Goal: Communication & Community: Answer question/provide support

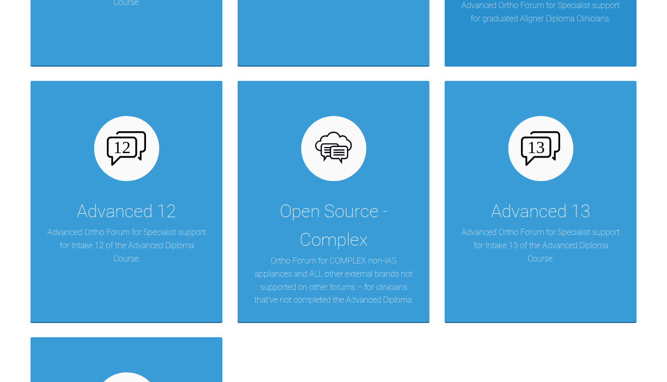
scroll to position [1838, 0]
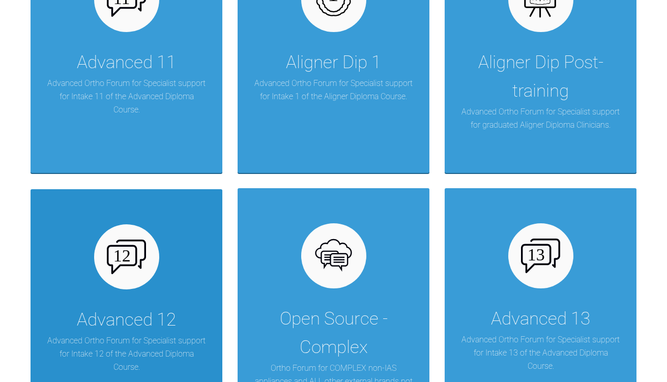
click at [148, 249] on div at bounding box center [126, 256] width 65 height 65
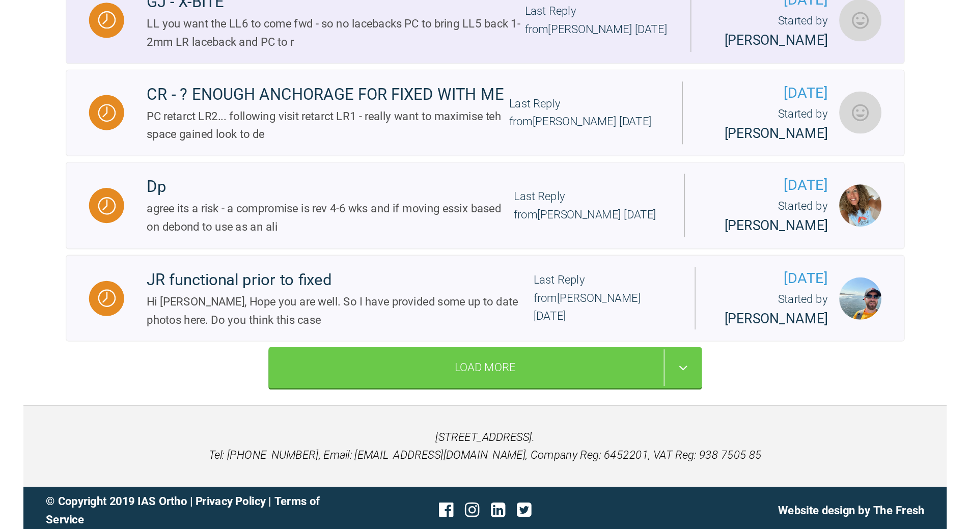
scroll to position [1079, 0]
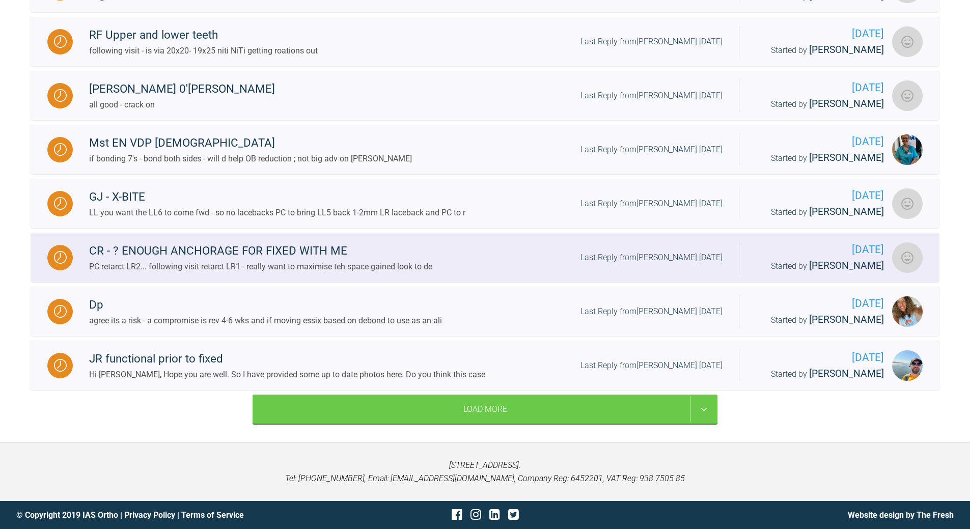
click at [557, 242] on div "CR - ? ENOUGH ANCHORAGE FOR FIXED WITH ME PC retarct LR2... following visit ret…" at bounding box center [406, 257] width 666 height 31
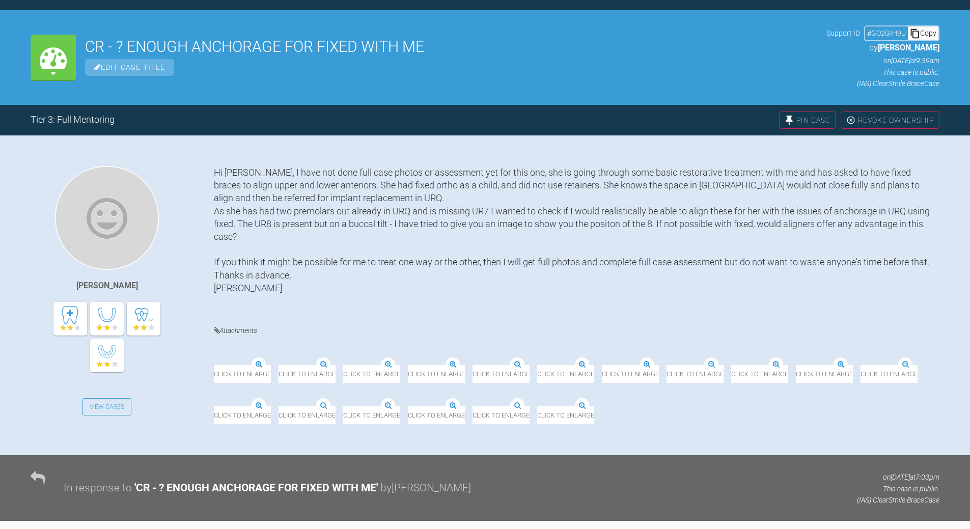
scroll to position [55, 0]
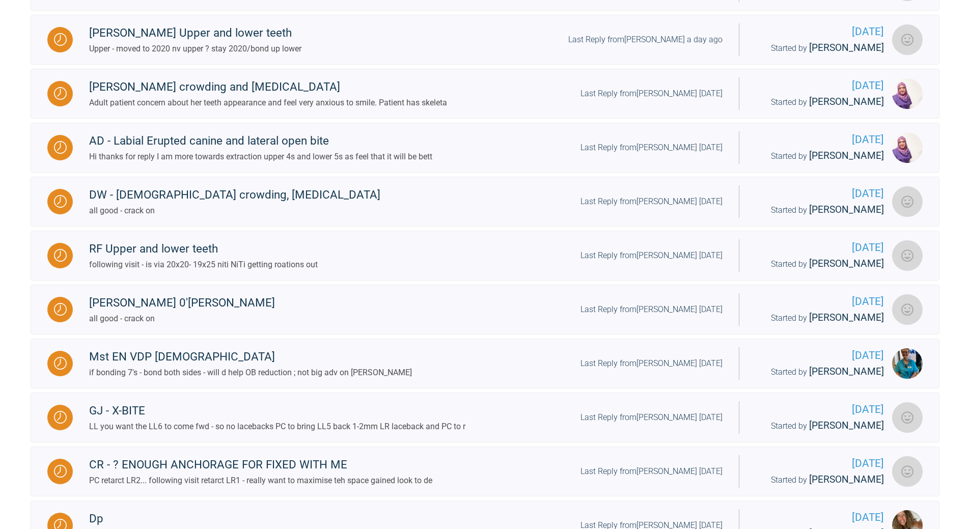
scroll to position [818, 0]
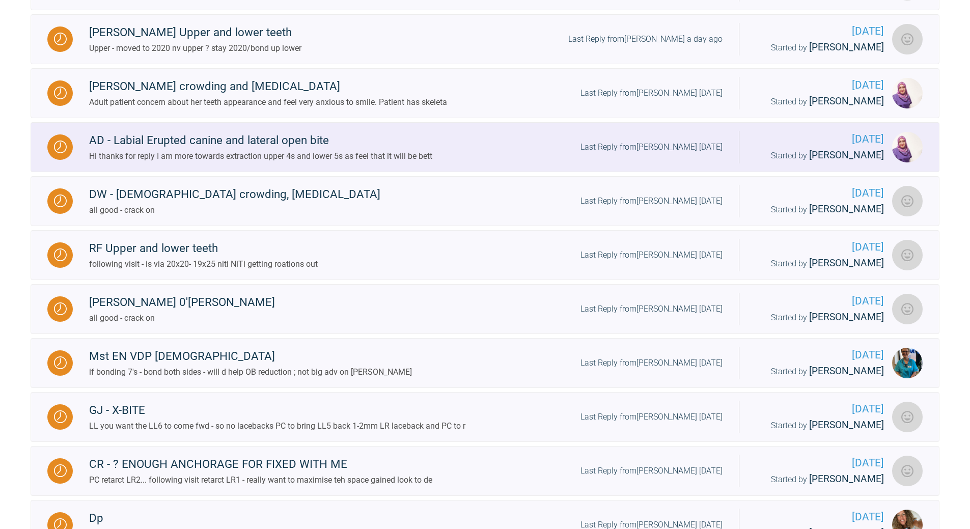
click at [616, 154] on div "Last Reply from [PERSON_NAME] [DATE]" at bounding box center [651, 146] width 142 height 13
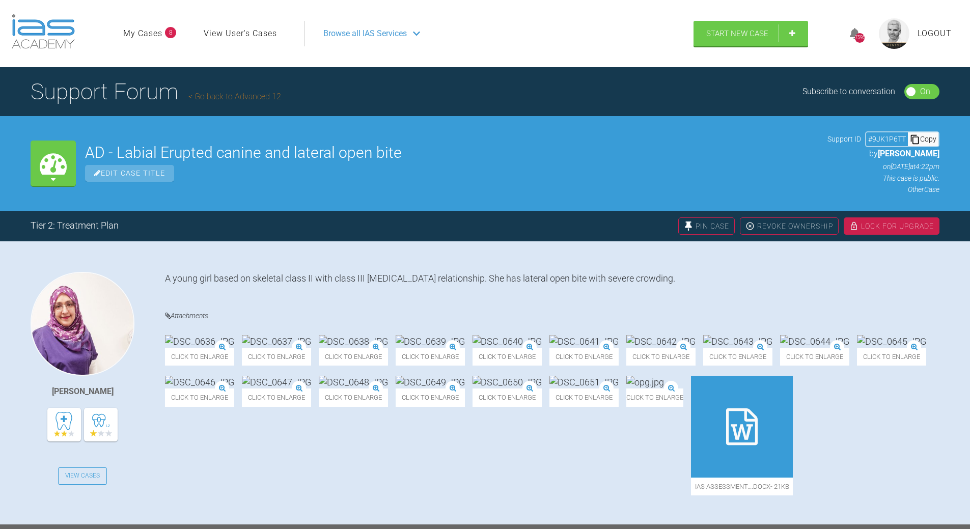
click at [667, 138] on div "Copy" at bounding box center [922, 138] width 31 height 13
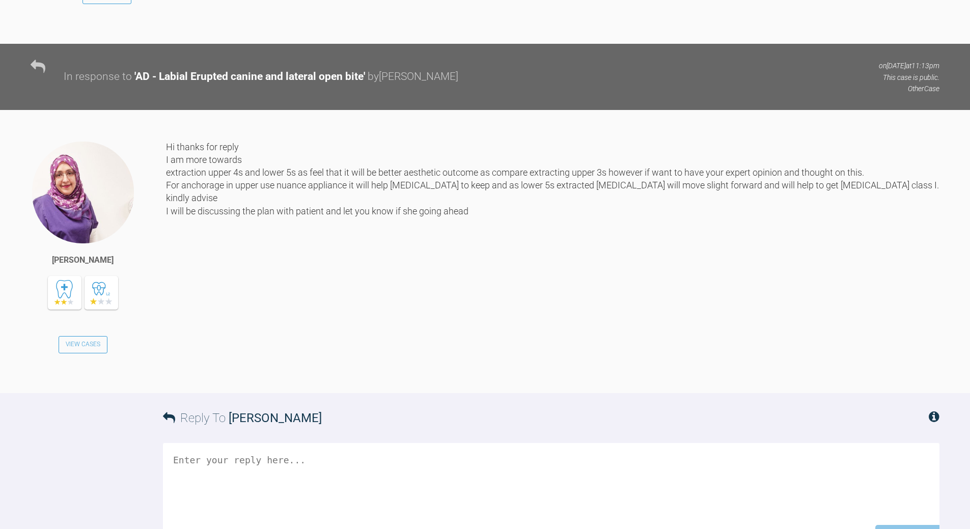
scroll to position [1415, 0]
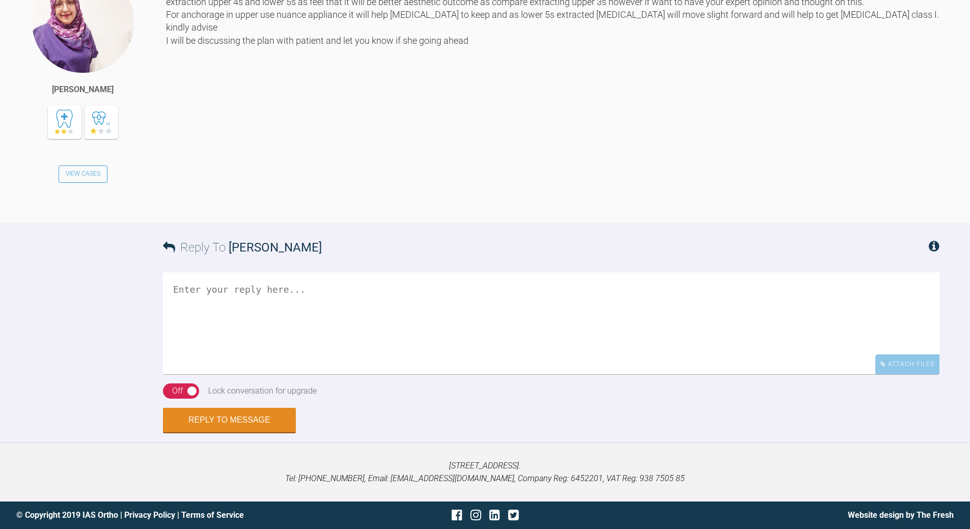
click at [271, 374] on textarea at bounding box center [551, 323] width 776 height 102
type textarea "yes - [PERSON_NAME] ; fit before extractions"
drag, startPoint x: 253, startPoint y: 421, endPoint x: 249, endPoint y: 416, distance: 6.6
click at [251, 382] on button "Reply to Message" at bounding box center [229, 421] width 133 height 24
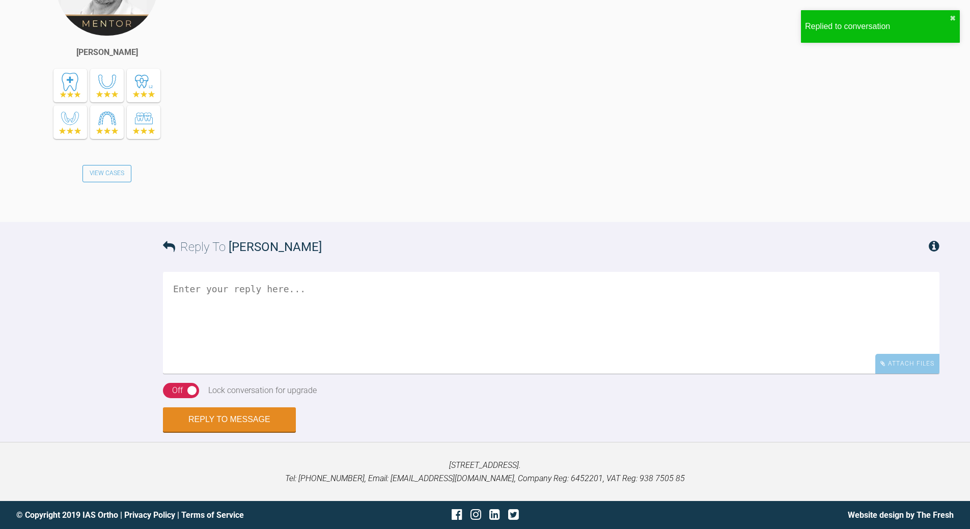
scroll to position [1902, 0]
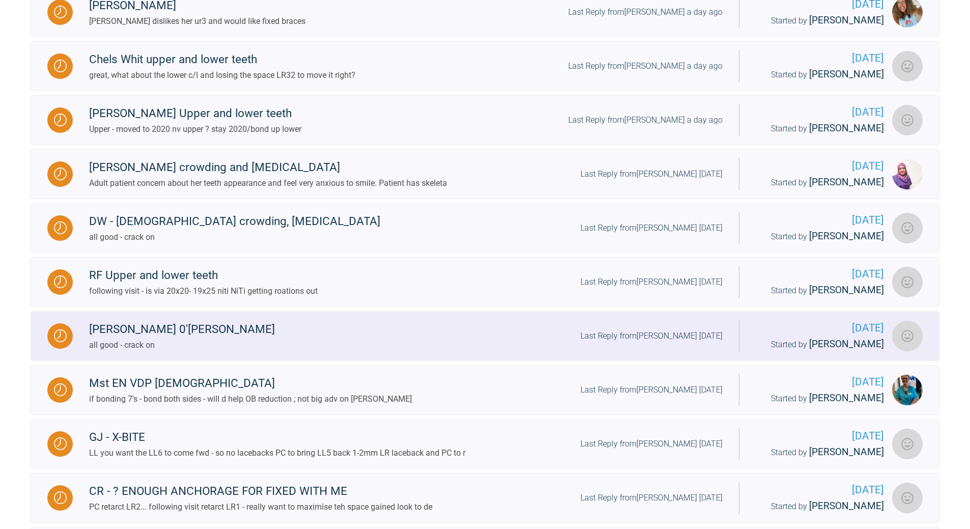
scroll to position [773, 0]
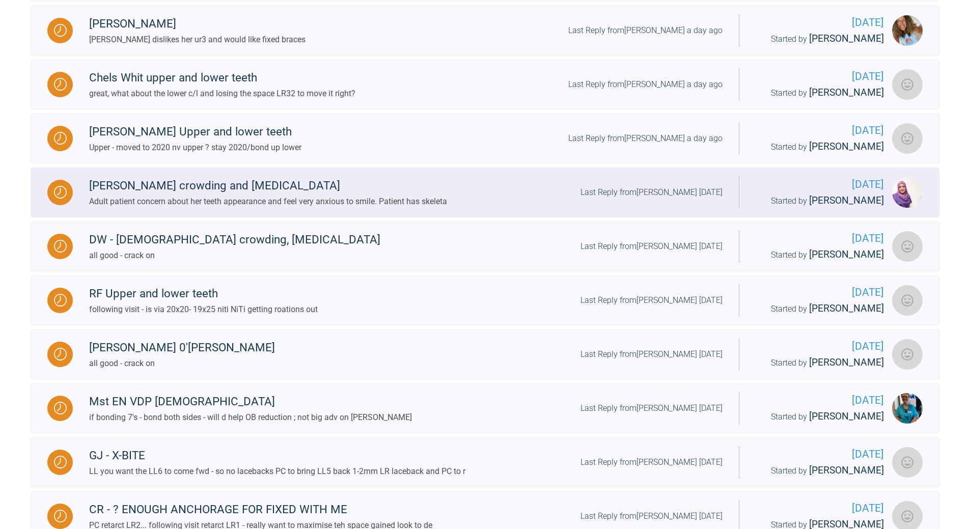
click at [377, 208] on div "Adult patient concern about her teeth appearance and feel very anxious to smile…" at bounding box center [268, 201] width 358 height 13
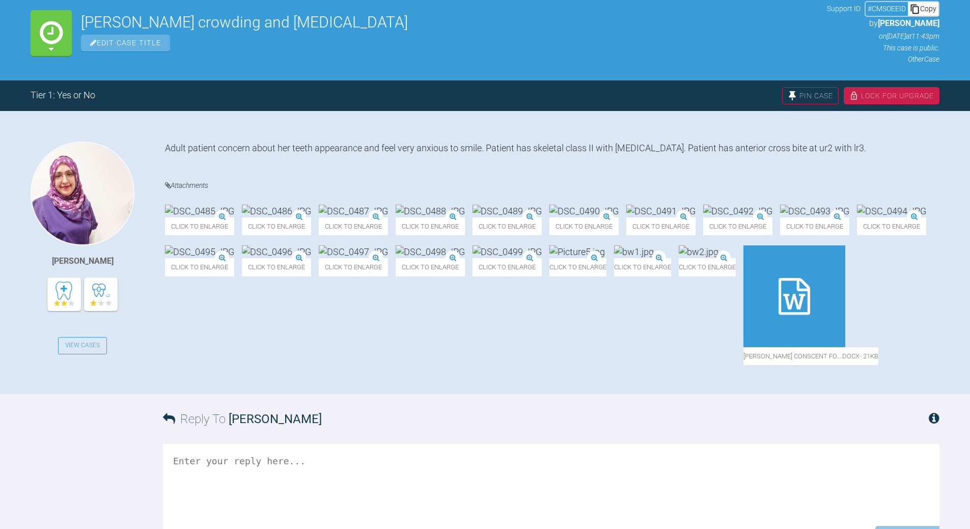
scroll to position [123, 0]
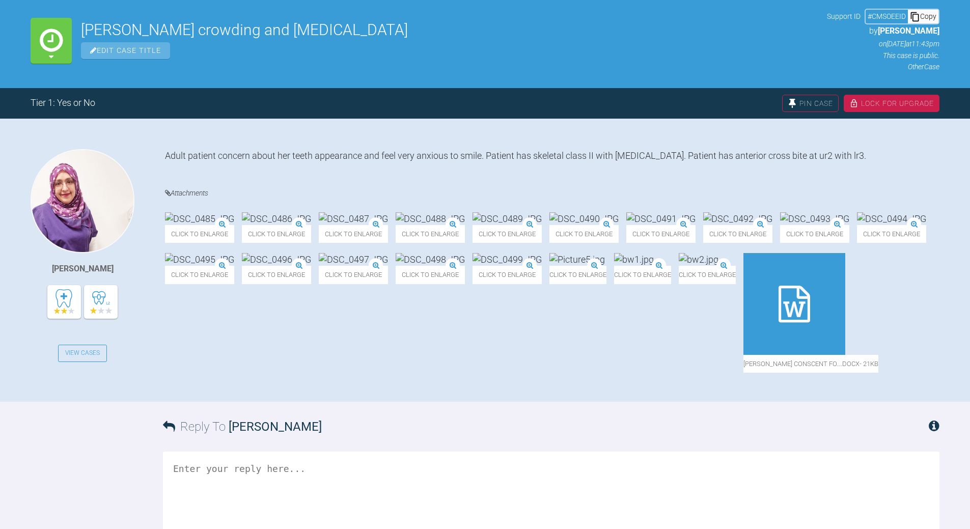
click at [667, 17] on div "Copy" at bounding box center [922, 16] width 31 height 13
click at [667, 355] on div at bounding box center [794, 304] width 102 height 102
click at [311, 266] on img at bounding box center [276, 259] width 69 height 13
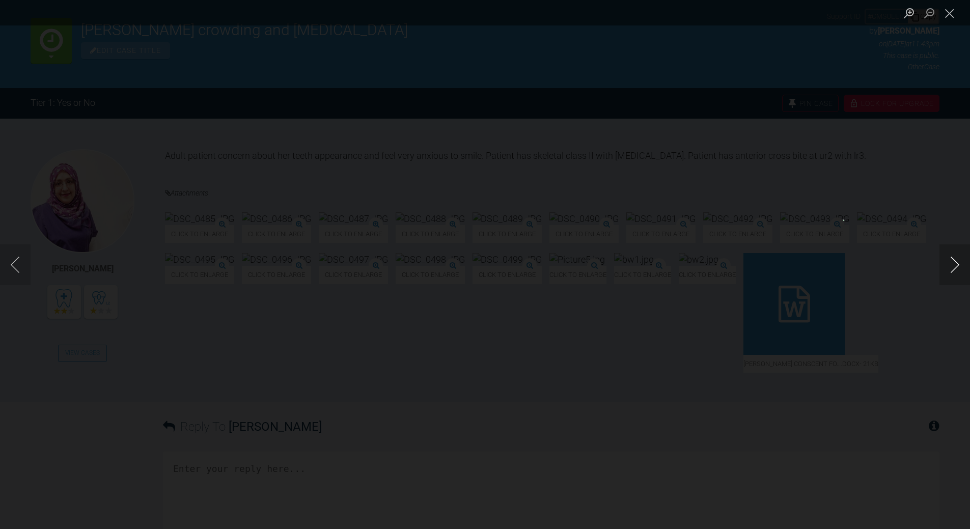
click at [667, 261] on button "Next image" at bounding box center [954, 264] width 31 height 41
click at [22, 266] on button "Previous image" at bounding box center [15, 264] width 31 height 41
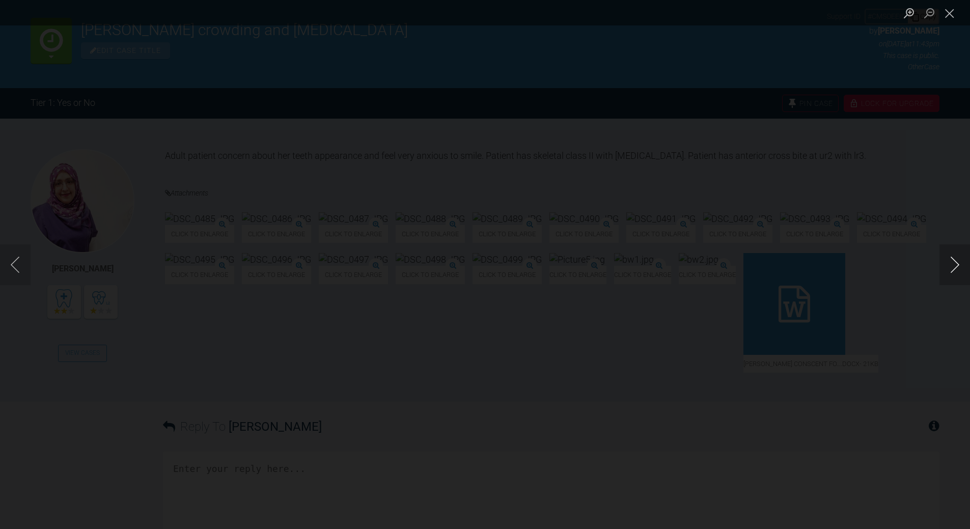
click at [667, 268] on button "Next image" at bounding box center [954, 264] width 31 height 41
click at [667, 267] on button "Next image" at bounding box center [954, 264] width 31 height 41
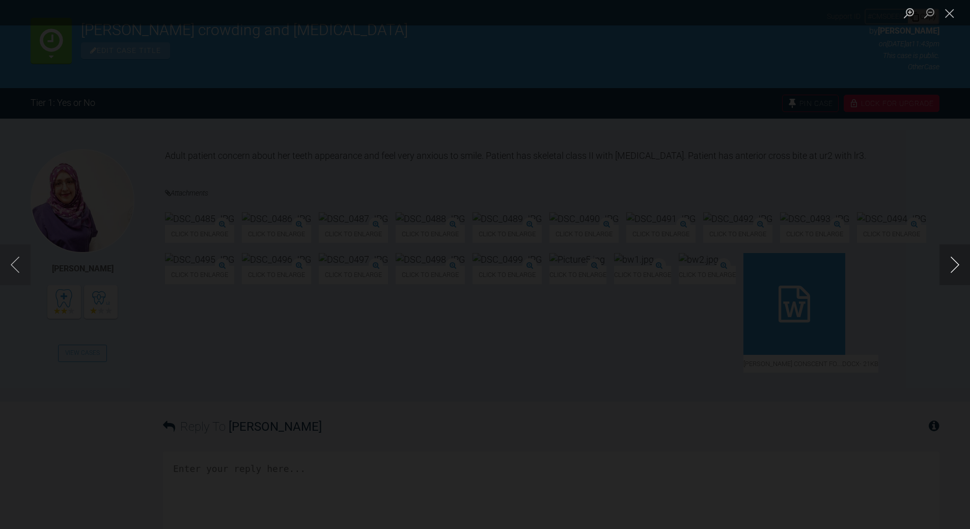
click at [667, 267] on button "Next image" at bounding box center [954, 264] width 31 height 41
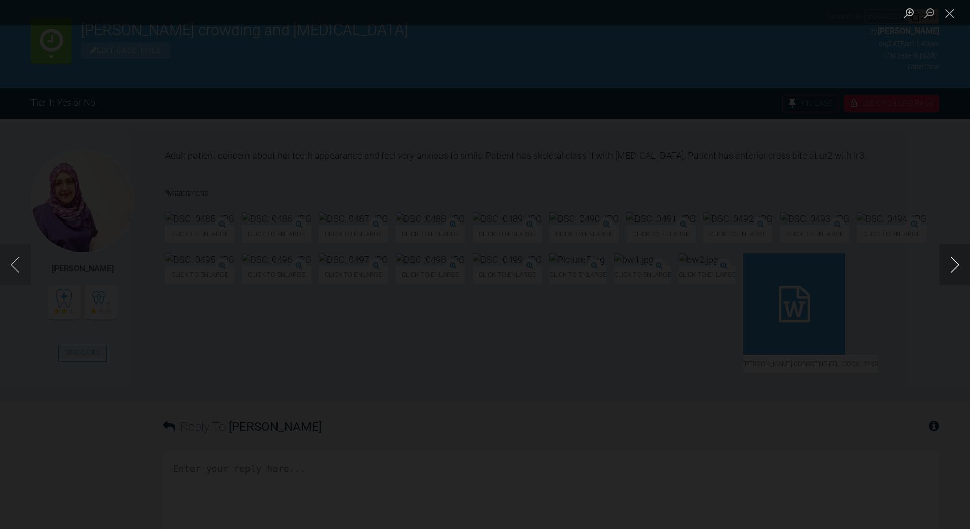
click at [667, 267] on button "Next image" at bounding box center [954, 264] width 31 height 41
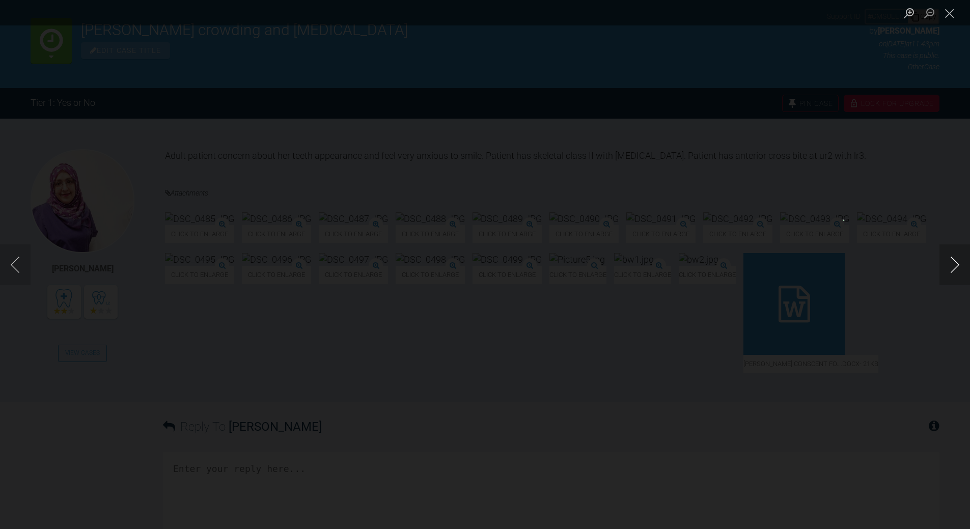
click at [667, 267] on button "Next image" at bounding box center [954, 264] width 31 height 41
click at [667, 17] on button "Close lightbox" at bounding box center [949, 13] width 20 height 18
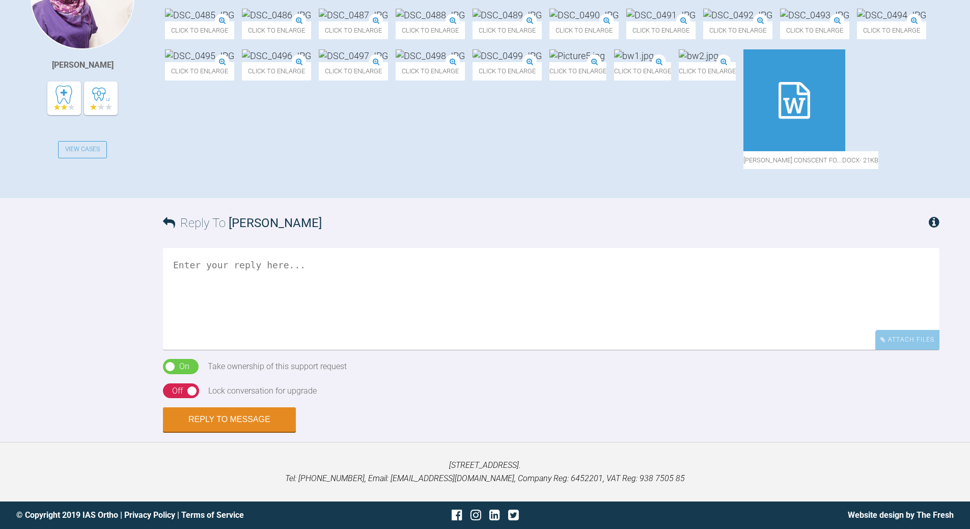
scroll to position [458, 0]
click at [217, 270] on textarea at bounding box center [551, 299] width 776 height 102
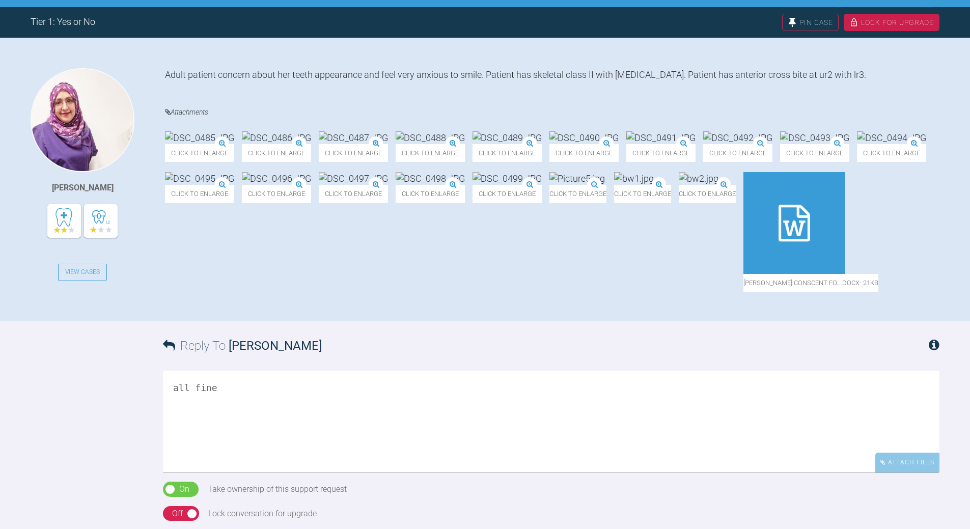
click at [311, 144] on img at bounding box center [276, 137] width 69 height 13
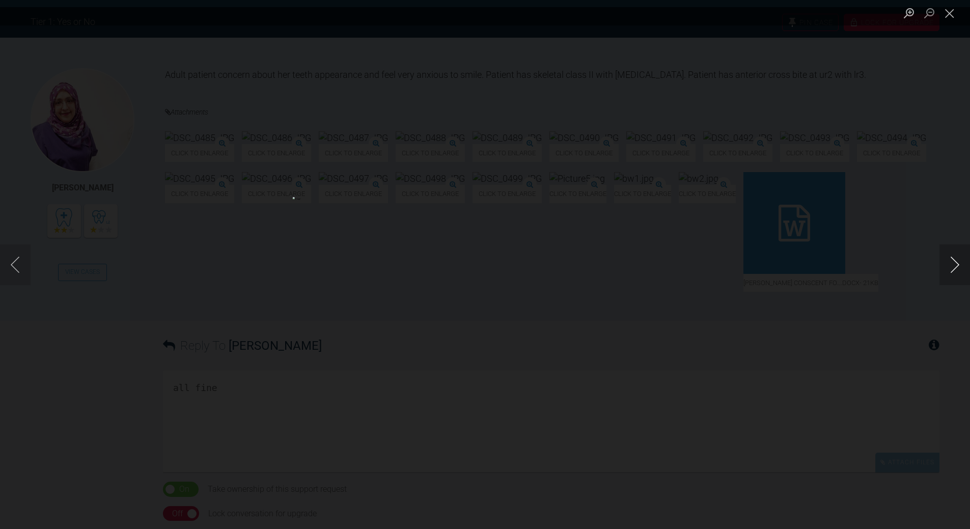
drag, startPoint x: 953, startPoint y: 264, endPoint x: 904, endPoint y: 270, distance: 49.7
click at [667, 264] on button "Next image" at bounding box center [954, 264] width 31 height 41
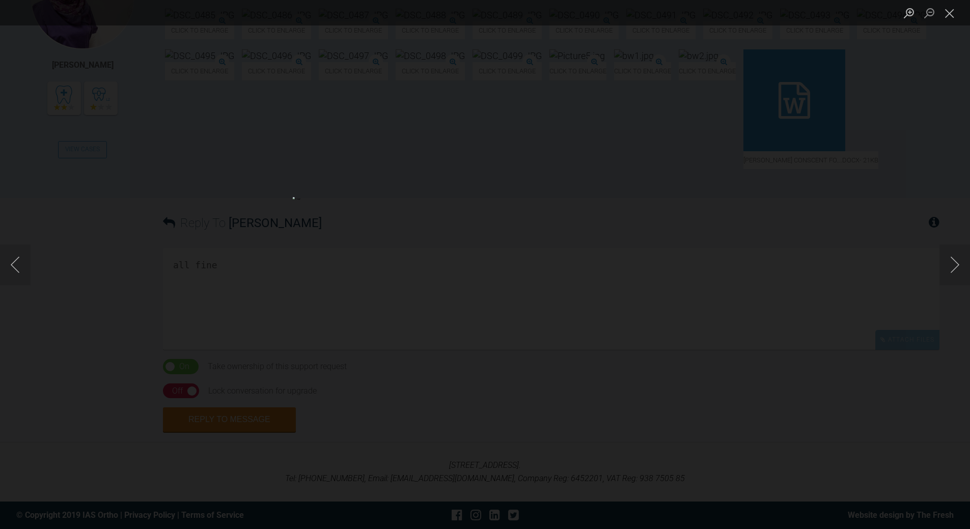
scroll to position [458, 0]
click at [667, 13] on button "Close lightbox" at bounding box center [949, 13] width 20 height 18
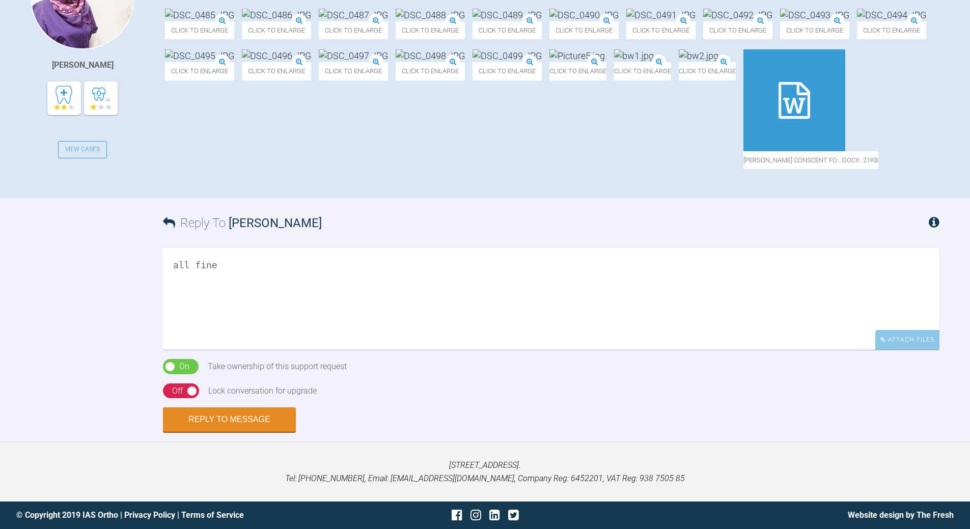
click at [256, 273] on textarea "all fine" at bounding box center [551, 299] width 776 height 102
drag, startPoint x: 472, startPoint y: 329, endPoint x: 168, endPoint y: 331, distance: 304.4
click at [168, 331] on textarea "all fine prob looking liek extsn upp4's low 5s (one gone alreday) ? woudl bioty…" at bounding box center [551, 299] width 776 height 102
click at [456, 338] on textarea "all fine ? woudl biotype allow proclination/align non extsn???" at bounding box center [551, 299] width 776 height 102
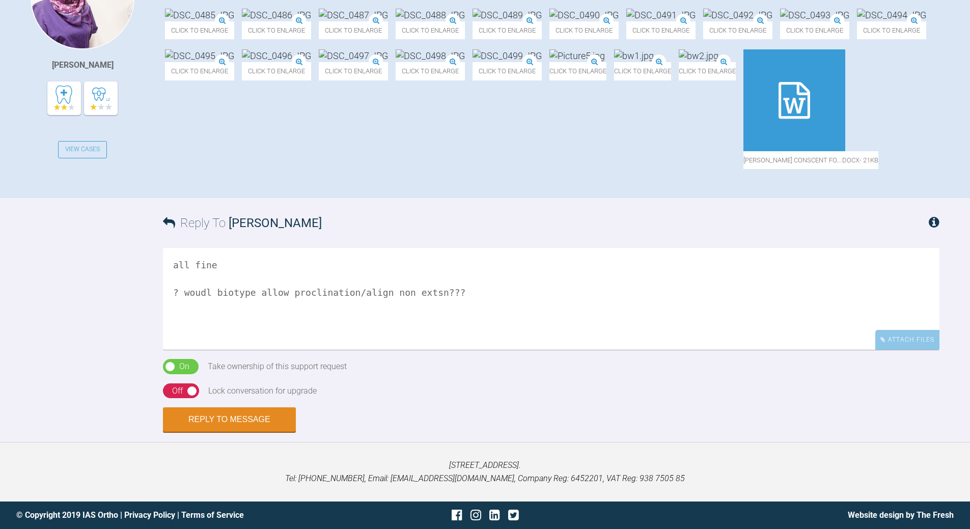
paste textarea "prob looking liek extsn upp4's low 5s (one gone alreday)"
click at [436, 350] on textarea "all fine ? woudl biotype allow proclination/align non extsn??? prob looking lie…" at bounding box center [551, 299] width 776 height 102
click at [248, 350] on textarea "all fine ? woudl biotype allow proclination/align non extsn??? prob looking lie…" at bounding box center [551, 299] width 776 height 102
click at [198, 343] on textarea "all fine ? woudl biotype allow proclination/align non extsn??? prob looking at …" at bounding box center [551, 299] width 776 height 102
type textarea "all fine ? would biotype allow proclination/align non extsn??? prob looking at …"
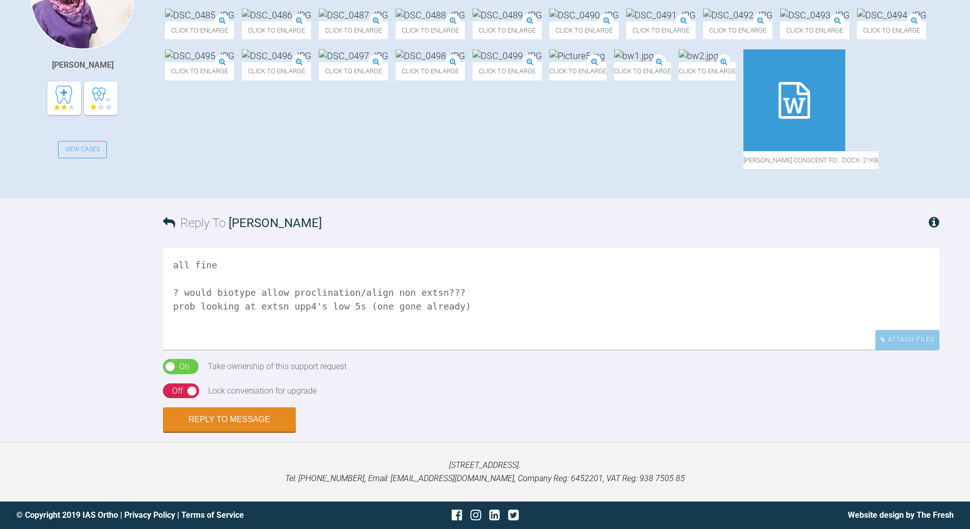
click at [173, 382] on div "Off" at bounding box center [177, 390] width 11 height 13
click at [235, 382] on button "Reply to Message" at bounding box center [229, 420] width 133 height 24
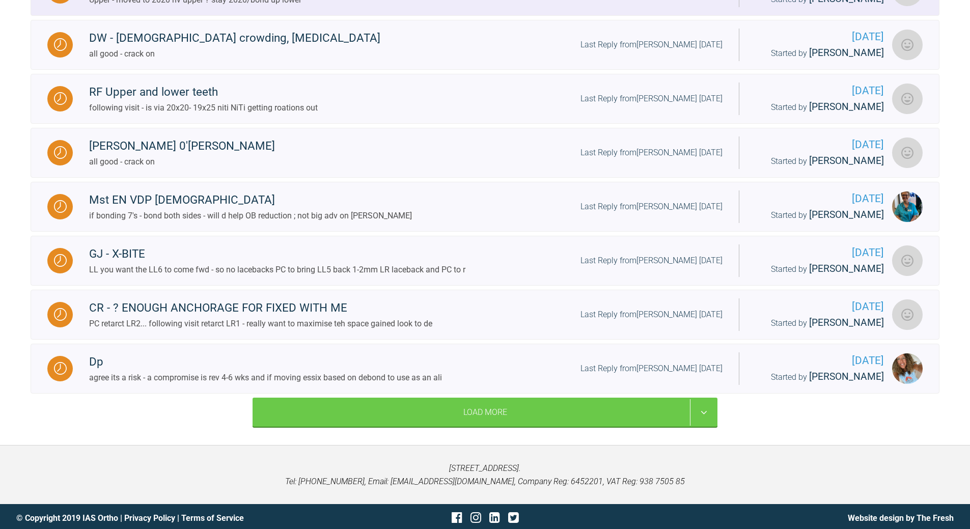
scroll to position [1094, 0]
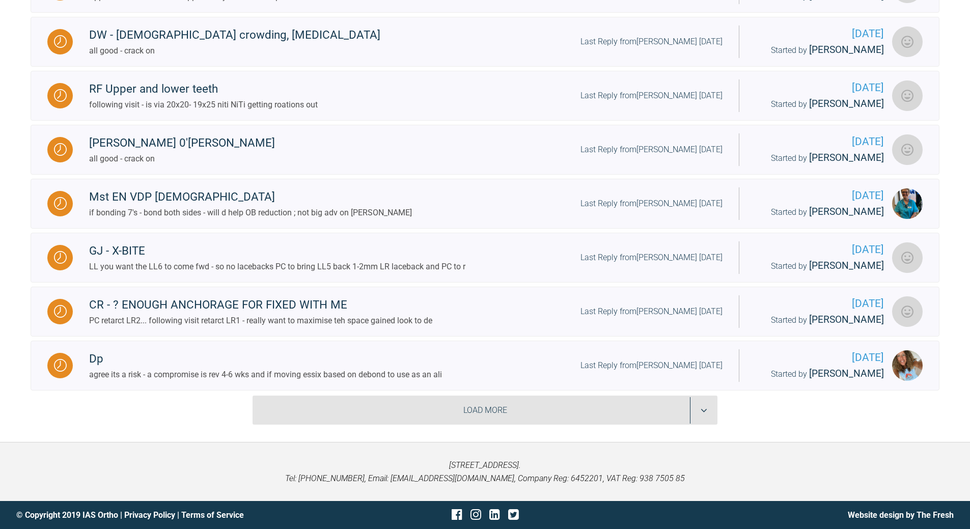
click at [598, 382] on div "Load More" at bounding box center [484, 410] width 465 height 30
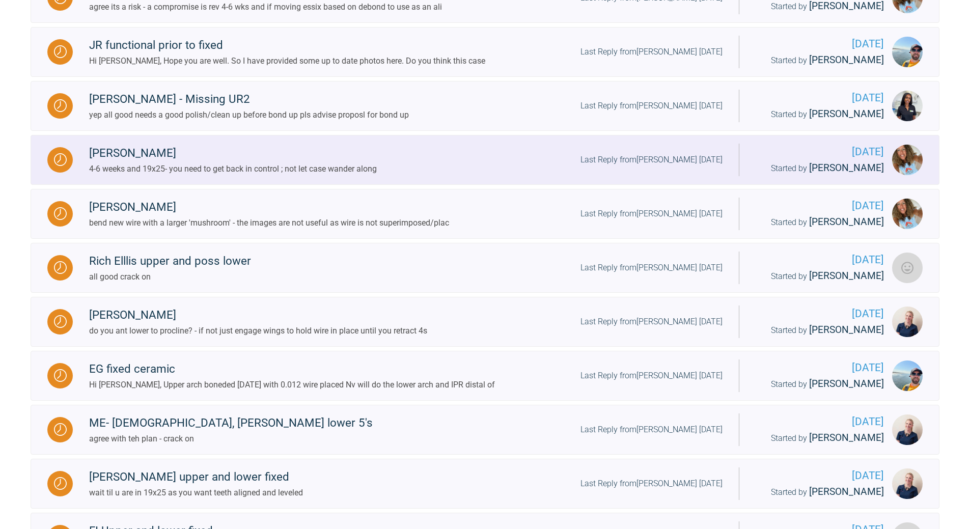
scroll to position [1400, 0]
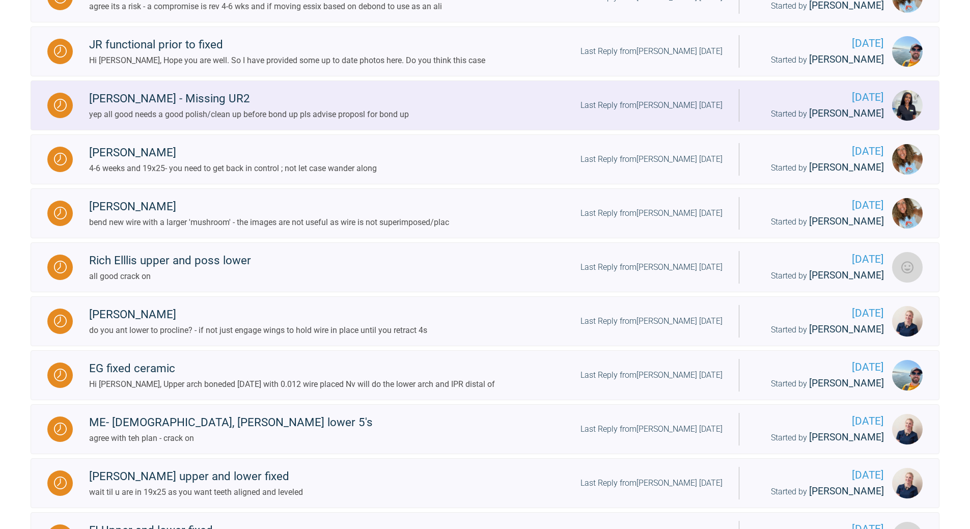
click at [667, 106] on span "[DATE]" at bounding box center [819, 97] width 128 height 17
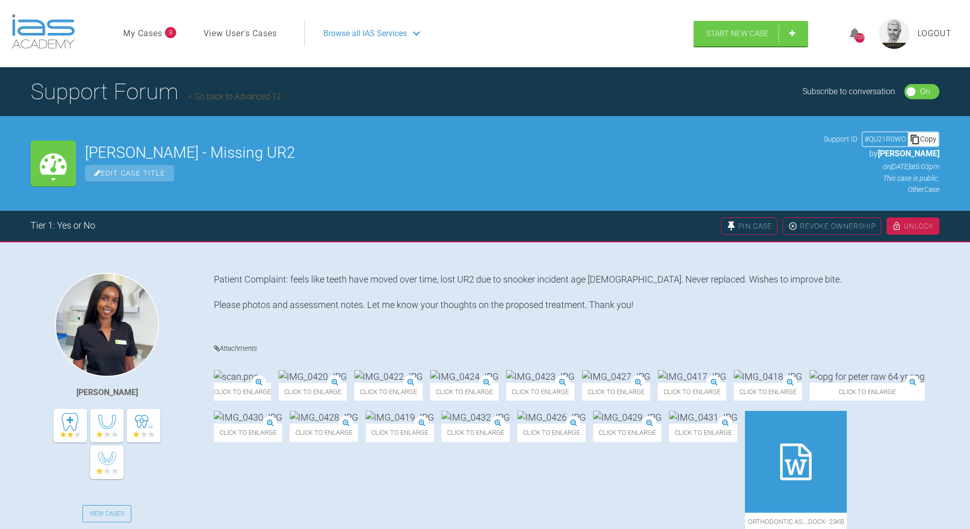
click at [667, 138] on div "Copy" at bounding box center [922, 138] width 31 height 13
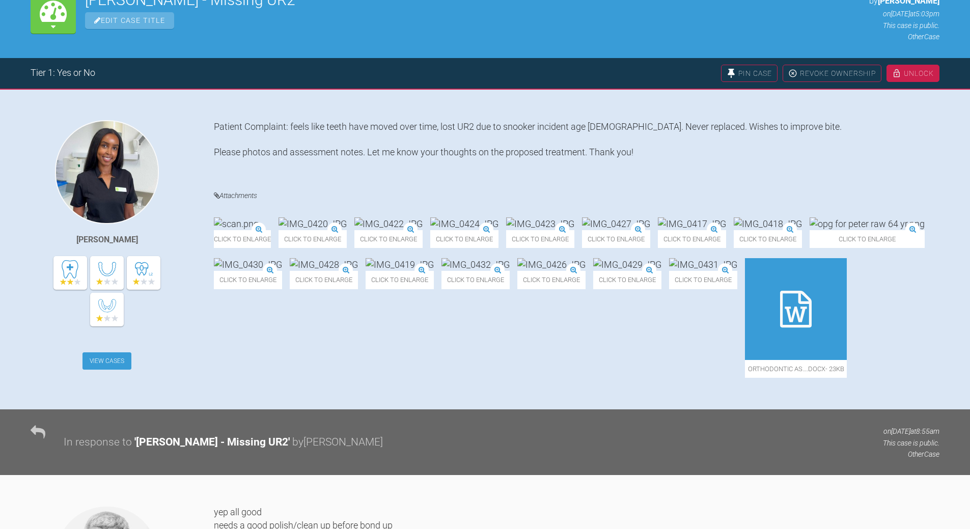
click at [102, 362] on link "View Cases" at bounding box center [106, 360] width 49 height 17
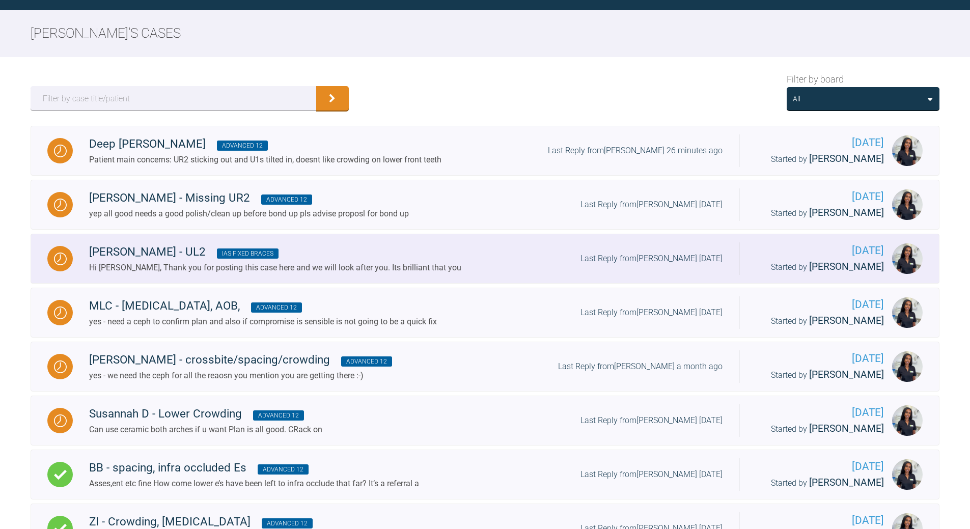
scroll to position [153, 0]
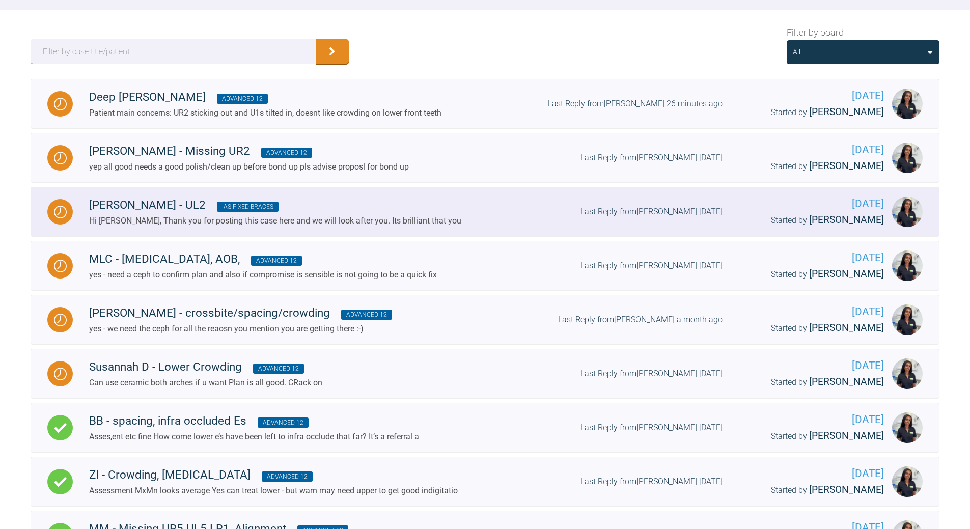
click at [667, 206] on span "[DATE]" at bounding box center [819, 203] width 128 height 17
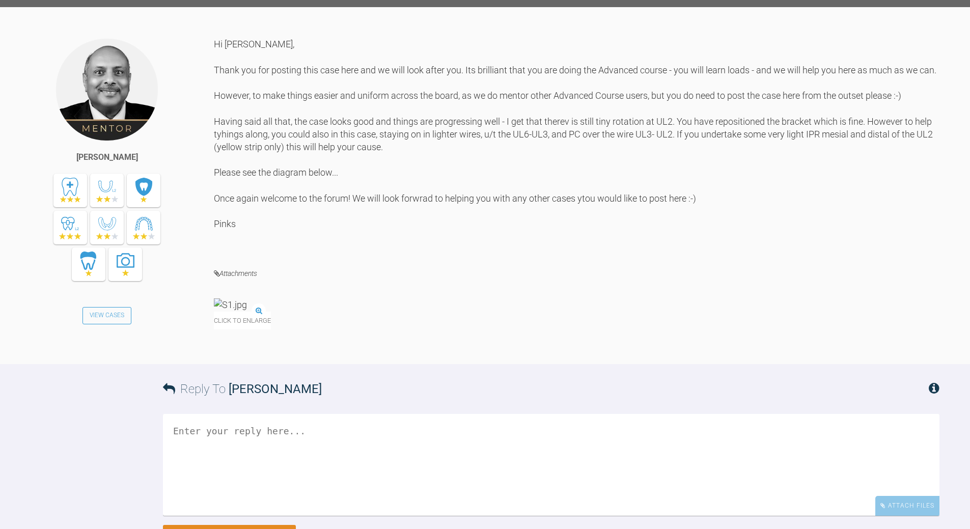
scroll to position [2138, 0]
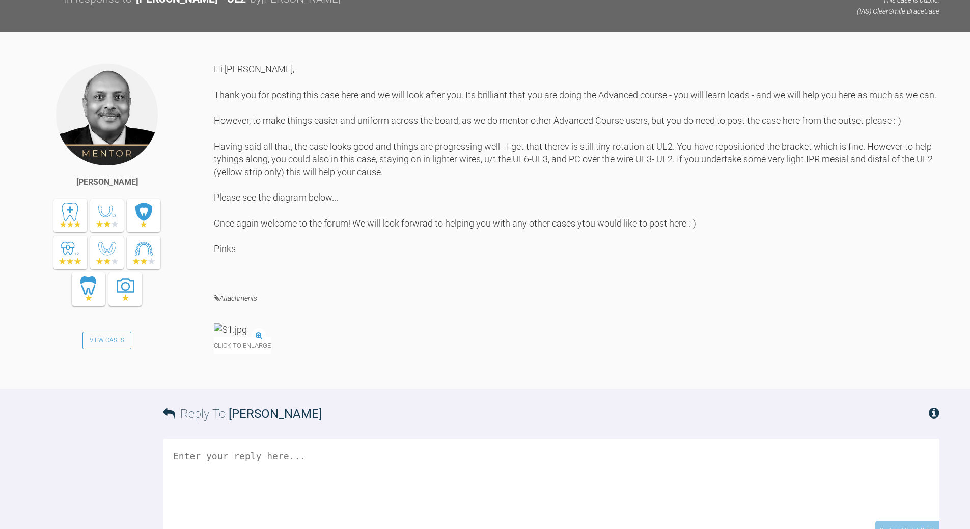
scroll to position [153, 0]
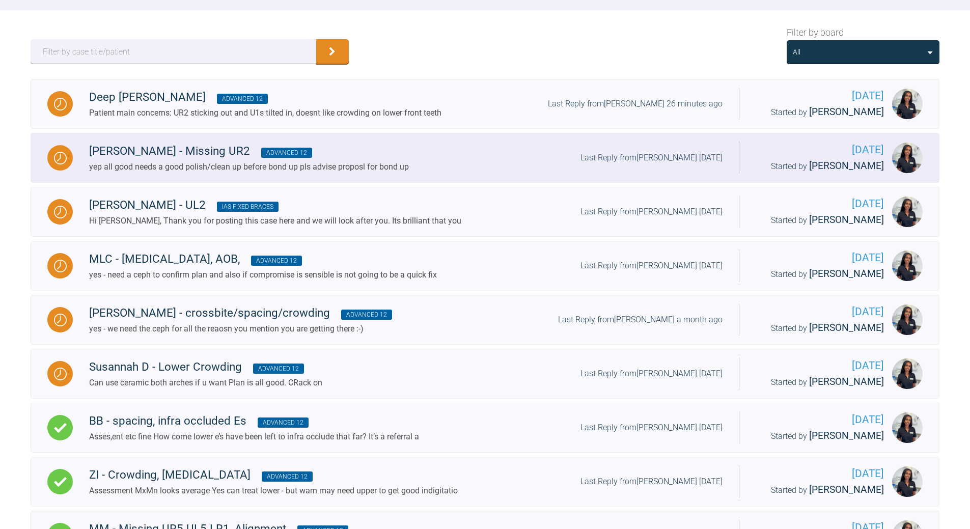
click at [667, 156] on span "[DATE]" at bounding box center [819, 149] width 128 height 17
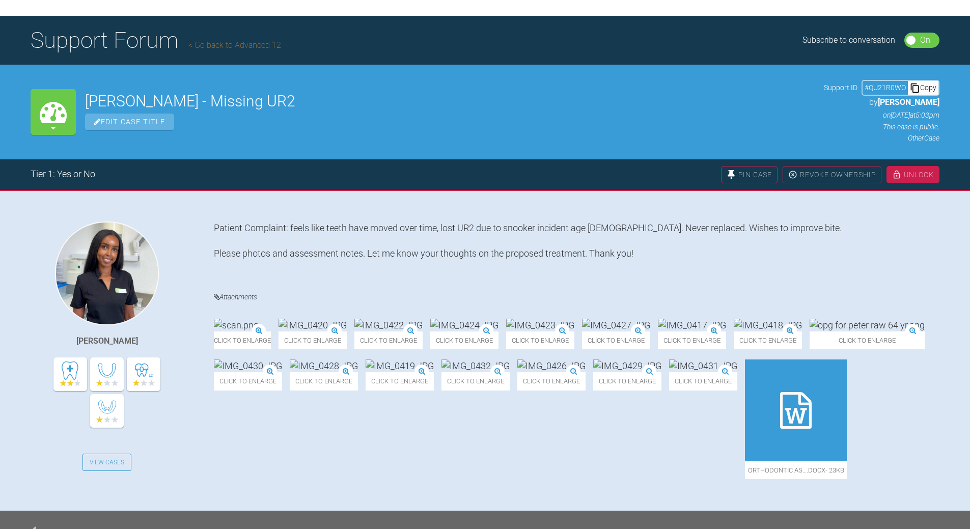
scroll to position [51, 0]
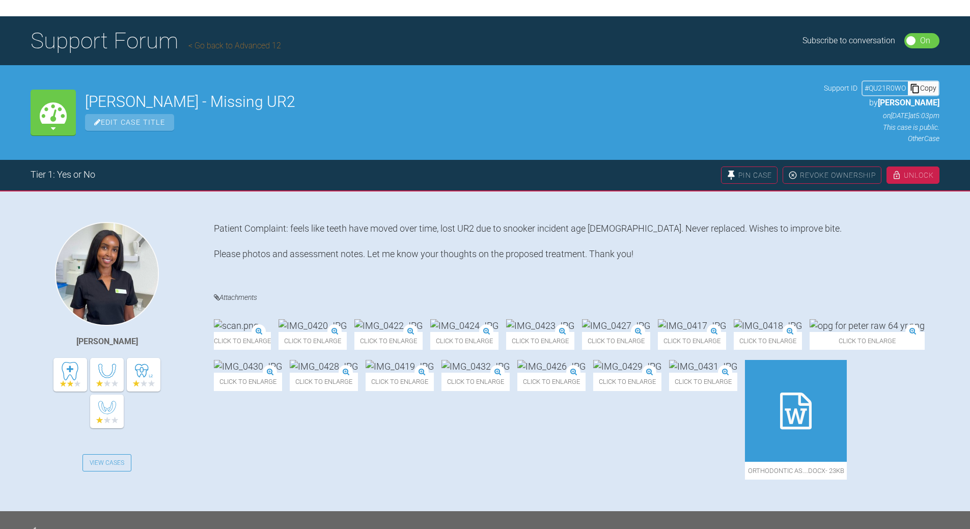
scroll to position [153, 0]
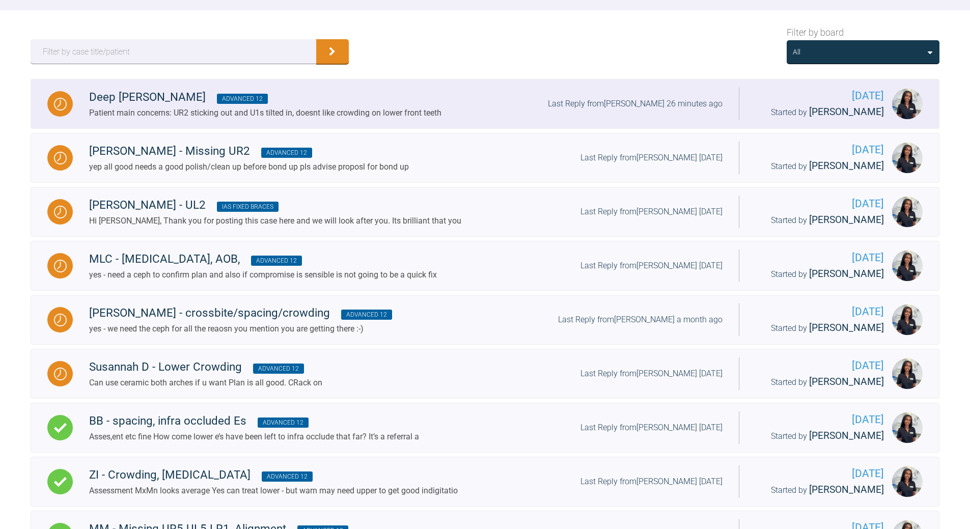
click at [667, 113] on span "[PERSON_NAME]" at bounding box center [846, 112] width 75 height 12
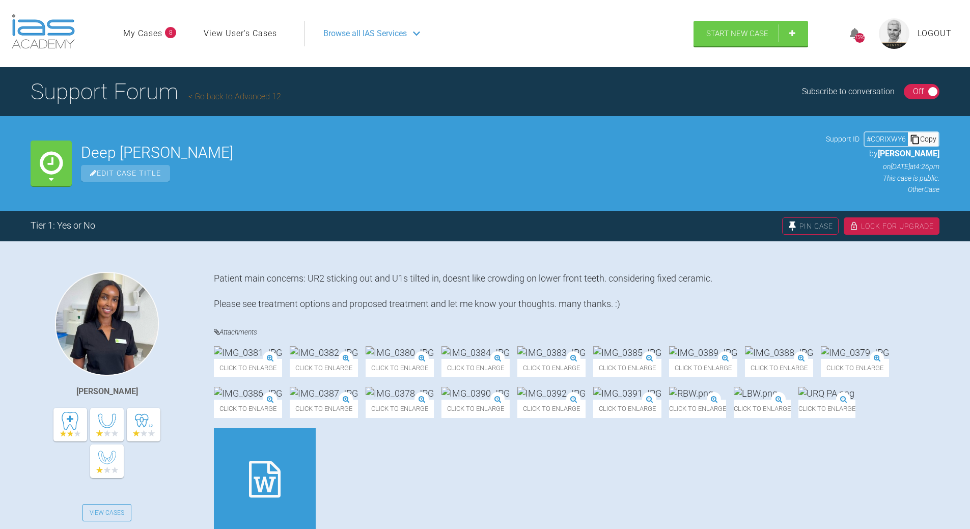
click at [667, 137] on div "Copy" at bounding box center [922, 138] width 31 height 13
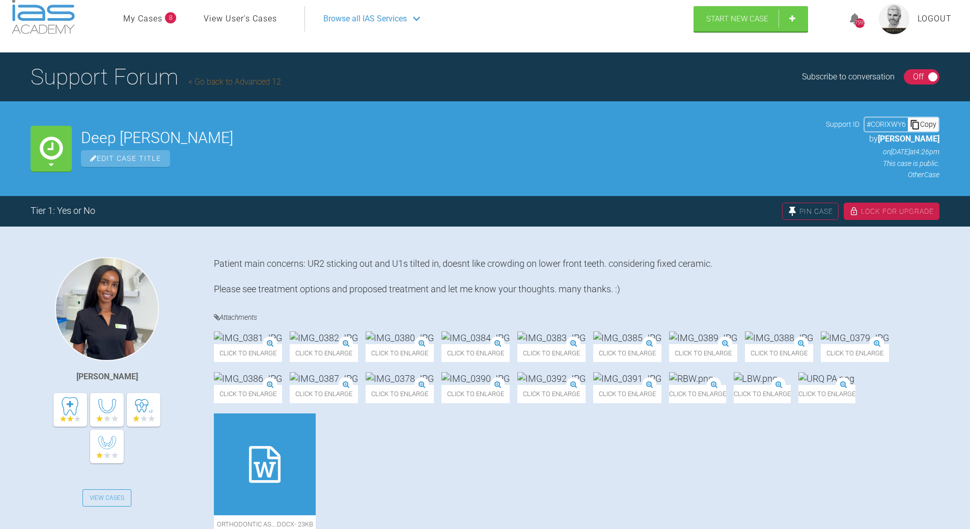
scroll to position [204, 0]
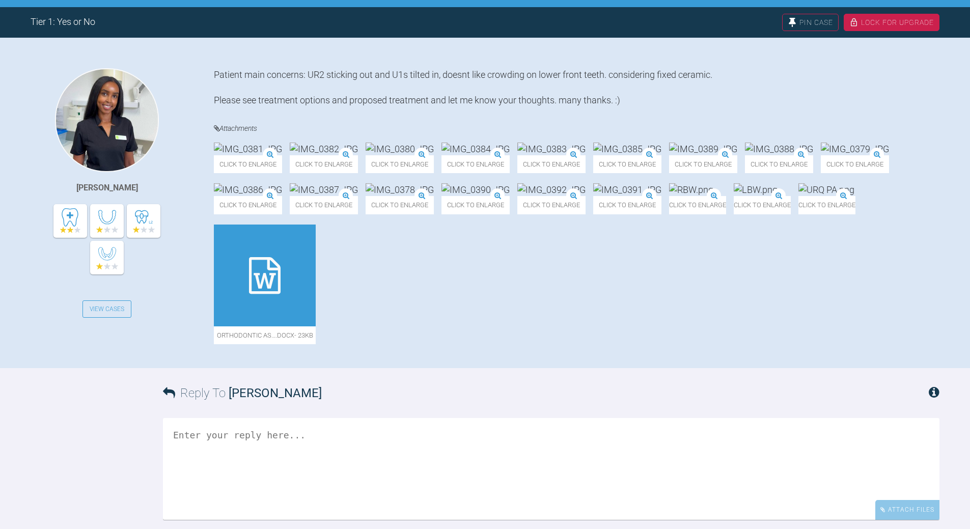
click at [268, 294] on icon at bounding box center [265, 275] width 32 height 37
click at [517, 196] on img at bounding box center [551, 189] width 68 height 13
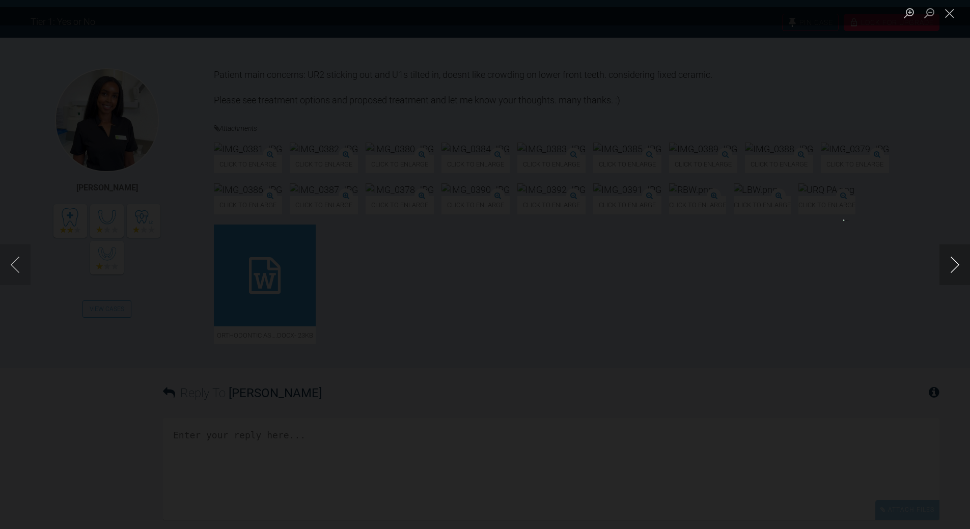
click at [667, 263] on button "Next image" at bounding box center [954, 264] width 31 height 41
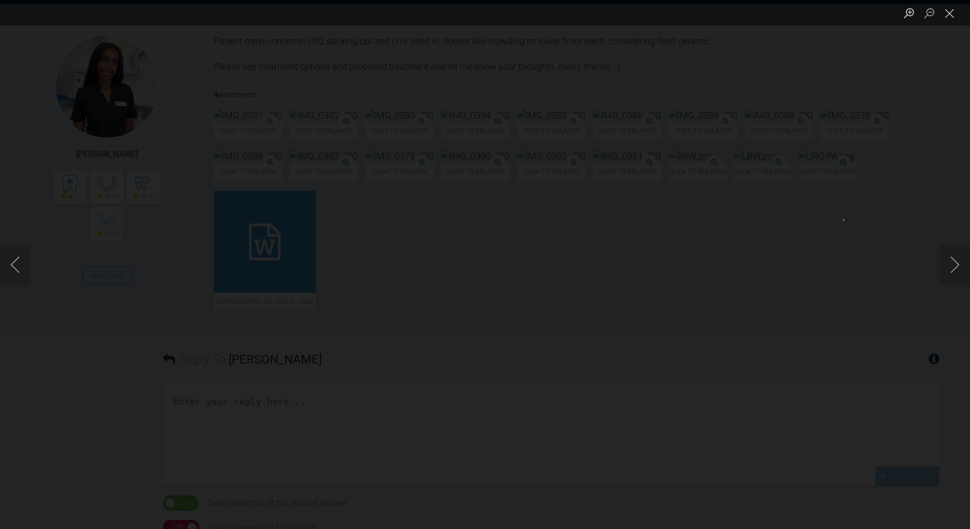
scroll to position [305, 0]
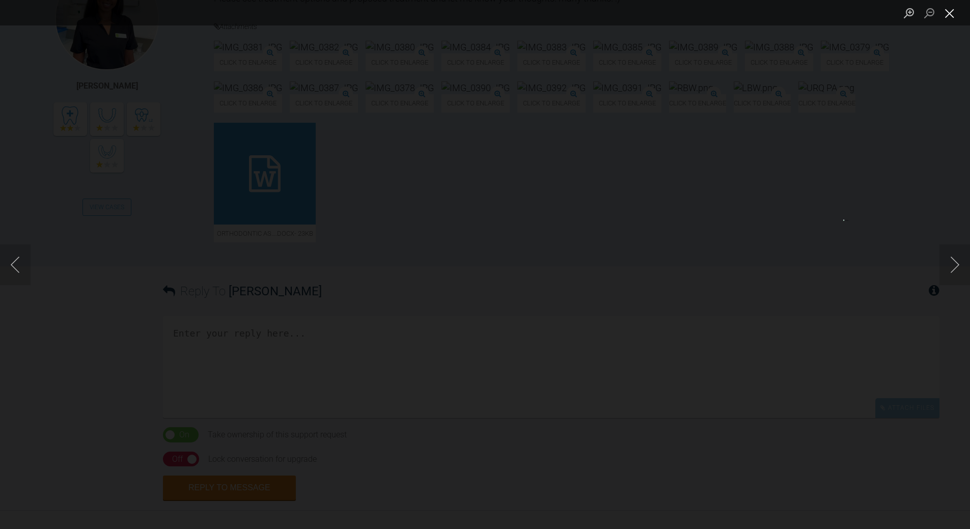
click at [667, 15] on button "Close lightbox" at bounding box center [949, 13] width 20 height 18
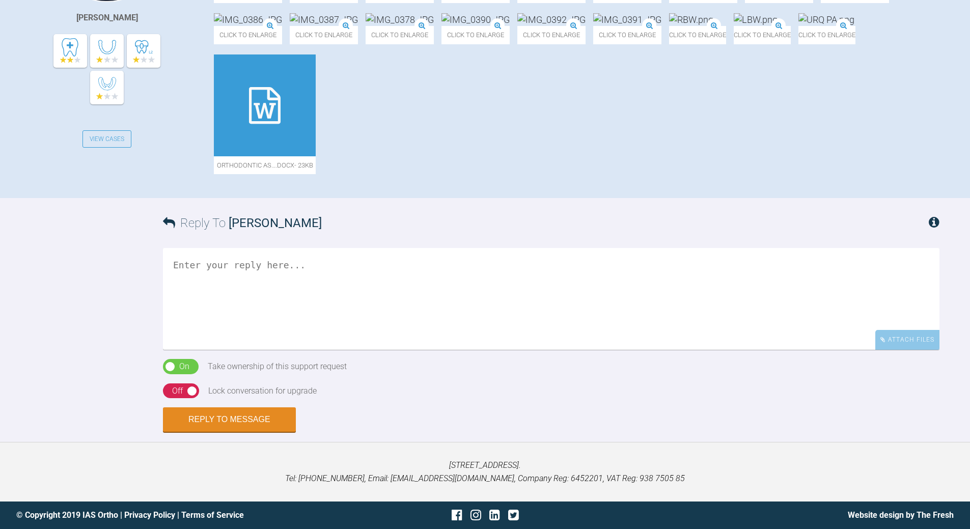
scroll to position [611, 0]
click at [246, 282] on textarea at bounding box center [551, 299] width 776 height 102
click at [410, 350] on textarea "more [PERSON_NAME] NB OPG is 'std' ortho radiograph esp in adult" at bounding box center [551, 299] width 776 height 102
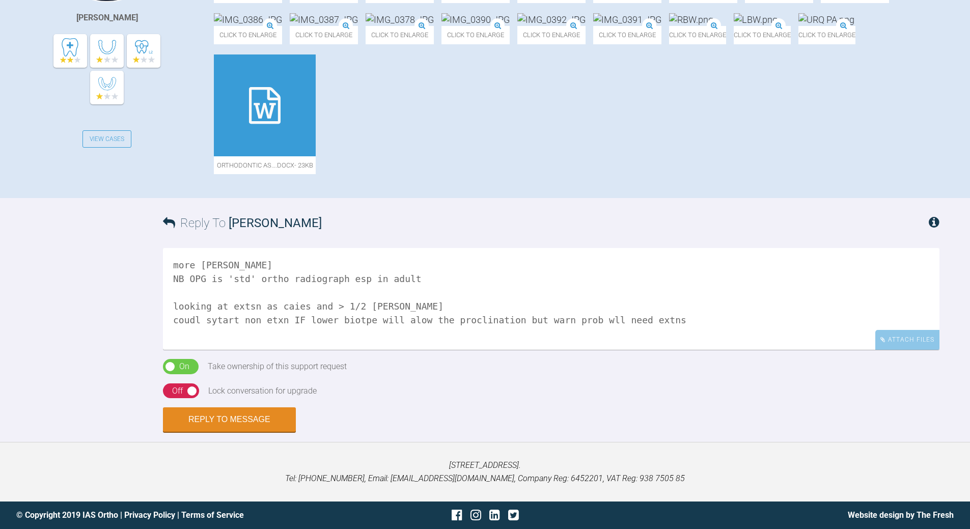
click at [187, 350] on textarea "more [PERSON_NAME] NB OPG is 'std' ortho radiograph esp in adult looking at ext…" at bounding box center [551, 299] width 776 height 102
click at [355, 350] on textarea "more [PERSON_NAME] NB OPG is 'std' ortho radiograph esp in adult looking at ext…" at bounding box center [551, 299] width 776 height 102
click at [667, 350] on textarea "more [PERSON_NAME] NB OPG is 'std' ortho radiograph esp in adult looking at ext…" at bounding box center [551, 299] width 776 height 102
click at [289, 350] on textarea "more [PERSON_NAME] NB OPG is 'std' ortho radiograph esp in adult looking at ext…" at bounding box center [551, 299] width 776 height 102
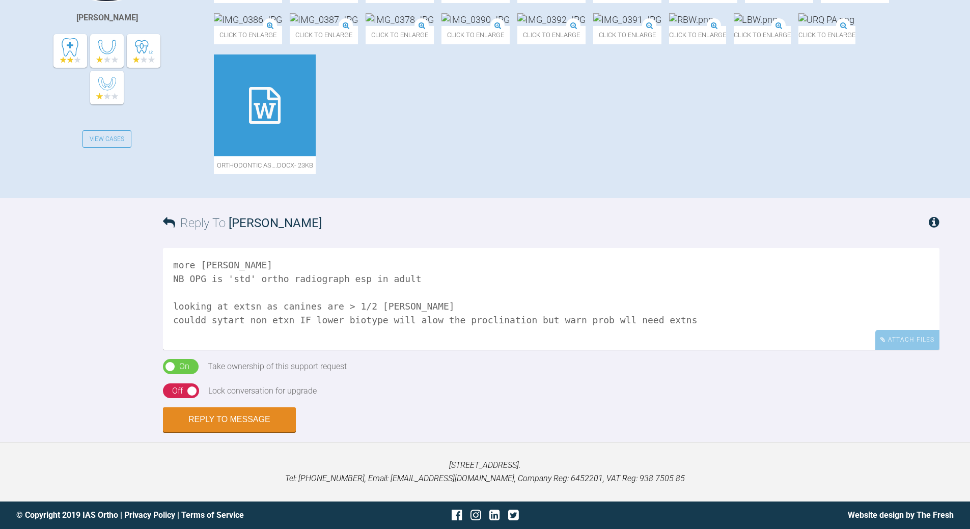
click at [176, 350] on textarea "more [PERSON_NAME] NB OPG is 'std' ortho radiograph esp in adult looking at ext…" at bounding box center [551, 299] width 776 height 102
click at [660, 314] on textarea "more [PERSON_NAME] NB OPG is 'std' ortho radiograph esp in adult prob looking a…" at bounding box center [551, 299] width 776 height 102
type textarea "more [PERSON_NAME] NB OPG is 'std' ortho radiograph esp in adult prob looking a…"
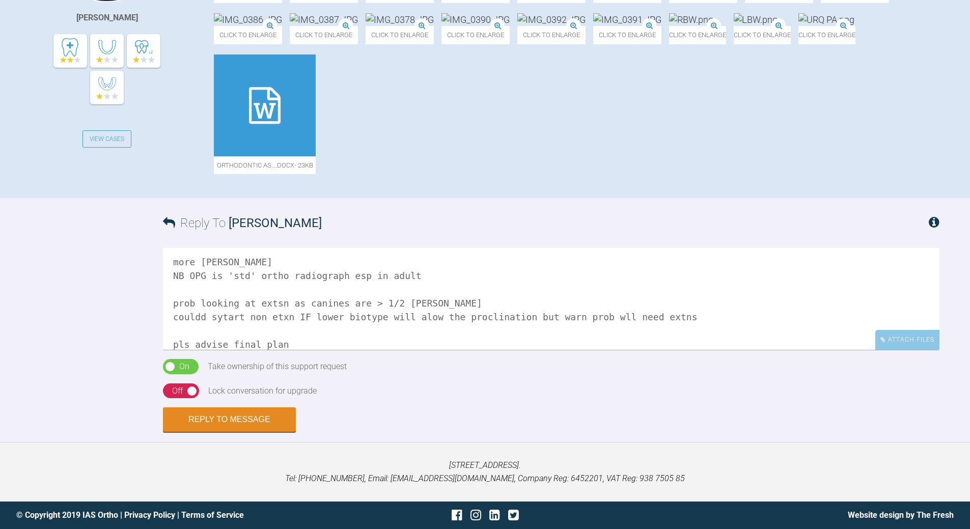
click at [171, 382] on div "On Off" at bounding box center [181, 390] width 36 height 15
click at [234, 382] on button "Reply to Message" at bounding box center [229, 420] width 133 height 24
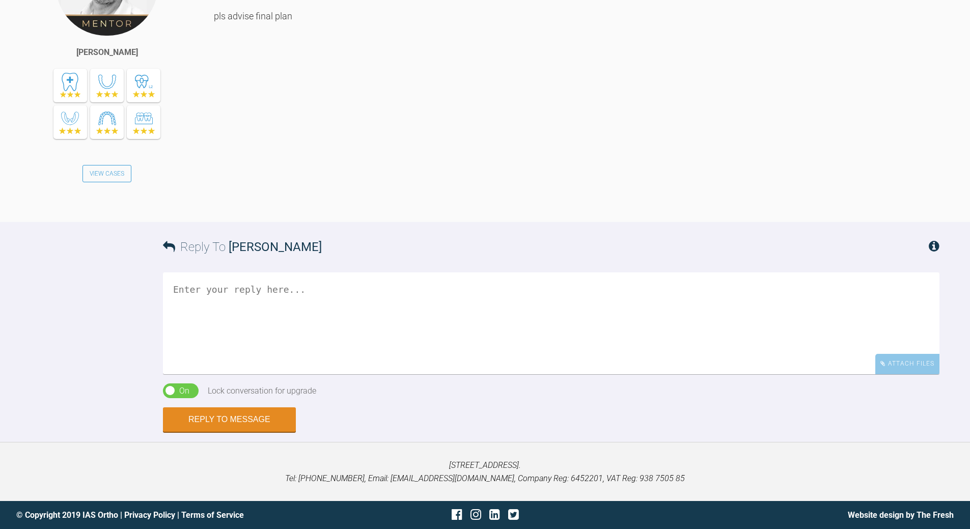
scroll to position [730, 0]
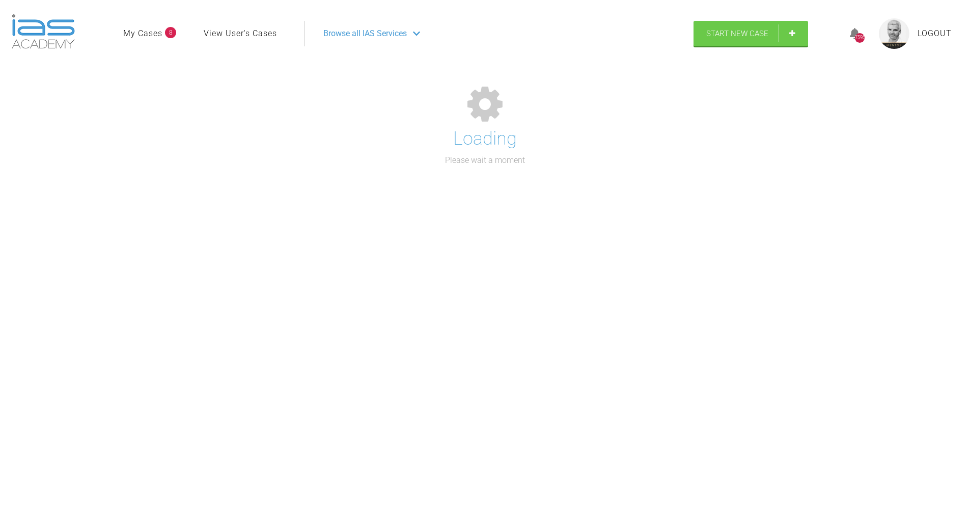
scroll to position [106, 0]
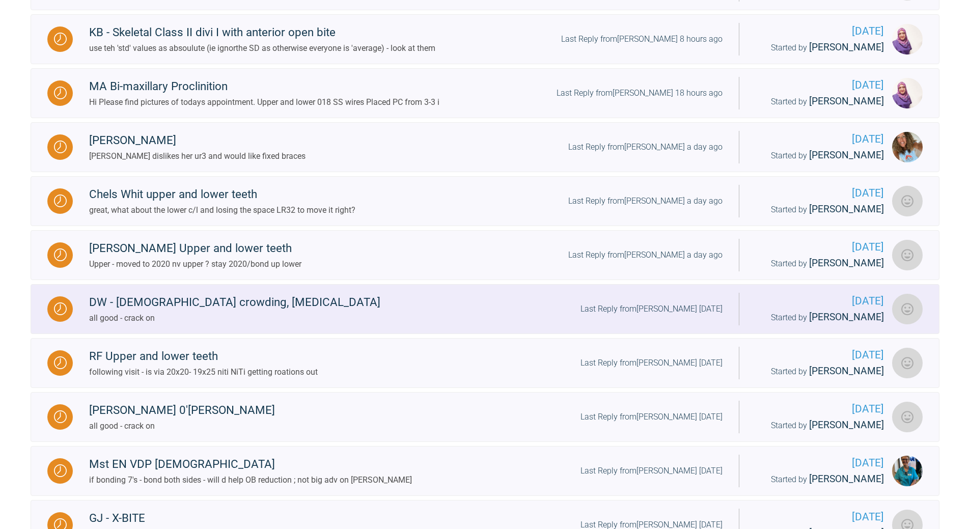
scroll to position [768, 0]
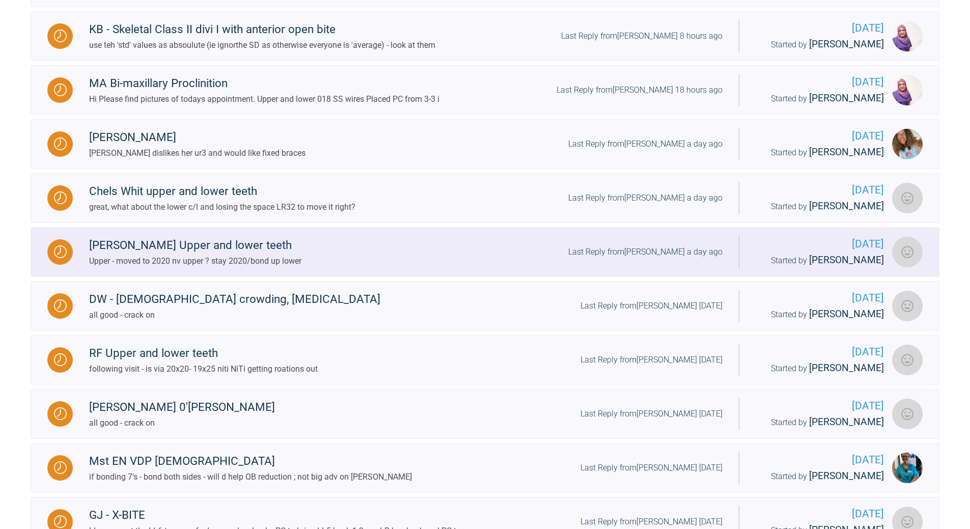
click at [664, 259] on div "Last Reply from [PERSON_NAME] a day ago" at bounding box center [645, 251] width 154 height 13
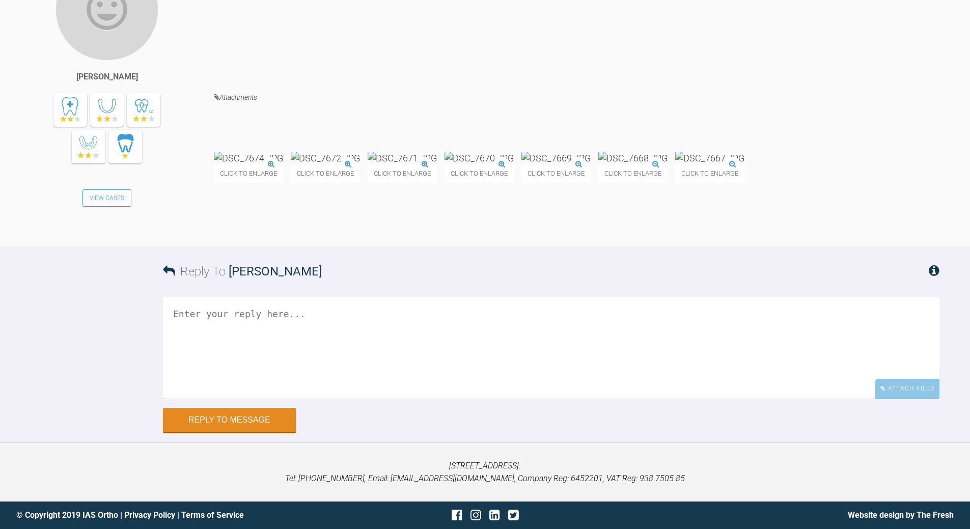
scroll to position [4505, 0]
click at [590, 164] on img at bounding box center [555, 158] width 69 height 13
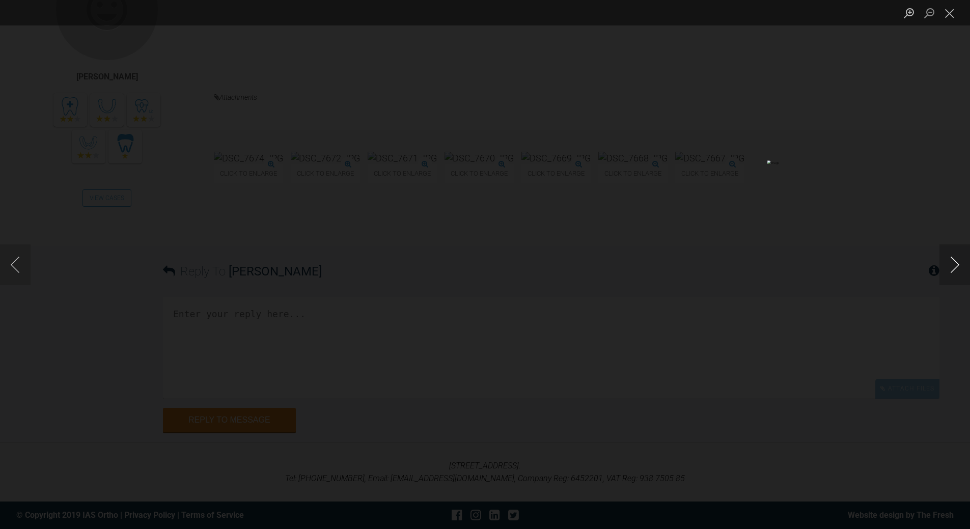
click at [667, 269] on button "Next image" at bounding box center [954, 264] width 31 height 41
click at [667, 17] on button "Close lightbox" at bounding box center [949, 13] width 20 height 18
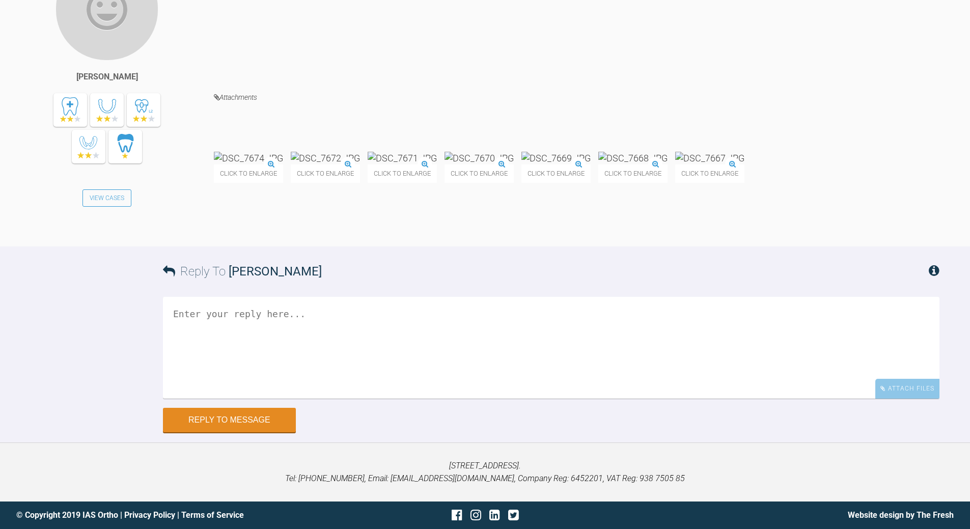
click at [292, 309] on textarea at bounding box center [551, 348] width 776 height 102
type textarea "19x25 niti if you can"
click at [233, 382] on button "Reply to Message" at bounding box center [229, 421] width 133 height 24
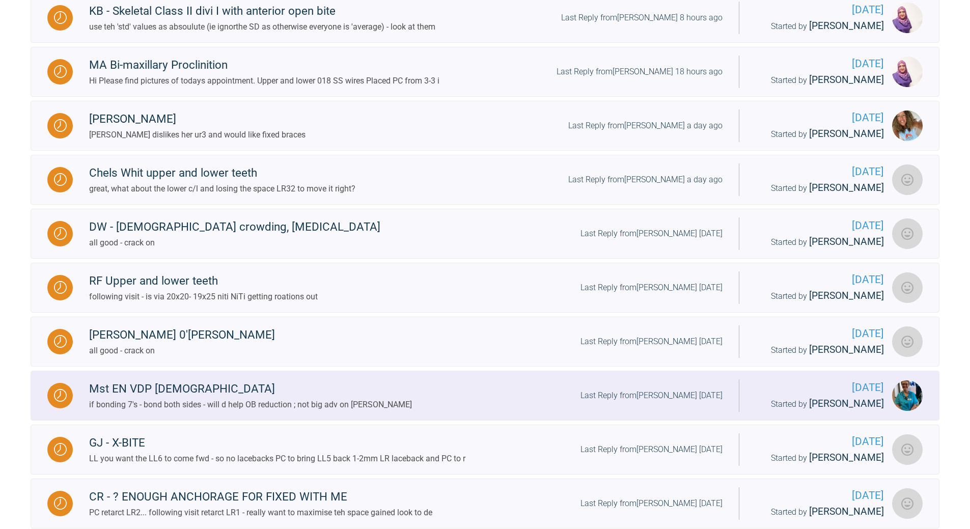
scroll to position [738, 0]
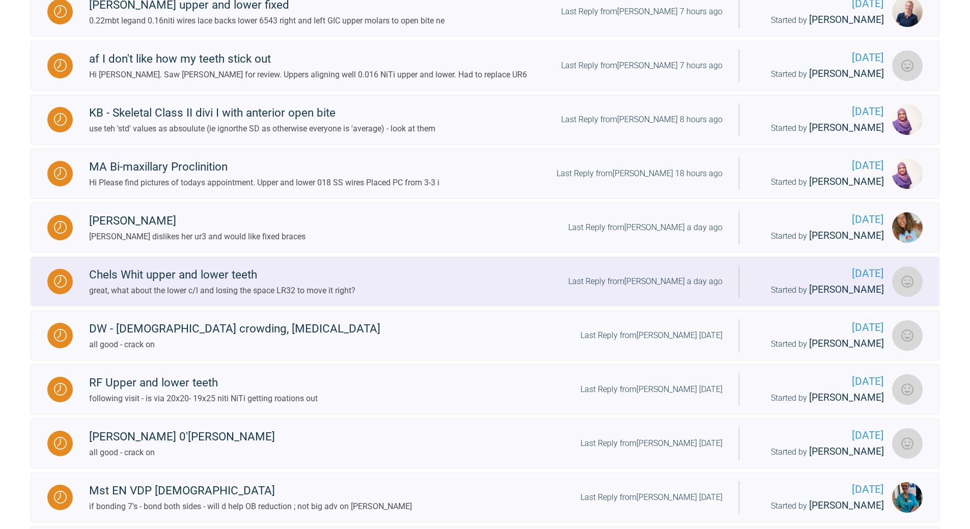
click at [667, 288] on div "Last Reply from [PERSON_NAME] a day ago" at bounding box center [645, 281] width 154 height 13
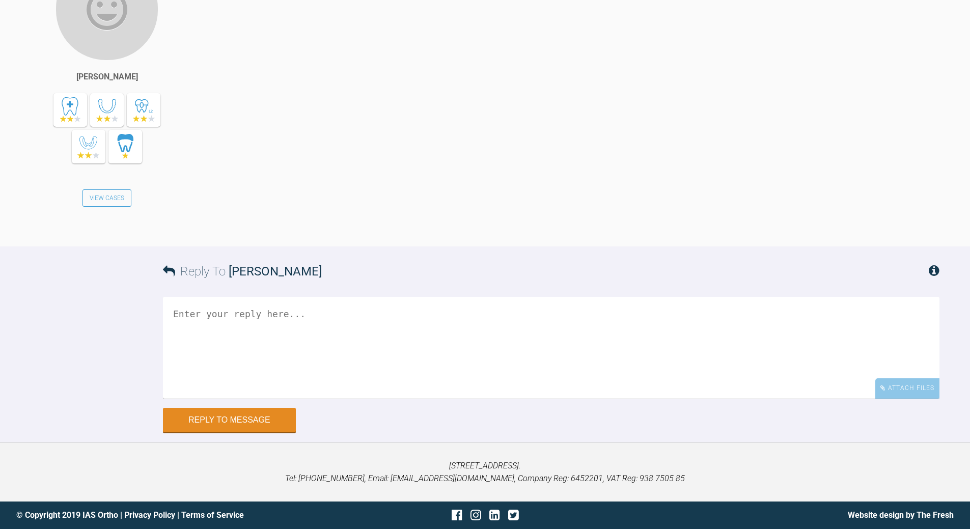
scroll to position [9377, 0]
click at [292, 323] on textarea at bounding box center [551, 348] width 776 height 102
click at [182, 314] on textarea "yep - missed that one! - correct that first my bad" at bounding box center [551, 348] width 776 height 102
click at [374, 314] on textarea "opps!!! - missed that one! - correct that first my bad" at bounding box center [551, 348] width 776 height 102
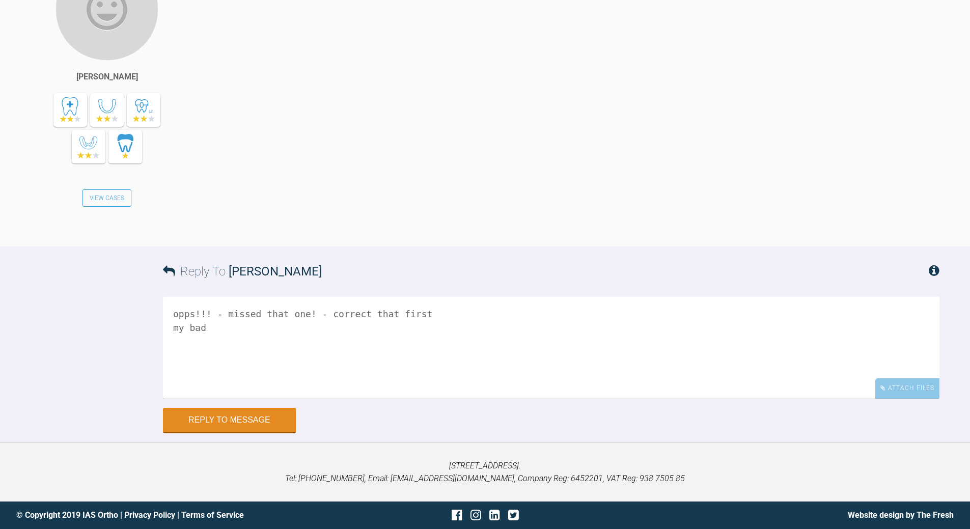
click at [374, 314] on textarea "opps!!! - missed that one! - correct that first my bad" at bounding box center [551, 348] width 776 height 102
type textarea "opps!!! - missed that one! - correct c/line first my bad"
click at [216, 382] on button "Reply to Message" at bounding box center [229, 421] width 133 height 24
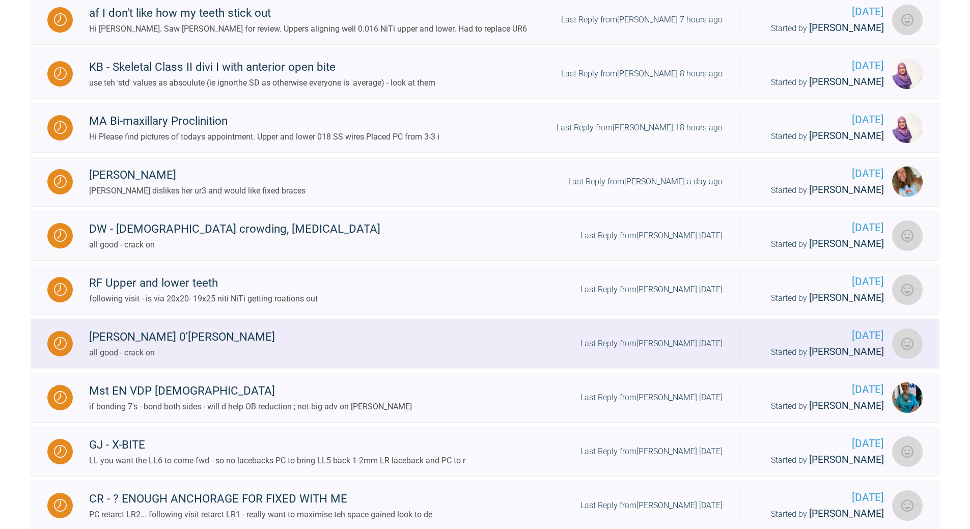
scroll to position [891, 0]
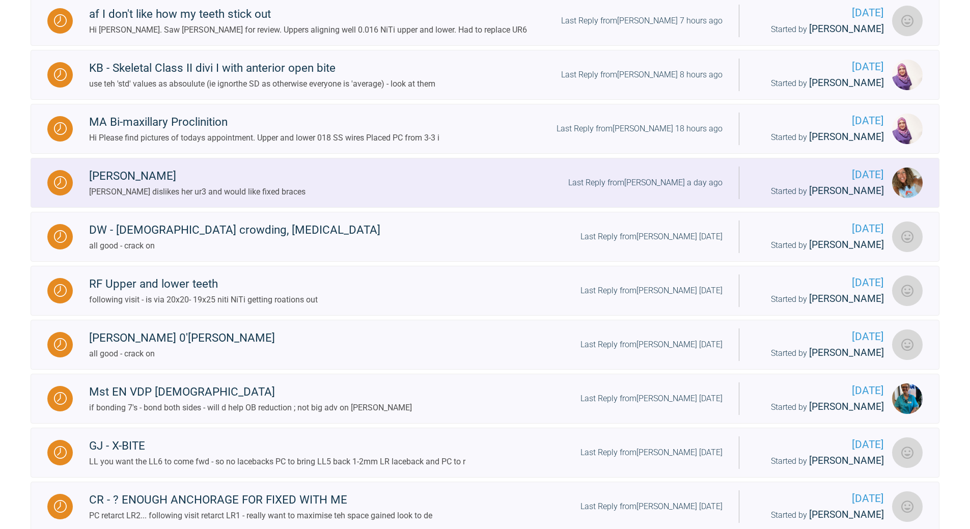
click at [649, 189] on div "Last Reply from [PERSON_NAME] a day ago" at bounding box center [645, 182] width 154 height 13
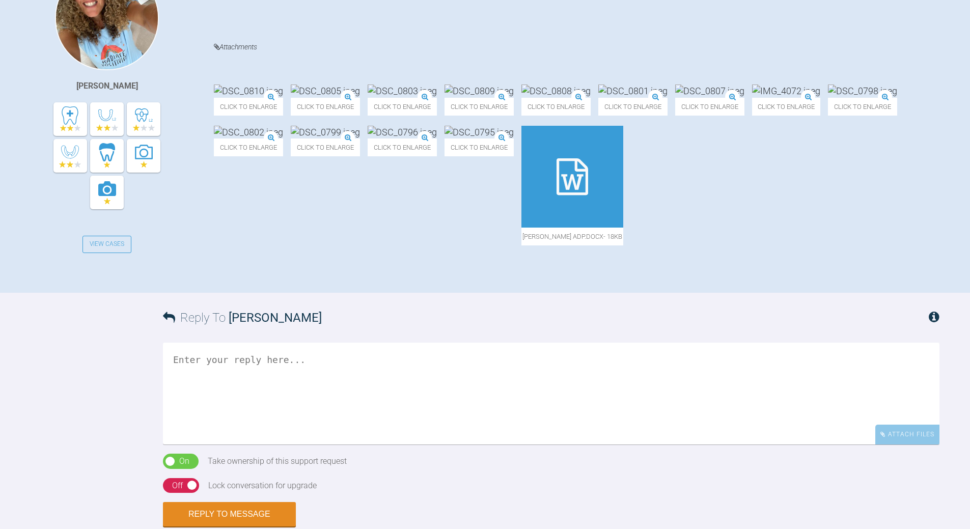
scroll to position [51, 0]
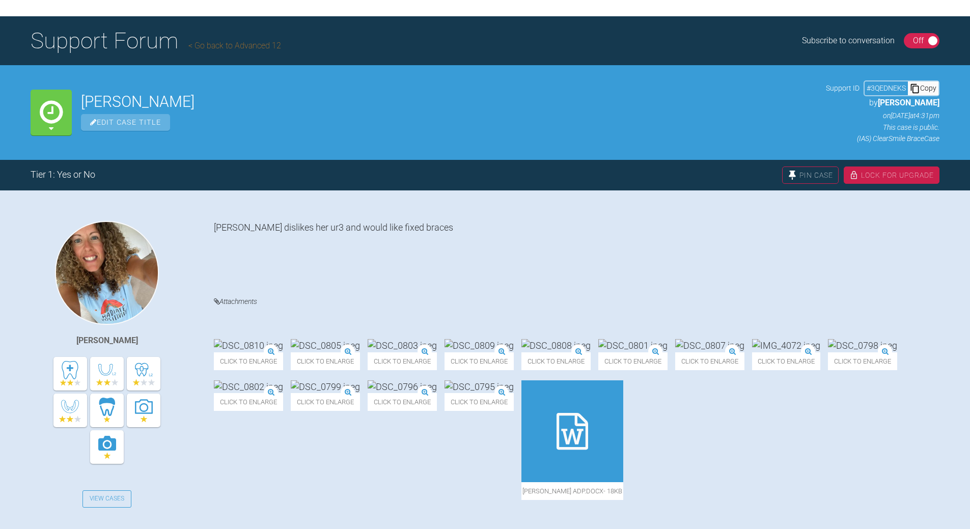
drag, startPoint x: 930, startPoint y: 86, endPoint x: 924, endPoint y: 84, distance: 6.3
click at [667, 86] on div "Copy" at bounding box center [922, 87] width 31 height 13
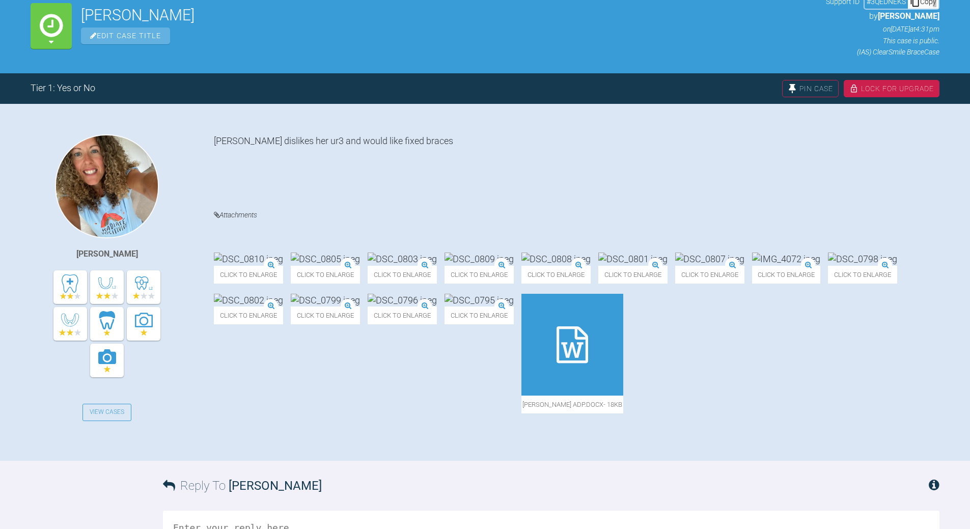
scroll to position [153, 0]
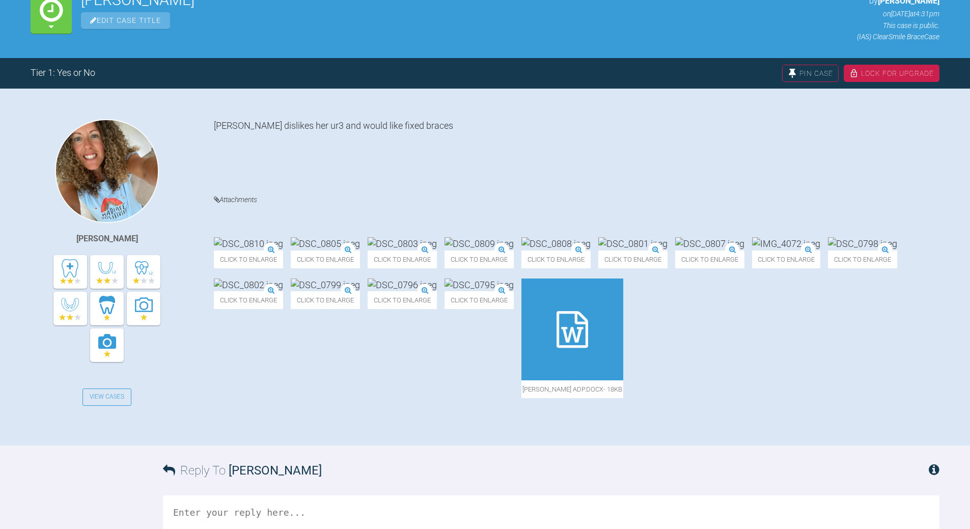
click at [521, 380] on div at bounding box center [572, 329] width 102 height 102
click at [279, 237] on img at bounding box center [248, 243] width 69 height 13
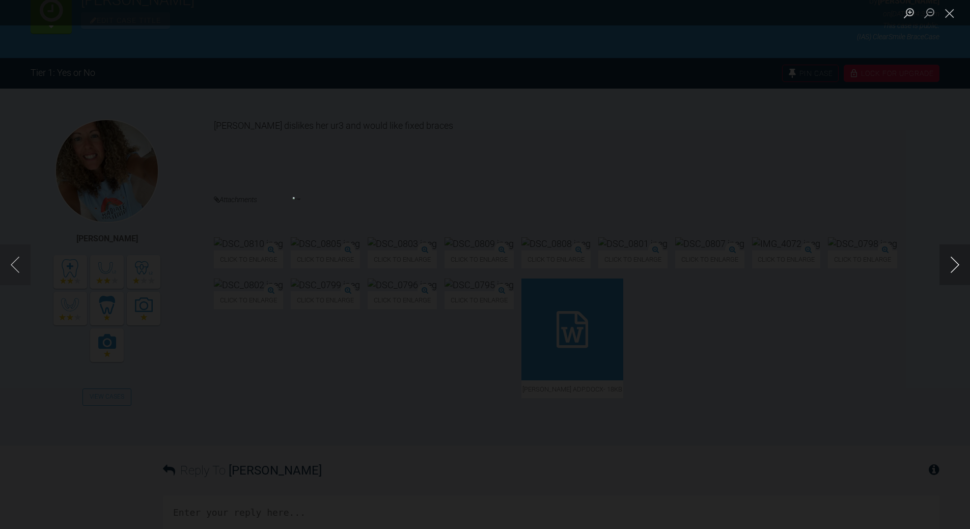
click at [667, 262] on button "Next image" at bounding box center [954, 264] width 31 height 41
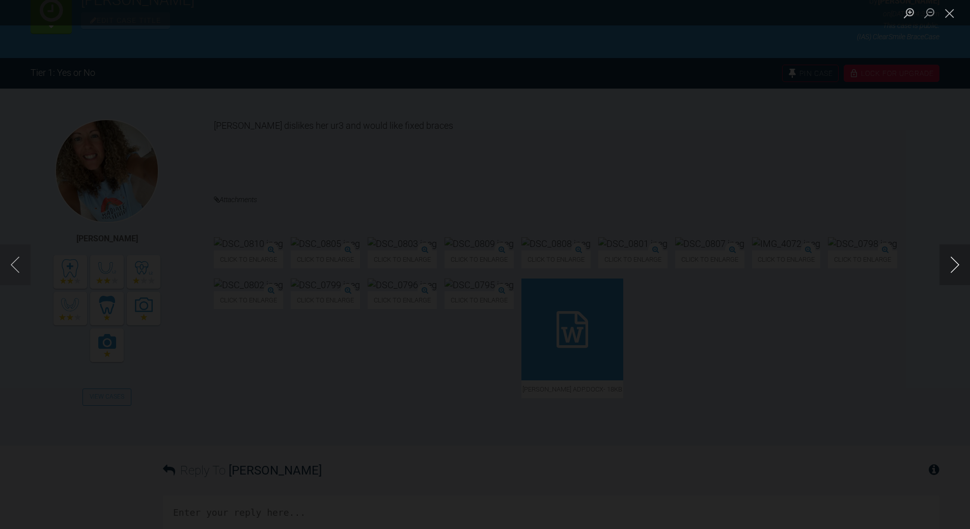
click at [667, 262] on button "Next image" at bounding box center [954, 264] width 31 height 41
click at [667, 263] on button "Next image" at bounding box center [954, 264] width 31 height 41
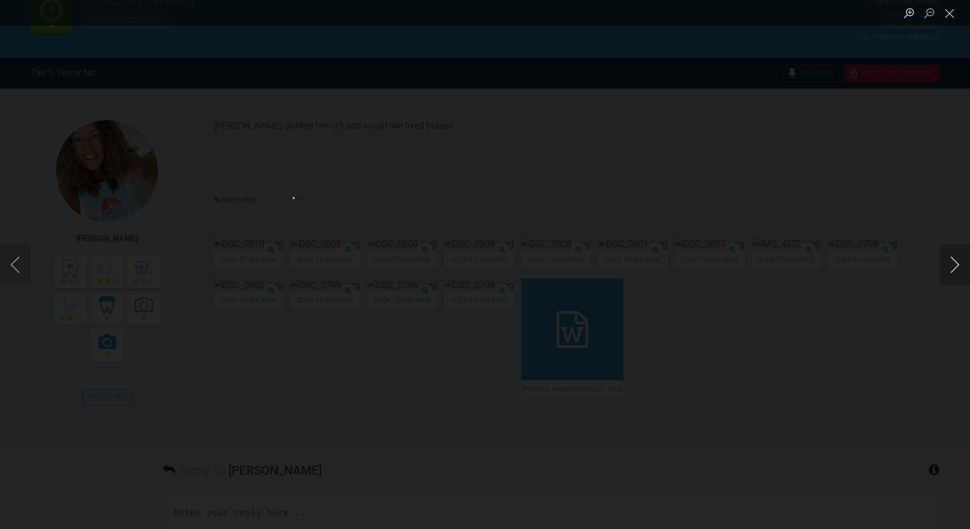
click at [667, 263] on button "Next image" at bounding box center [954, 264] width 31 height 41
click at [667, 15] on button "Close lightbox" at bounding box center [949, 13] width 20 height 18
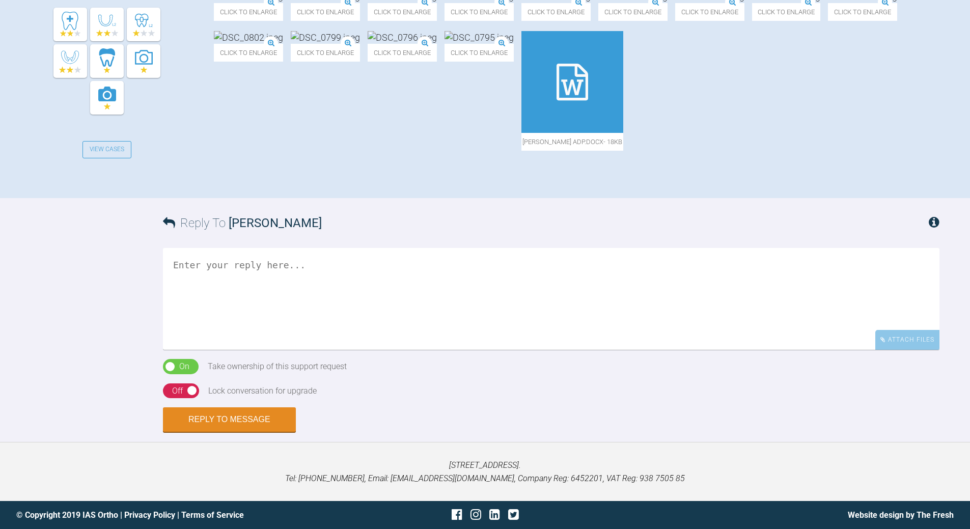
scroll to position [458, 0]
click at [305, 275] on textarea at bounding box center [551, 299] width 776 height 102
type textarea "all good - warn my need extsn if OJ increases too much ; review on alignment pl…"
click at [181, 382] on div "Off" at bounding box center [177, 390] width 11 height 13
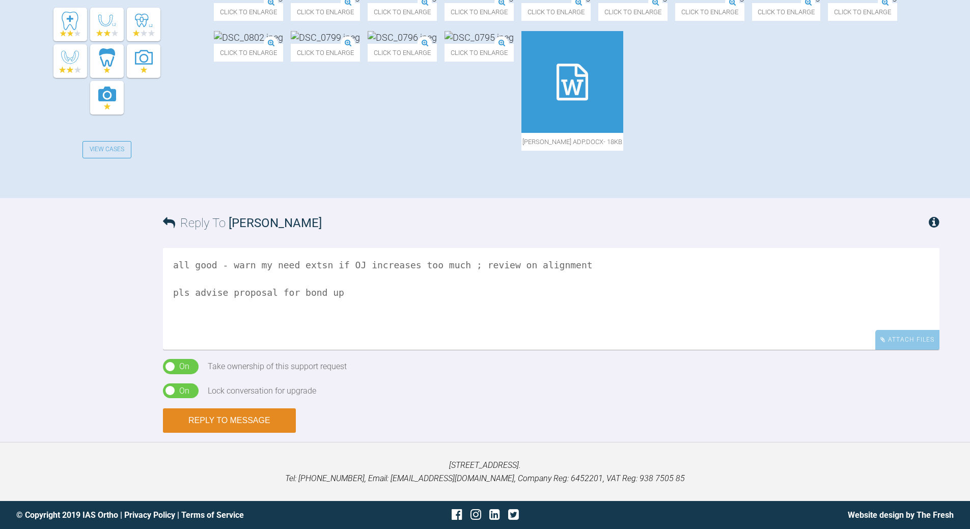
click at [232, 382] on button "Reply to Message" at bounding box center [229, 420] width 133 height 24
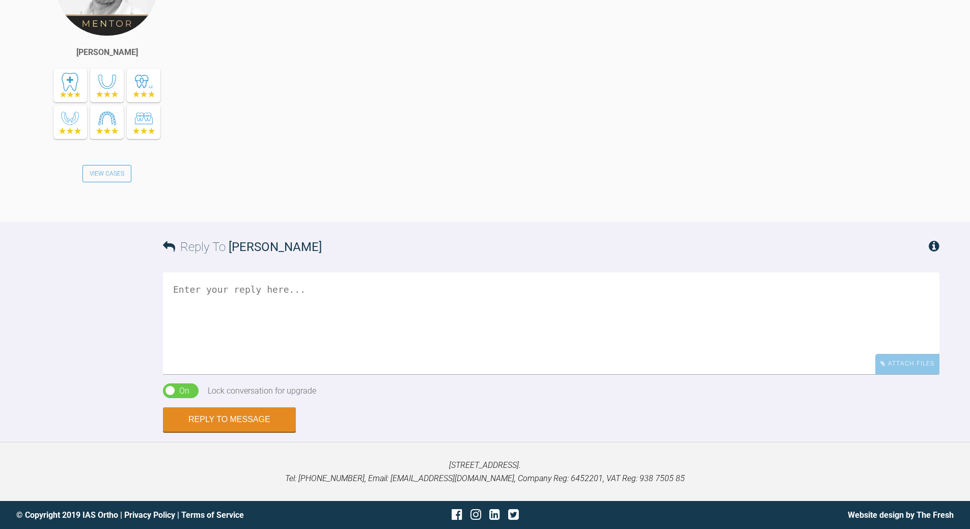
scroll to position [820, 0]
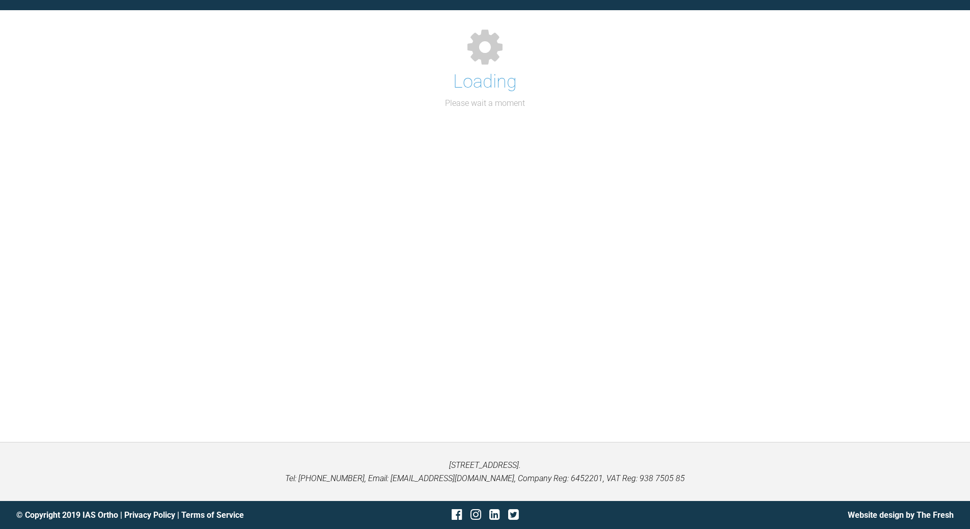
scroll to position [820, 0]
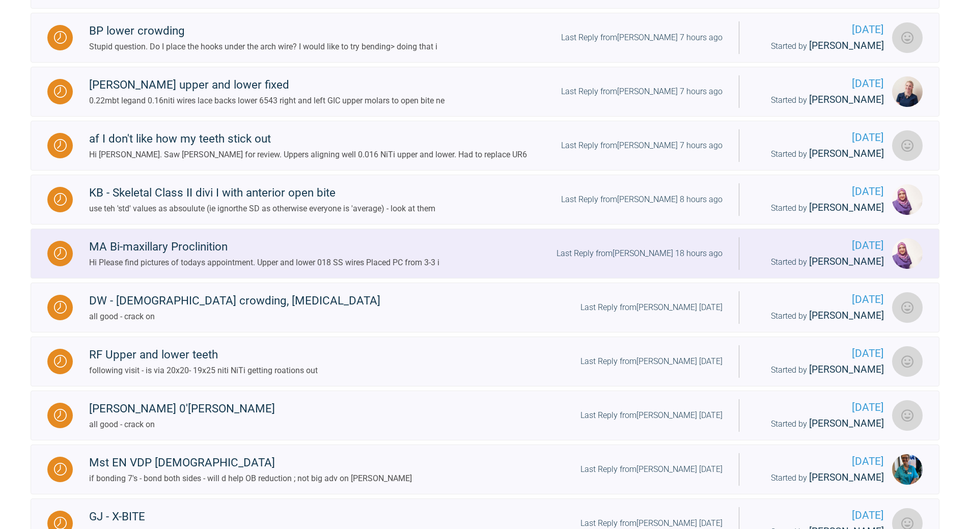
click at [667, 260] on div "Last Reply from [PERSON_NAME] 18 hours ago" at bounding box center [639, 253] width 166 height 13
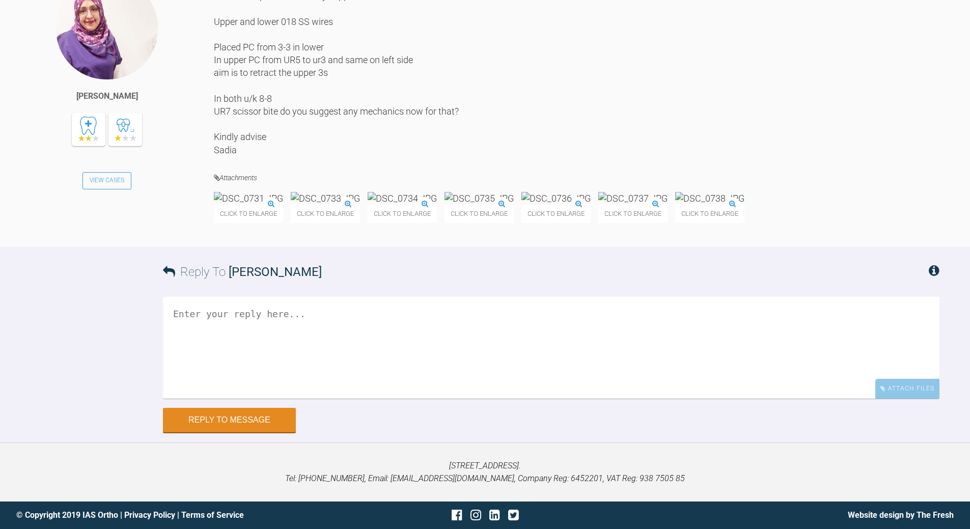
scroll to position [9942, 0]
click at [220, 205] on img at bounding box center [248, 198] width 69 height 13
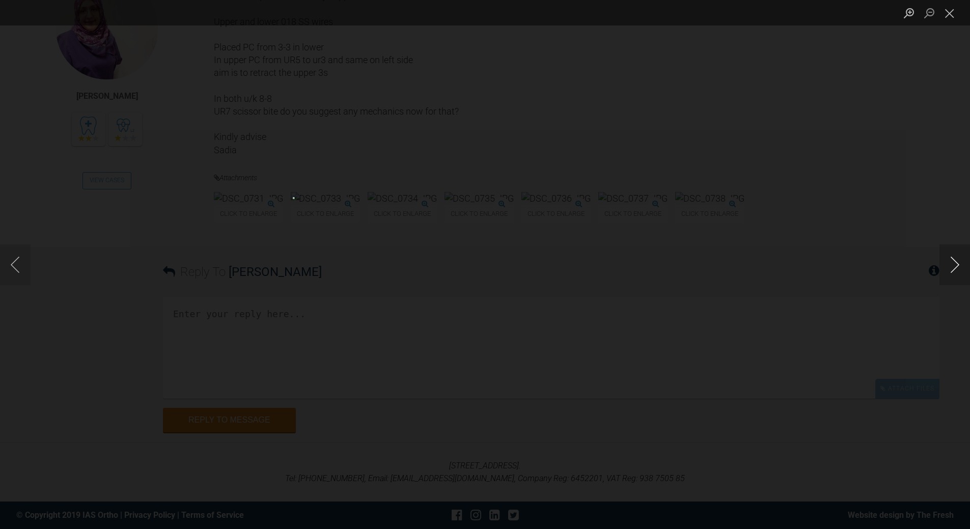
click at [667, 260] on button "Next image" at bounding box center [954, 264] width 31 height 41
click at [10, 259] on button "Previous image" at bounding box center [15, 264] width 31 height 41
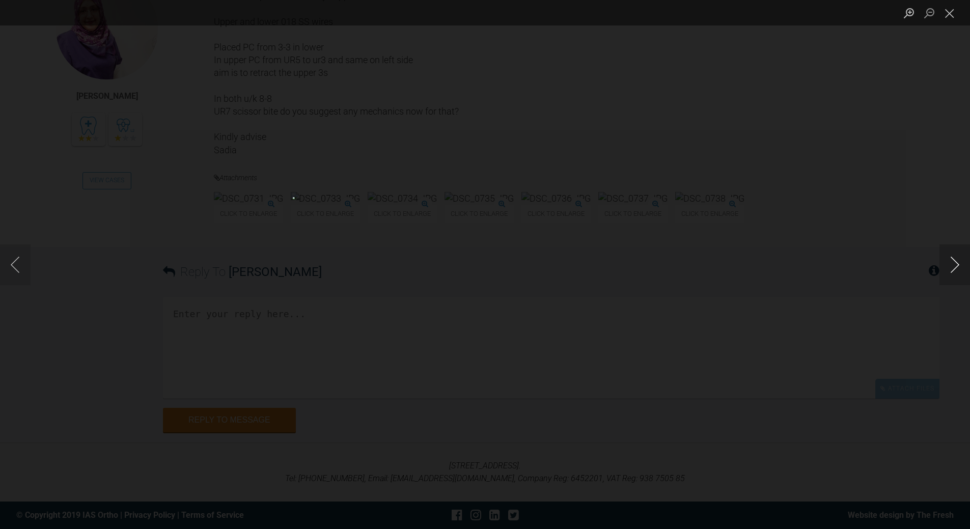
click at [667, 262] on button "Next image" at bounding box center [954, 264] width 31 height 41
click at [667, 267] on button "Next image" at bounding box center [954, 264] width 31 height 41
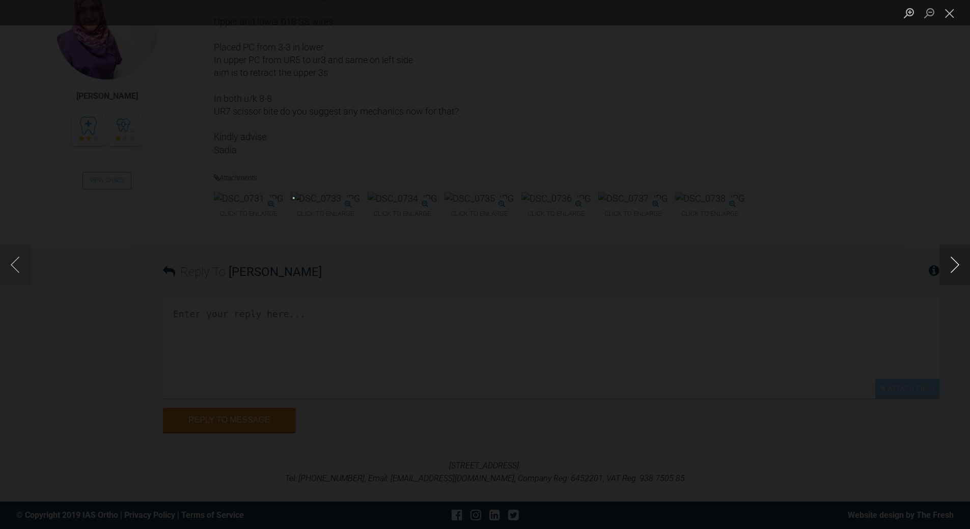
click at [667, 264] on button "Next image" at bounding box center [954, 264] width 31 height 41
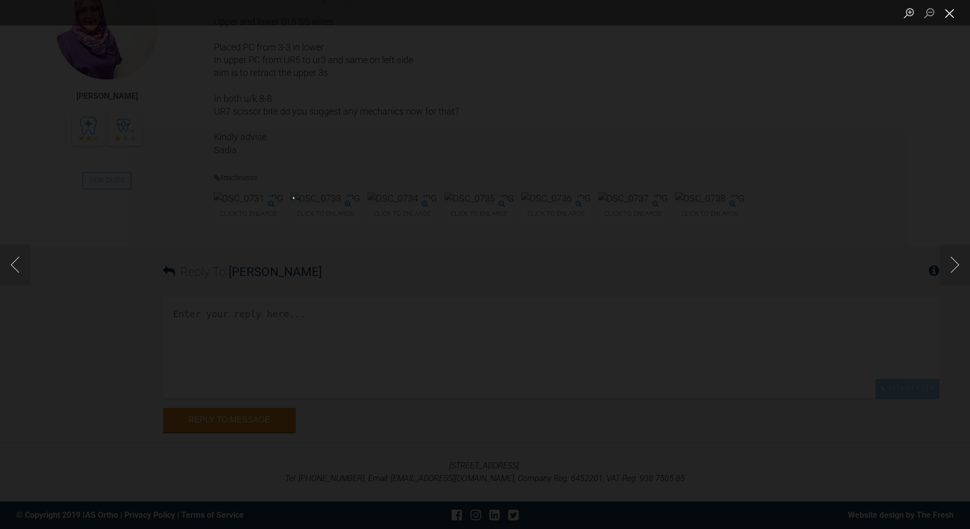
click at [667, 12] on button "Close lightbox" at bounding box center [949, 13] width 20 height 18
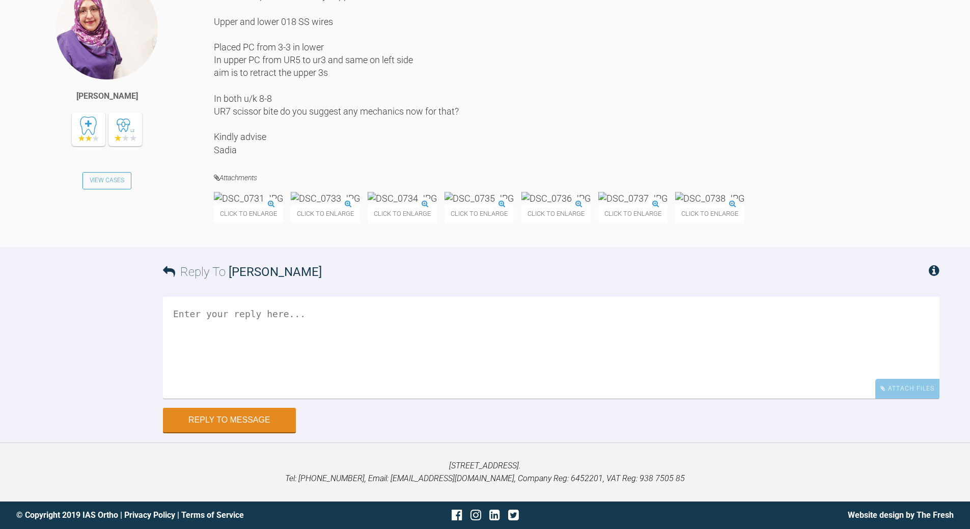
scroll to position [10094, 0]
click at [274, 380] on textarea at bounding box center [551, 348] width 776 height 102
click at [191, 378] on textarea "wher did we discuss adding PC in loower????" at bounding box center [551, 348] width 776 height 102
click at [414, 382] on textarea "where did we discuss adding PC in loower????" at bounding box center [551, 348] width 776 height 102
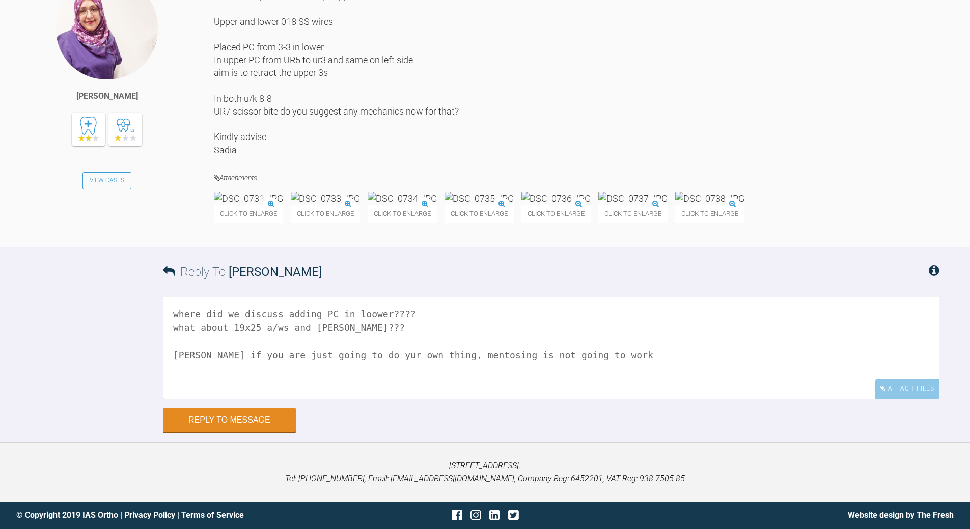
scroll to position [10158, 0]
click at [444, 353] on textarea "where did we discuss adding PC in loower???? what about 19x25 a/ws and [PERSON_…" at bounding box center [551, 348] width 776 height 102
click at [191, 355] on textarea "where did we discuss adding PC in loower???? what about 19x25 a/ws and [PERSON_…" at bounding box center [551, 348] width 776 height 102
drag, startPoint x: 231, startPoint y: 327, endPoint x: 237, endPoint y: 320, distance: 9.8
click at [231, 327] on textarea "where did we discuss adding PC in loower???? what about 19x25 a/ws and [PERSON_…" at bounding box center [551, 348] width 776 height 102
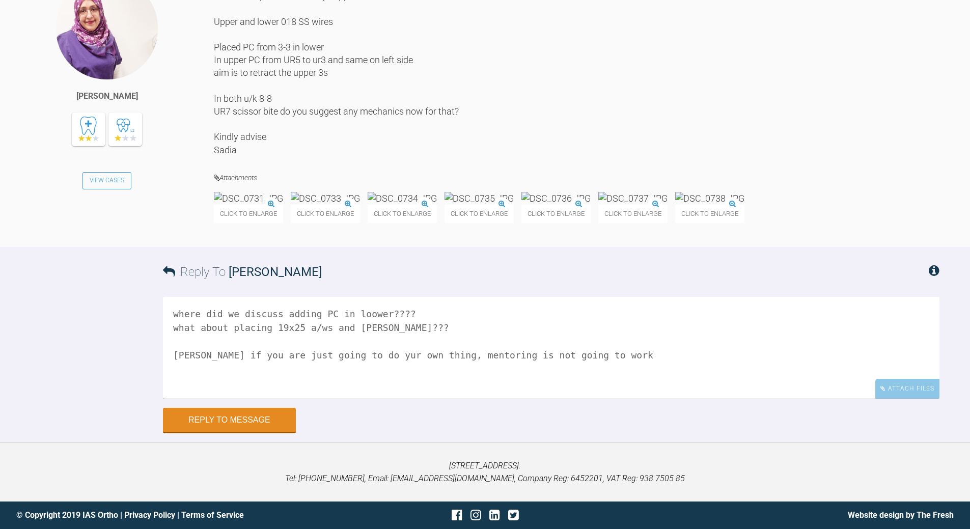
click at [409, 312] on textarea "where did we discuss adding PC in loower???? what about placing 19x25 a/ws and …" at bounding box center [551, 348] width 776 height 102
click at [423, 364] on textarea "where did we discuss adding PC in loower???? we dif did not say 0.018 ss what a…" at bounding box center [551, 348] width 776 height 102
click at [538, 360] on textarea "where did we discuss adding PC in loower???? we def did not say 0.018 ss what a…" at bounding box center [551, 348] width 776 height 102
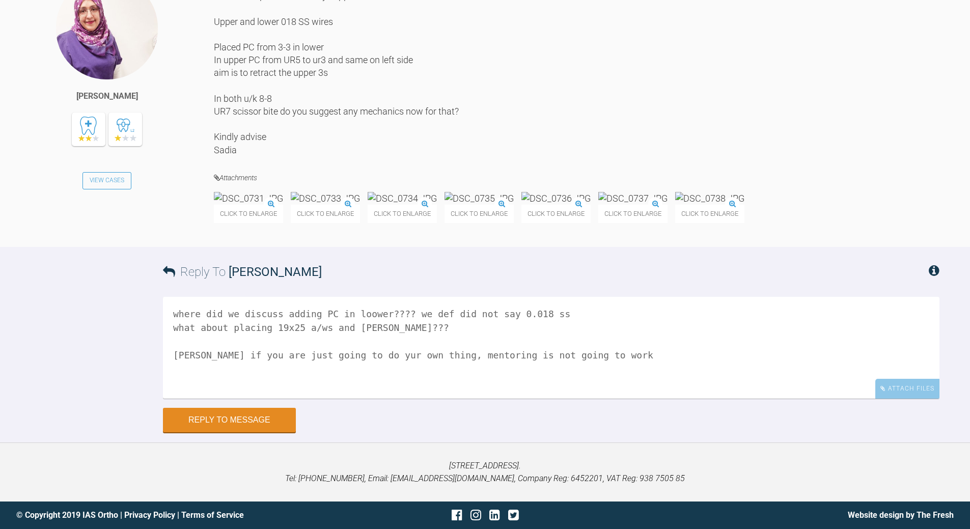
click at [352, 382] on textarea "where did we discuss adding PC in loower???? we def did not say 0.018 ss what a…" at bounding box center [551, 348] width 776 height 102
click at [204, 382] on textarea "where did we discuss adding PC in loower???? we def did not say 0.018 ss what a…" at bounding box center [551, 348] width 776 height 102
click at [602, 382] on textarea "where did we discuss adding PC in loower???? we def did not say 0.018 ss what a…" at bounding box center [551, 348] width 776 height 102
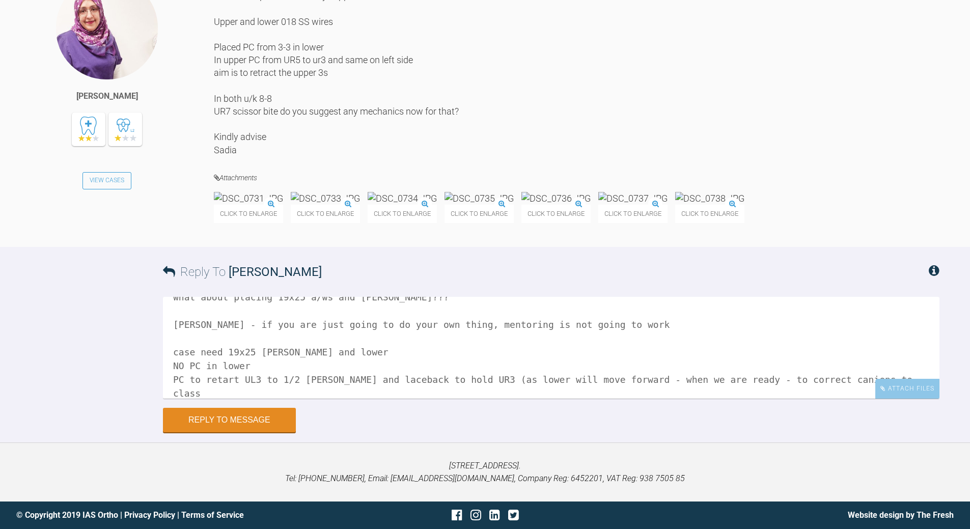
scroll to position [44, 0]
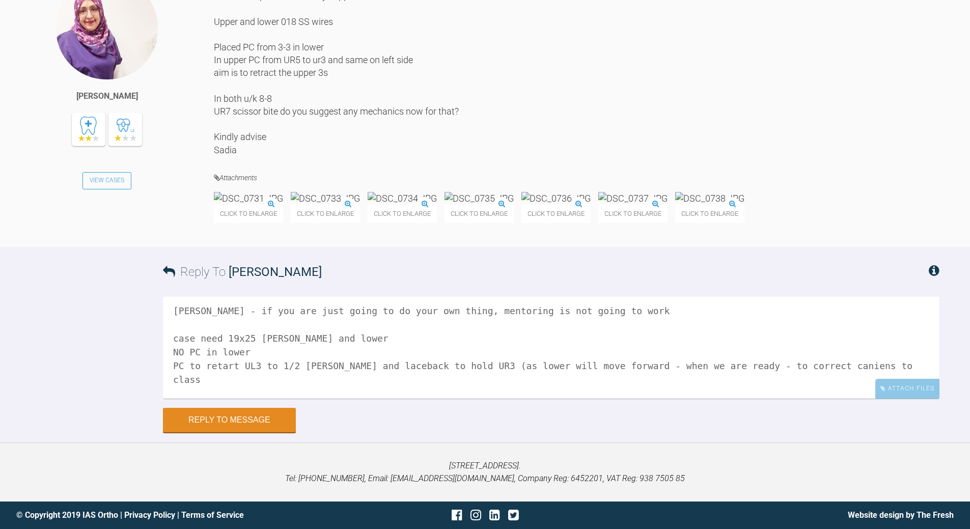
click at [211, 382] on textarea "where did we discuss adding PC in loower???? we def did not say 0.018 ss what a…" at bounding box center [551, 348] width 776 height 102
click at [220, 382] on textarea "where did we discuss adding PC in loower???? we def did not say 0.018 ss what a…" at bounding box center [551, 348] width 776 height 102
drag, startPoint x: 351, startPoint y: 386, endPoint x: 368, endPoint y: 384, distance: 16.9
click at [352, 382] on textarea "where did we discuss adding PC in loower???? we def did not say 0.018 ss what a…" at bounding box center [551, 348] width 776 height 102
click at [449, 382] on textarea "where did we discuss adding PC in loower???? we def did not say 0.018 ss what a…" at bounding box center [551, 348] width 776 height 102
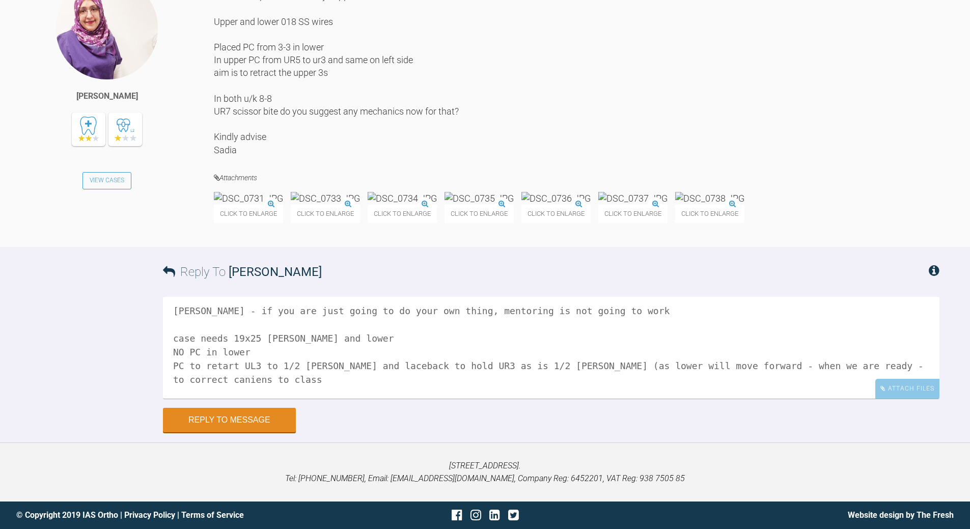
drag, startPoint x: 575, startPoint y: 417, endPoint x: 584, endPoint y: 413, distance: 9.4
click at [576, 382] on textarea "where did we discuss adding PC in loower???? we def did not say 0.018 ss what a…" at bounding box center [551, 348] width 776 height 102
click at [207, 382] on textarea "where did we discuss adding PC in loower???? we def did not say 0.018 ss what a…" at bounding box center [551, 348] width 776 height 102
click at [533, 382] on textarea "where did we discuss adding PC in loower???? we def did not say 0.018 ss what a…" at bounding box center [551, 348] width 776 height 102
click at [589, 382] on textarea "where did we discuss adding PC in loower???? we def did not say 0.018 ss what a…" at bounding box center [551, 348] width 776 height 102
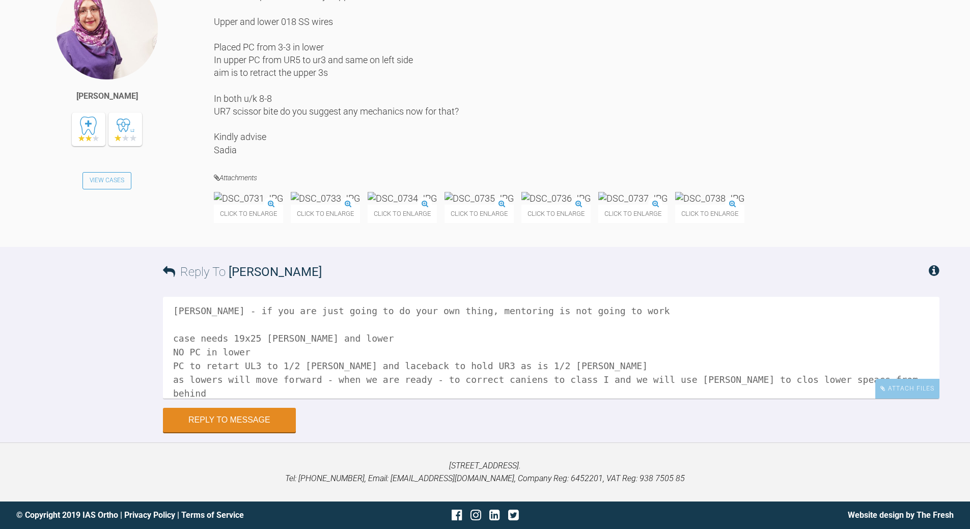
click at [667, 382] on textarea "where did we discuss adding PC in loower???? we def did not say 0.018 ss what a…" at bounding box center [551, 348] width 776 height 102
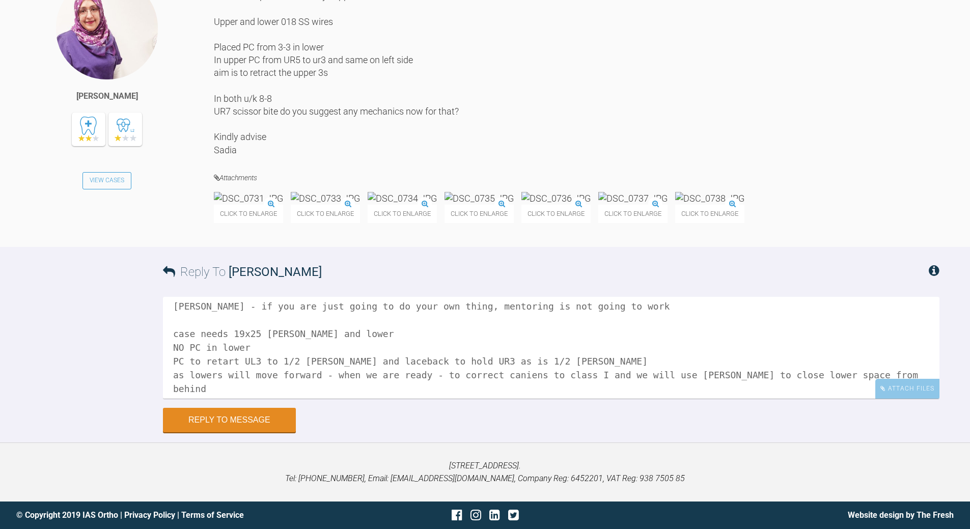
scroll to position [97, 0]
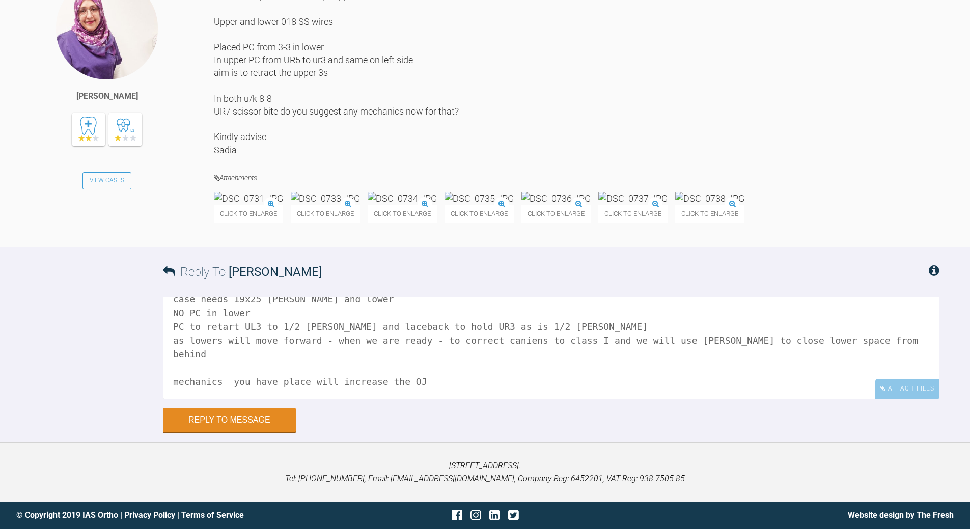
click at [174, 382] on textarea "where did we discuss adding PC in loower???? we def did not say 0.018 ss what a…" at bounding box center [551, 348] width 776 height 102
click at [462, 382] on textarea "where did we discuss adding PC in loower???? we def did not say 0.018 ss what a…" at bounding box center [551, 348] width 776 height 102
click at [538, 382] on textarea "where did we discuss adding PC in loower???? we def did not say 0.018 ss what a…" at bounding box center [551, 348] width 776 height 102
type textarea "where did we discuss adding PC in loower???? we def did not say 0.018 ss what a…"
click at [281, 382] on button "Reply to Message" at bounding box center [229, 421] width 133 height 24
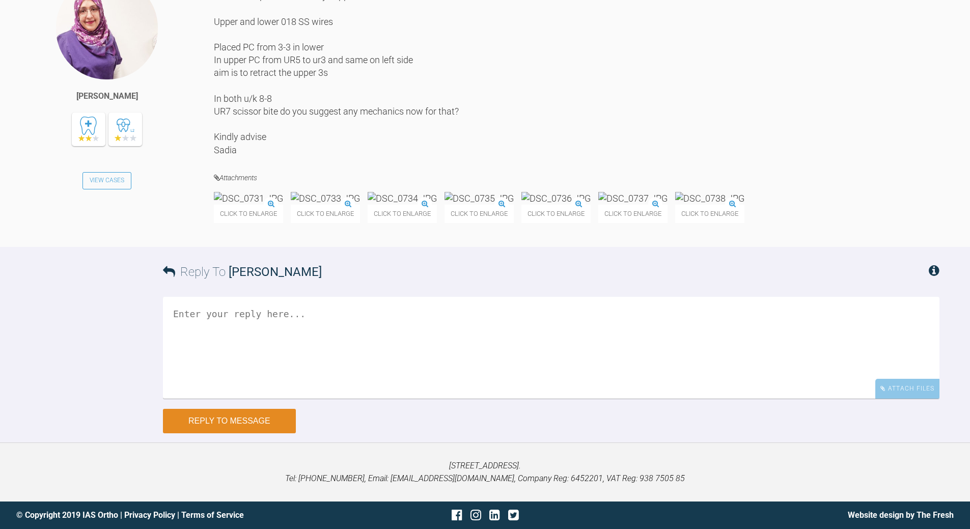
scroll to position [0, 0]
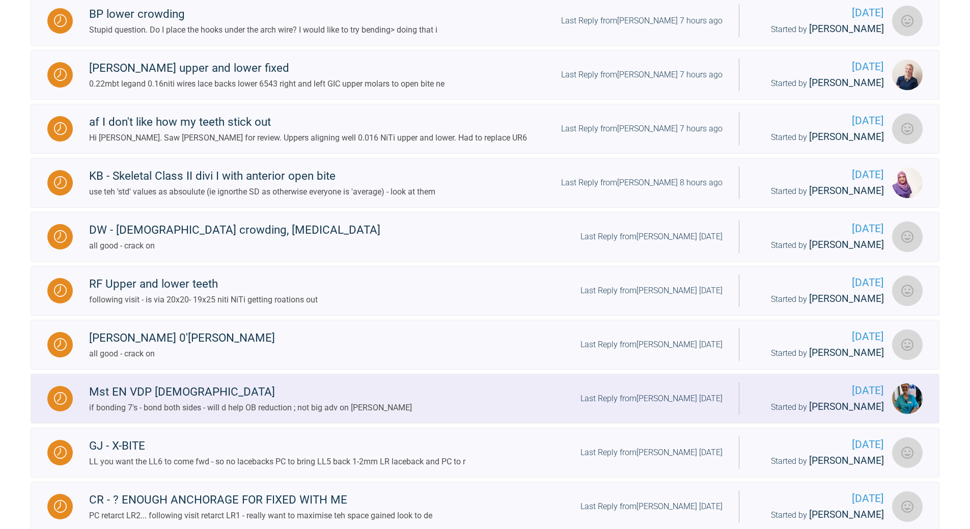
scroll to position [789, 0]
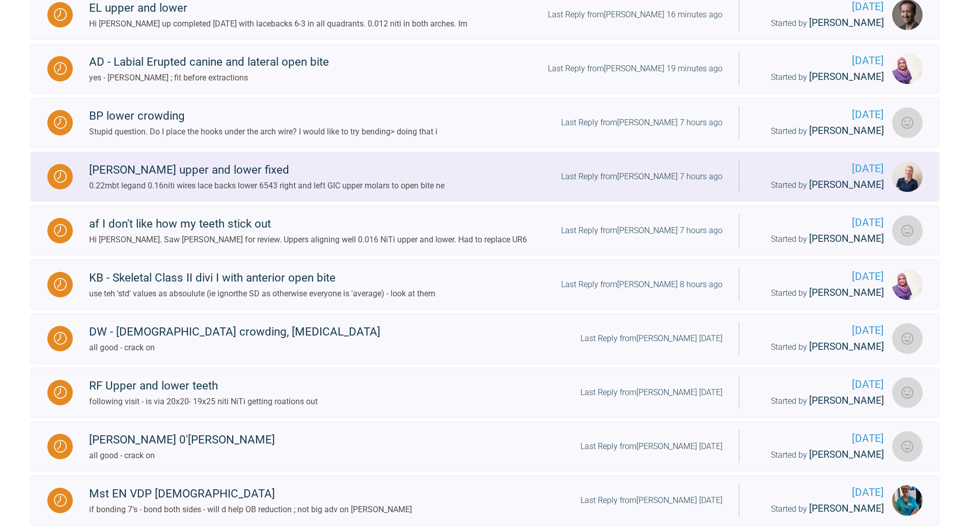
click at [640, 183] on div "Last Reply from [PERSON_NAME] 7 hours ago" at bounding box center [641, 176] width 161 height 13
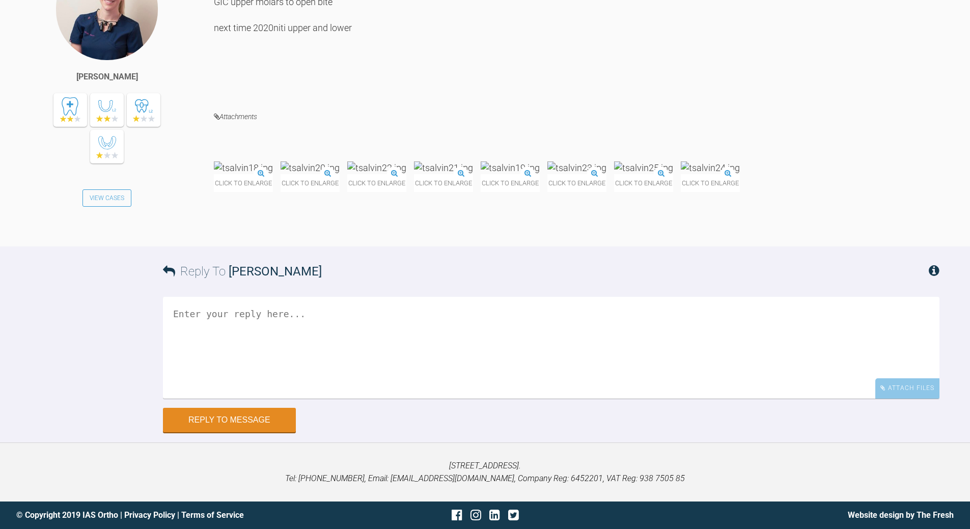
scroll to position [2163, 0]
click at [331, 382] on textarea at bounding box center [551, 348] width 776 height 102
type textarea "all fine loose GIC as soon as you can"
click at [271, 382] on button "Reply to Message" at bounding box center [229, 421] width 133 height 24
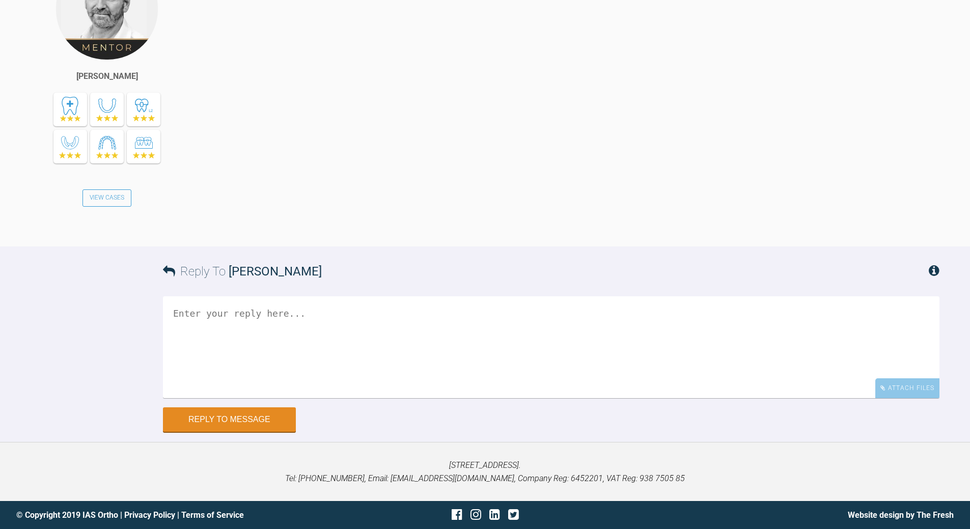
scroll to position [2708, 0]
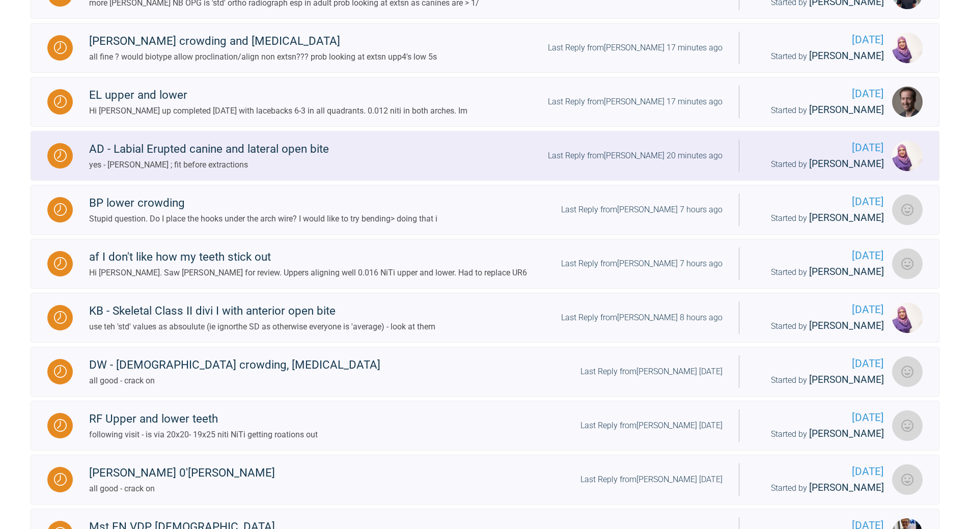
scroll to position [687, 0]
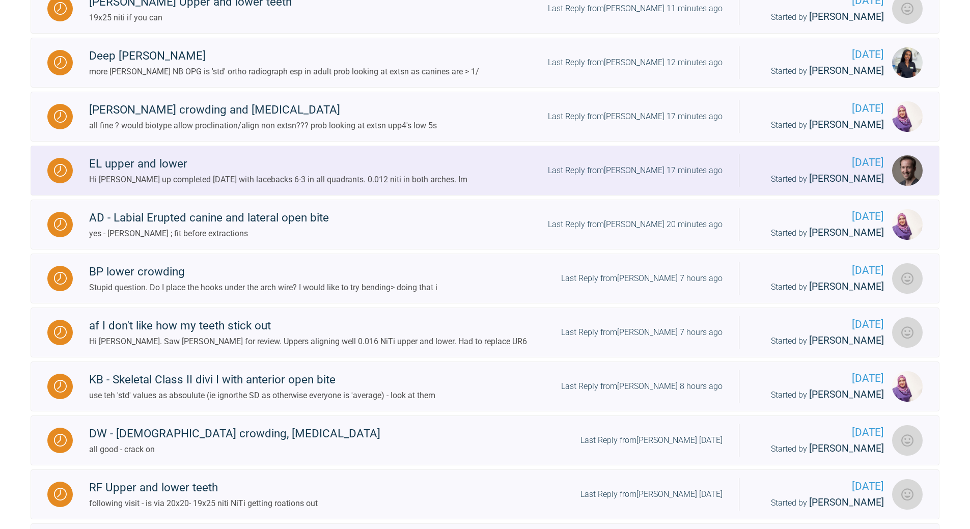
click at [609, 177] on div "Last Reply from [PERSON_NAME] 17 minutes ago" at bounding box center [635, 170] width 175 height 13
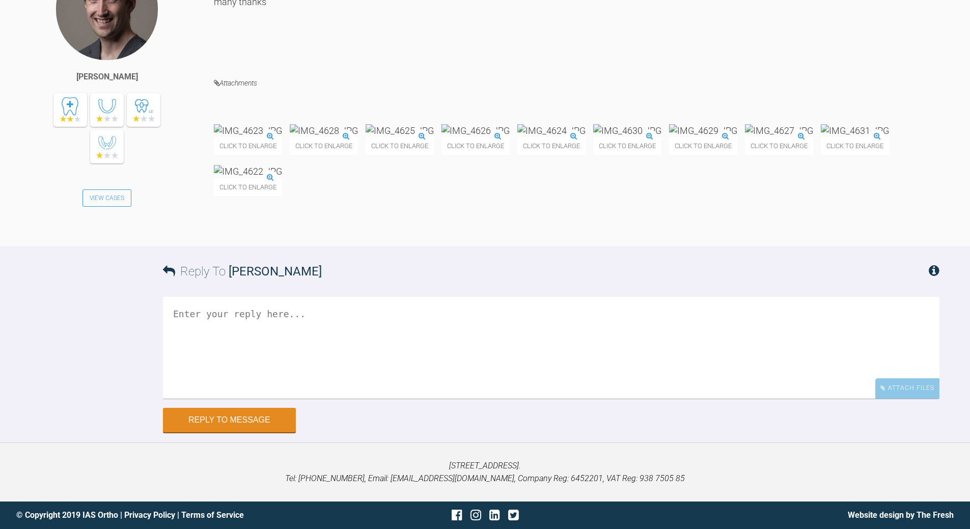
scroll to position [2055, 0]
click at [299, 344] on textarea at bounding box center [551, 348] width 776 height 102
type textarea "all good - crack on"
click at [236, 382] on button "Reply to Message" at bounding box center [229, 421] width 133 height 24
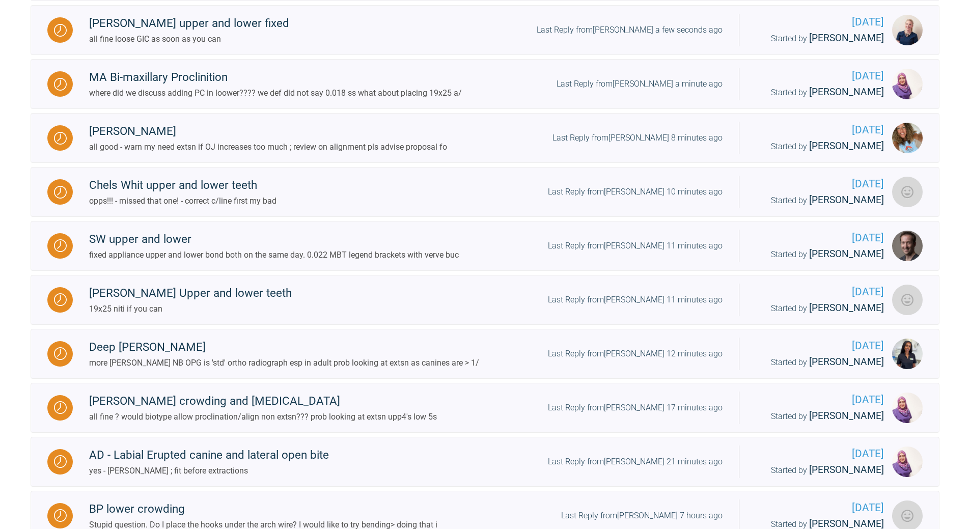
scroll to position [433, 0]
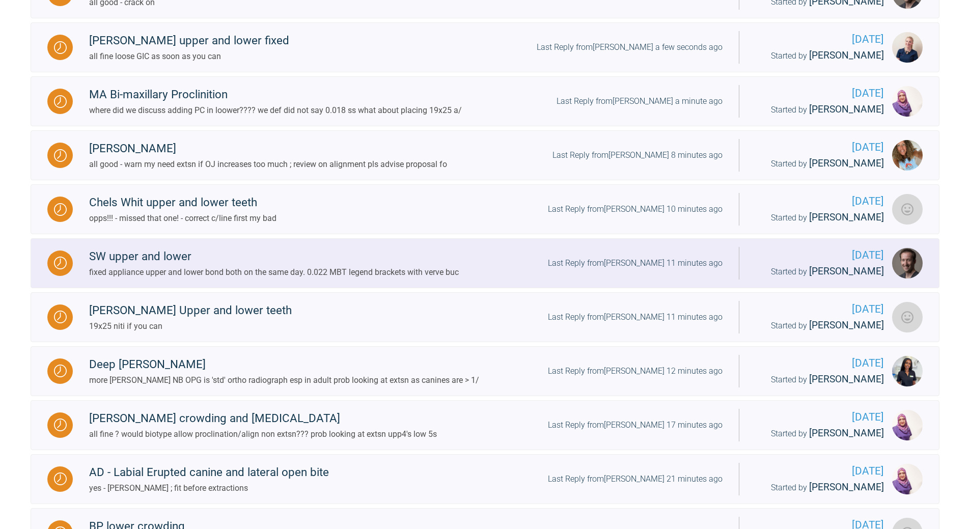
click at [640, 270] on div "Last Reply from [PERSON_NAME] 11 minutes ago" at bounding box center [635, 263] width 175 height 13
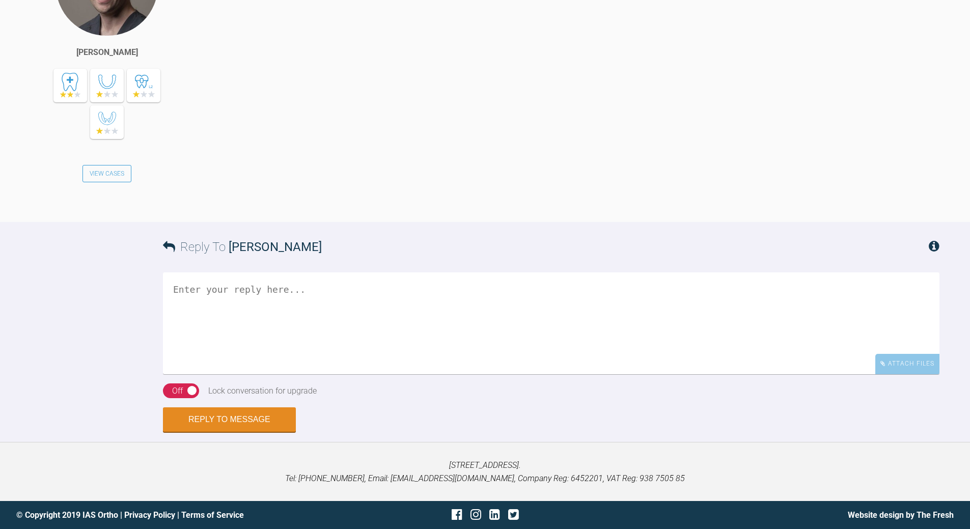
scroll to position [1129, 0]
click at [310, 374] on textarea at bounding box center [551, 323] width 776 height 102
type textarea "all good - crack on"
click at [179, 382] on div "Off" at bounding box center [177, 390] width 11 height 13
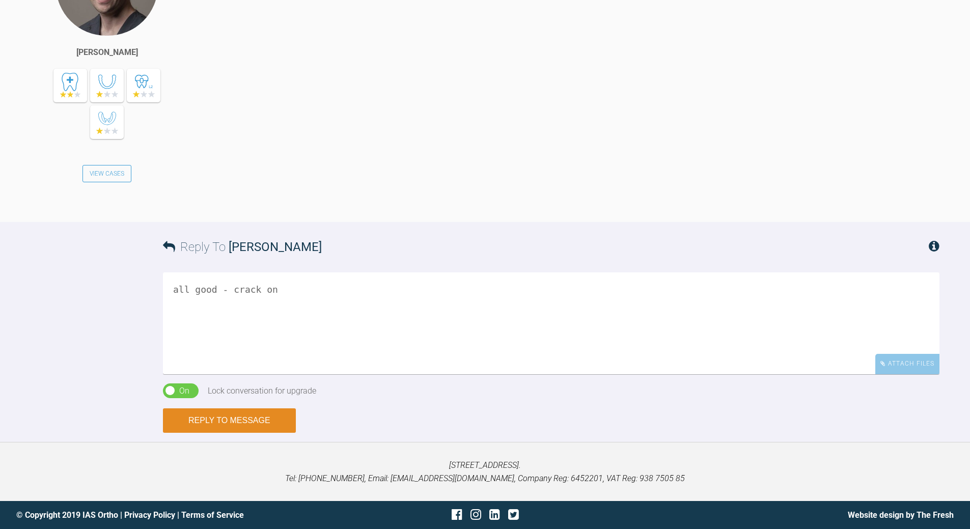
click at [254, 382] on button "Reply to Message" at bounding box center [229, 420] width 133 height 24
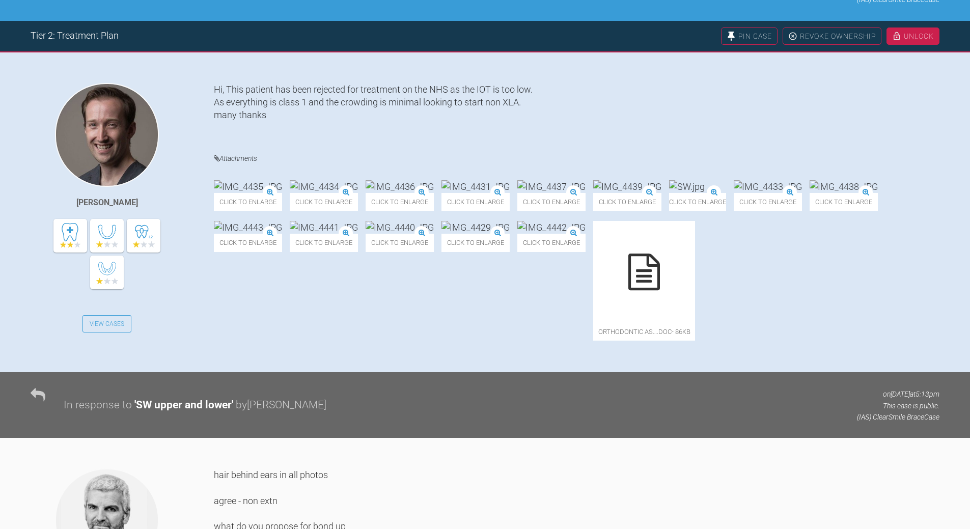
scroll to position [0, 0]
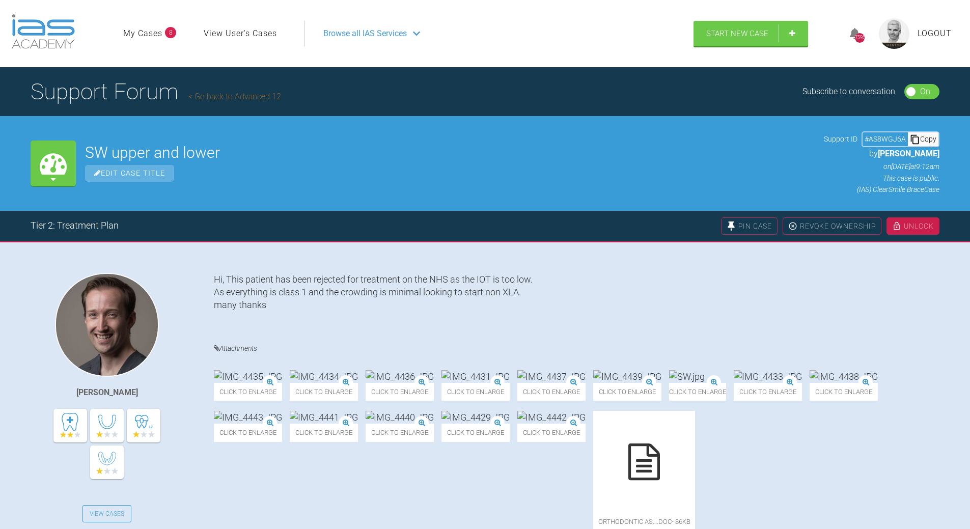
click at [225, 93] on link "Go back to Advanced 12" at bounding box center [234, 97] width 93 height 10
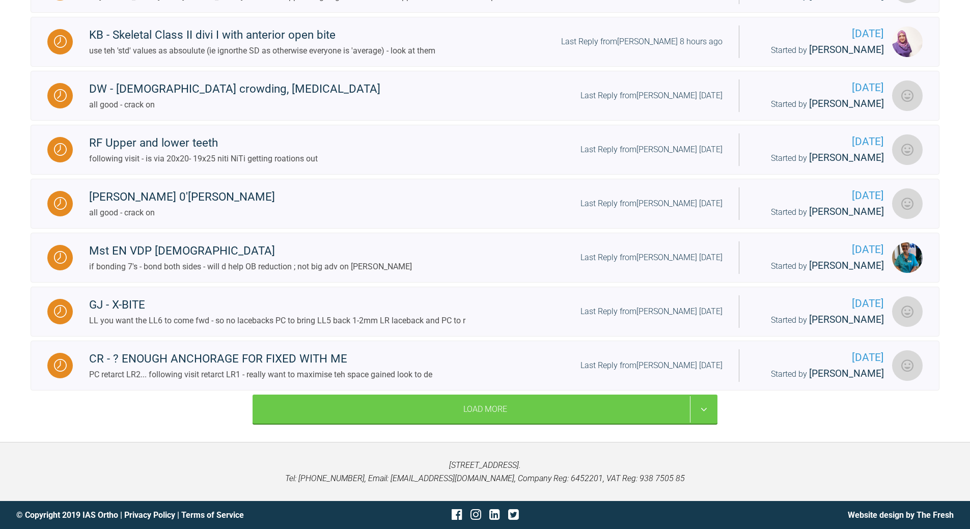
scroll to position [1094, 0]
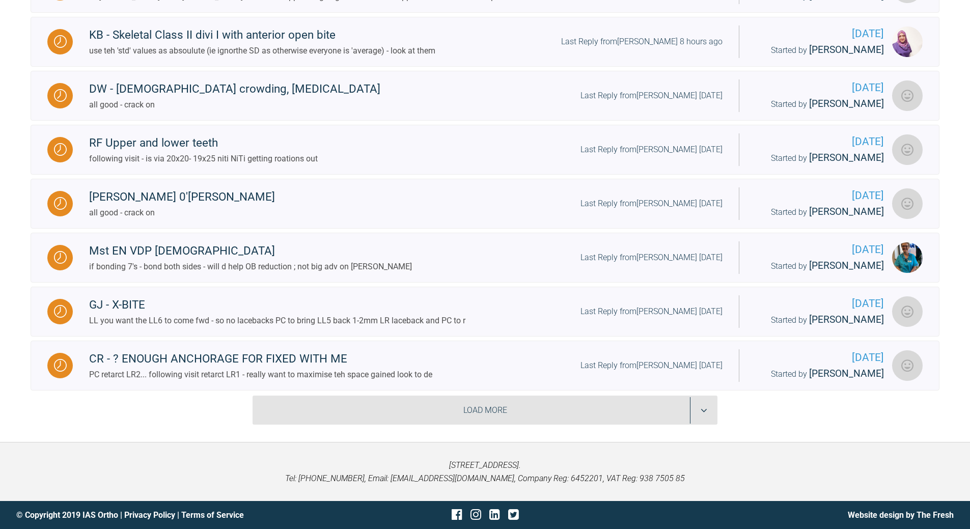
click at [667, 382] on div "Load More" at bounding box center [484, 410] width 465 height 30
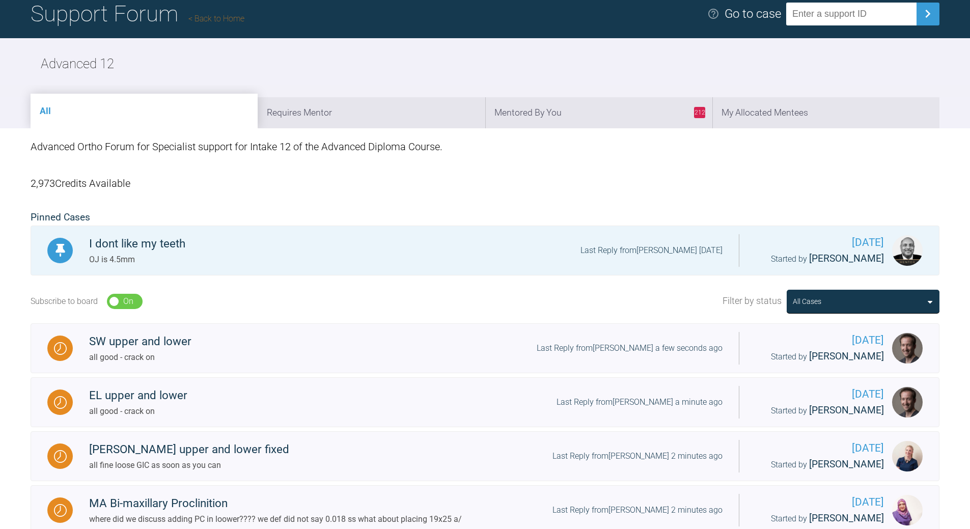
scroll to position [0, 0]
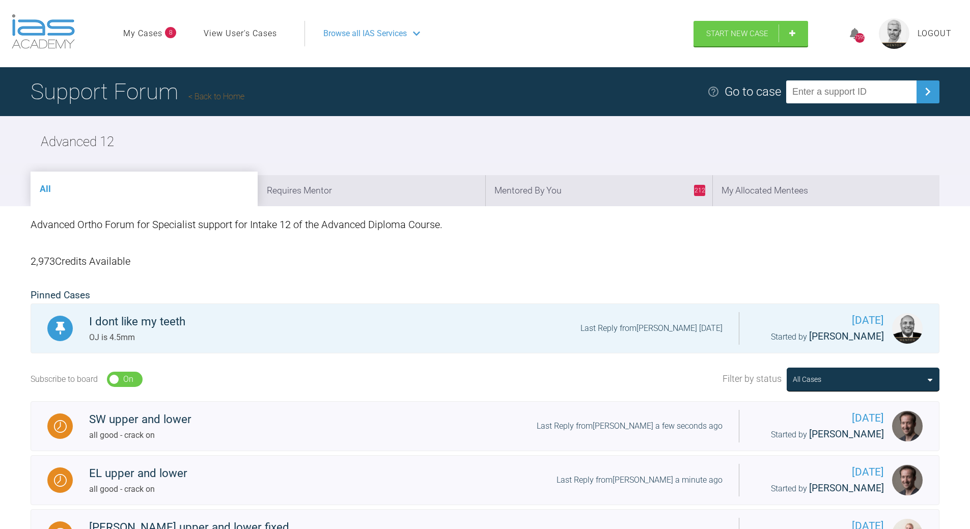
click at [229, 95] on link "Back to Home" at bounding box center [216, 97] width 56 height 10
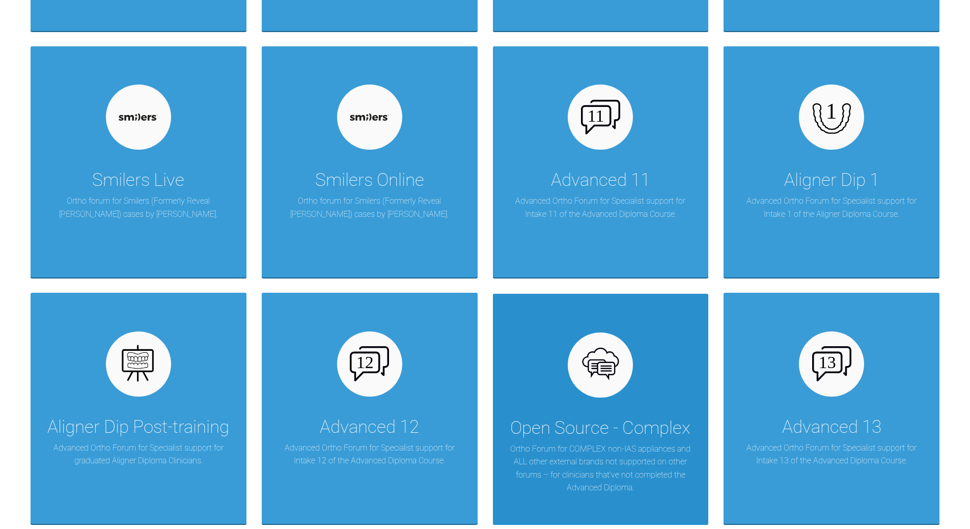
scroll to position [1374, 0]
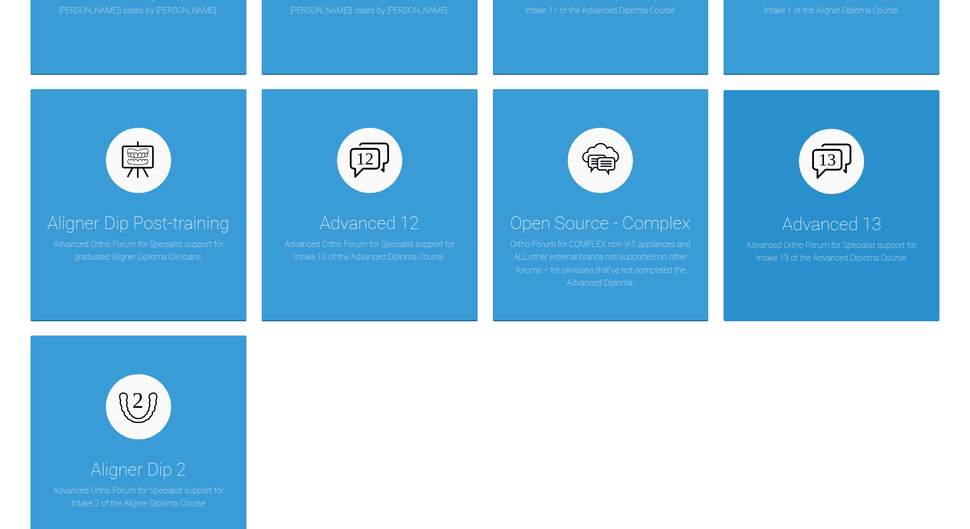
click at [667, 210] on div "Advanced 13" at bounding box center [831, 224] width 99 height 29
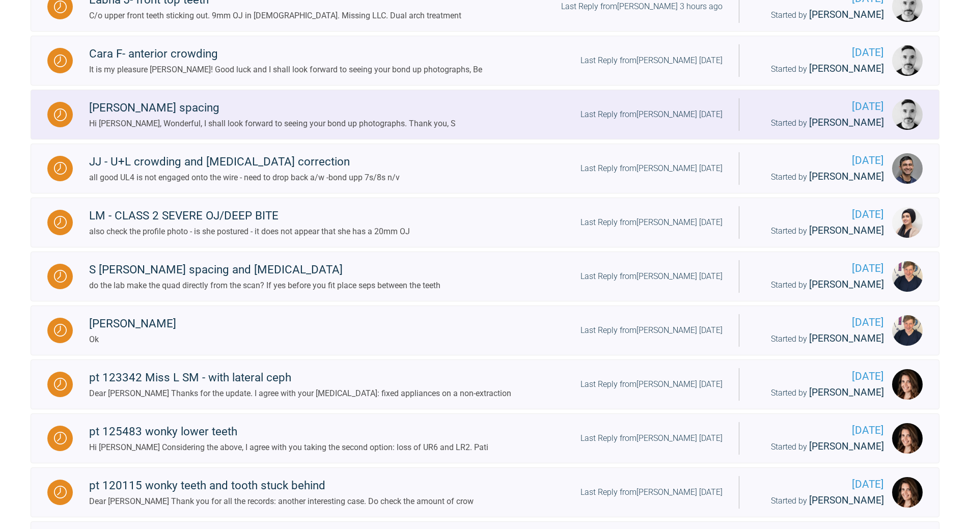
scroll to position [523, 0]
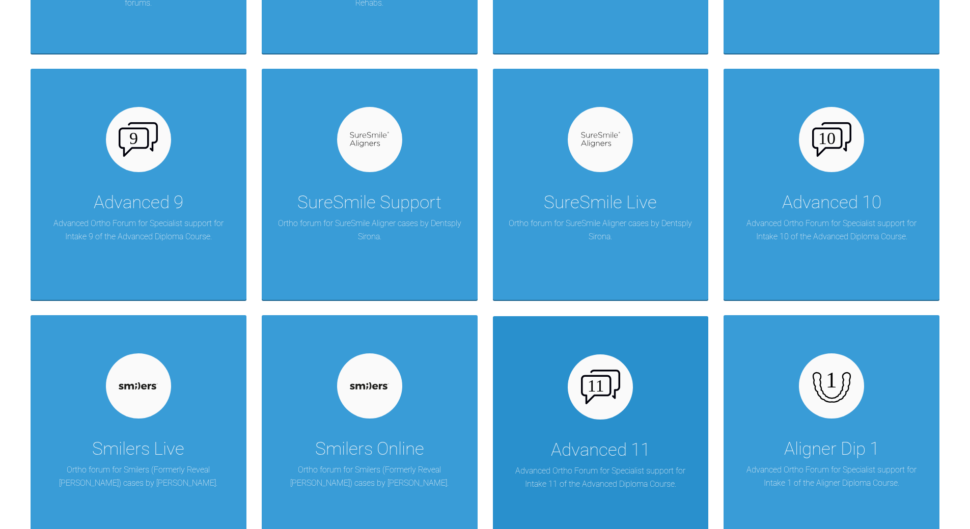
scroll to position [981, 0]
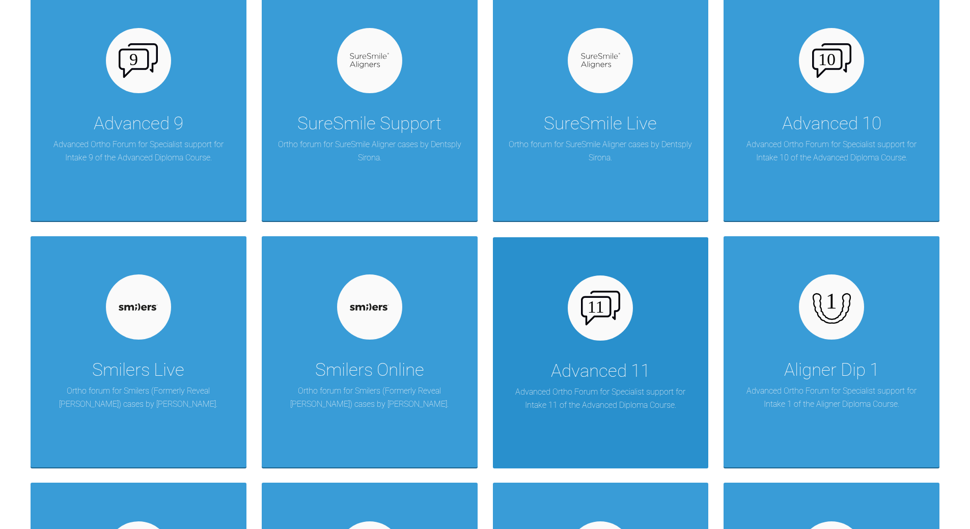
click at [591, 319] on img at bounding box center [600, 308] width 39 height 35
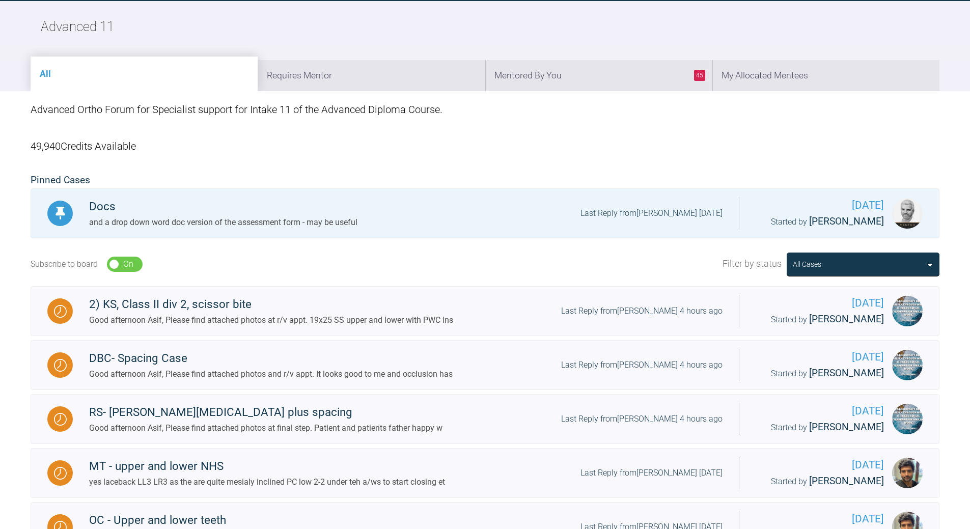
scroll to position [14, 0]
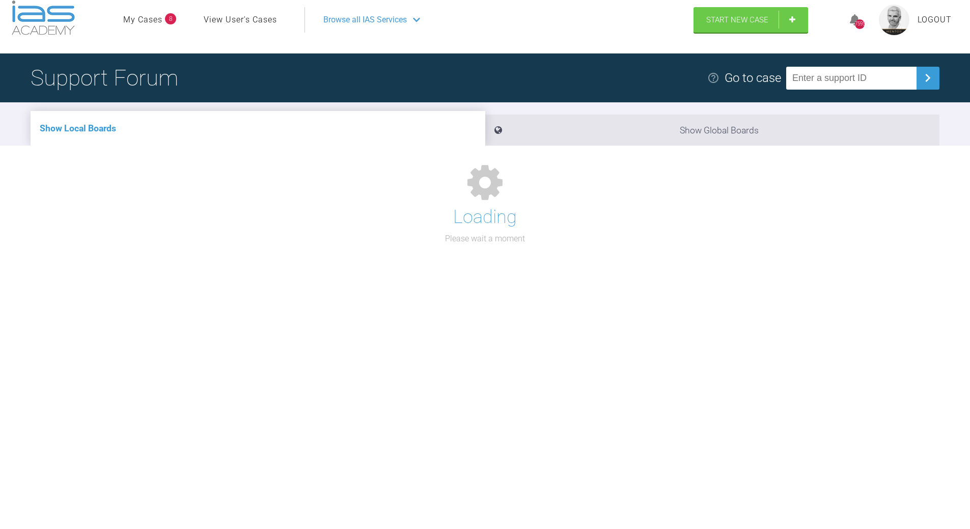
scroll to position [106, 0]
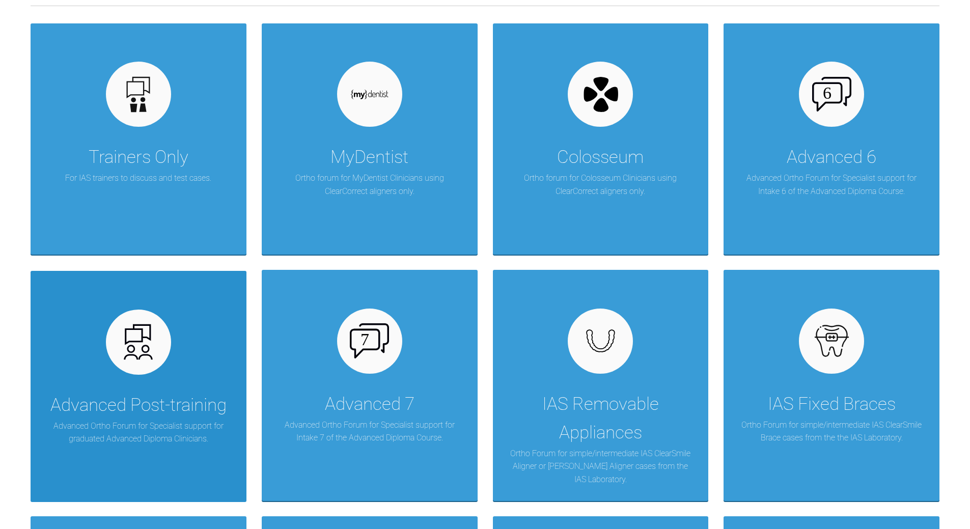
click at [125, 382] on div "Advanced Post-training" at bounding box center [138, 405] width 176 height 29
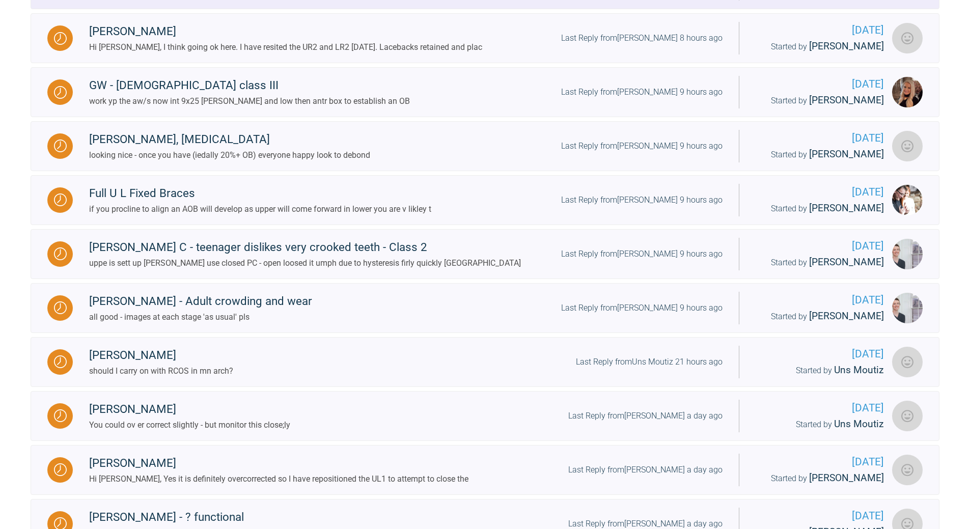
scroll to position [564, 0]
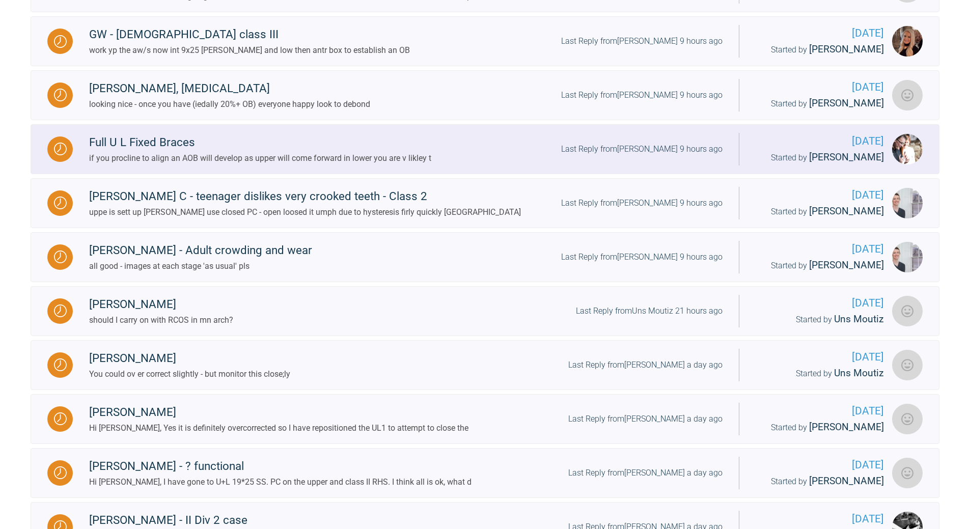
click at [623, 150] on div "Last Reply from [PERSON_NAME] 9 hours ago" at bounding box center [641, 149] width 161 height 13
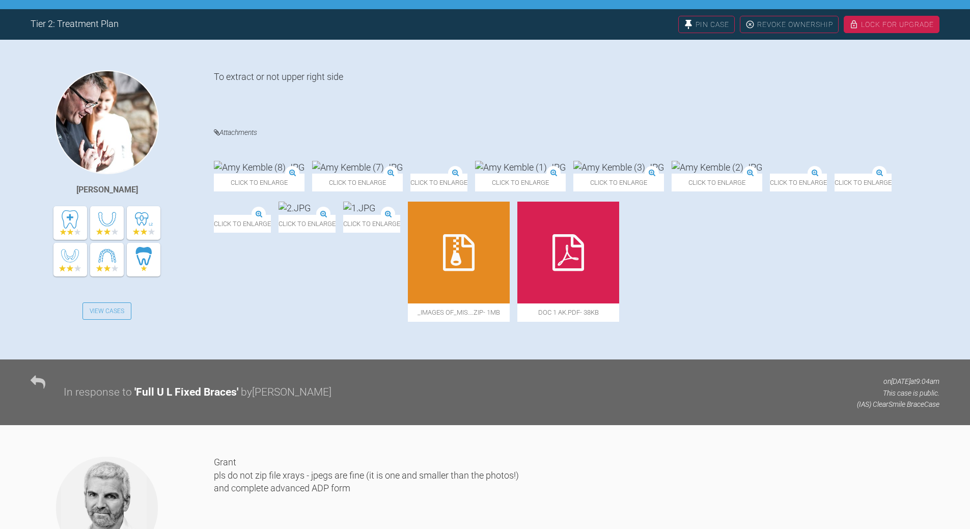
scroll to position [106, 0]
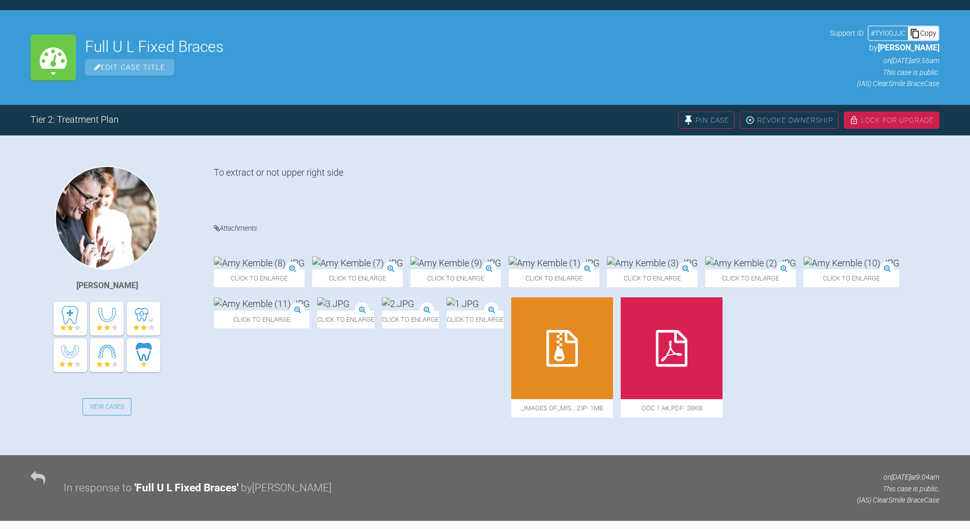
click at [667, 31] on div "Copy" at bounding box center [922, 32] width 31 height 13
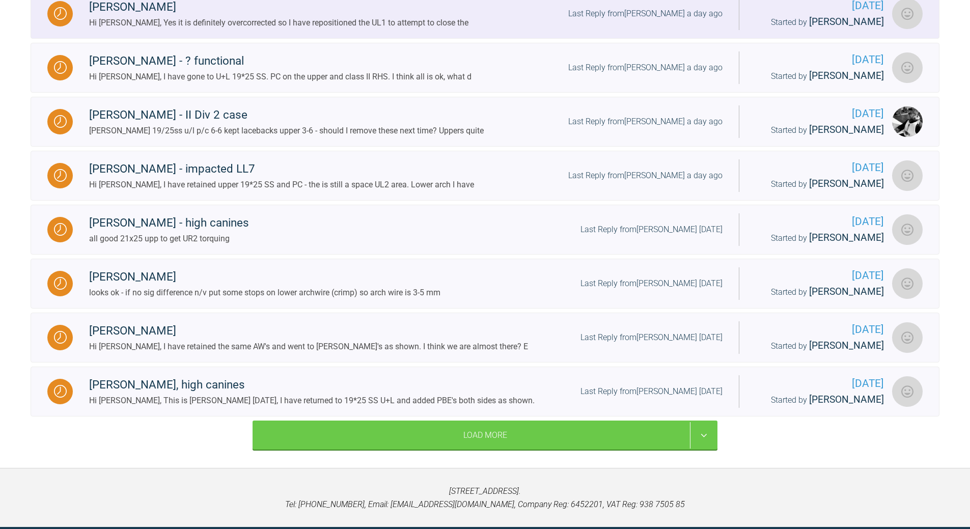
scroll to position [971, 0]
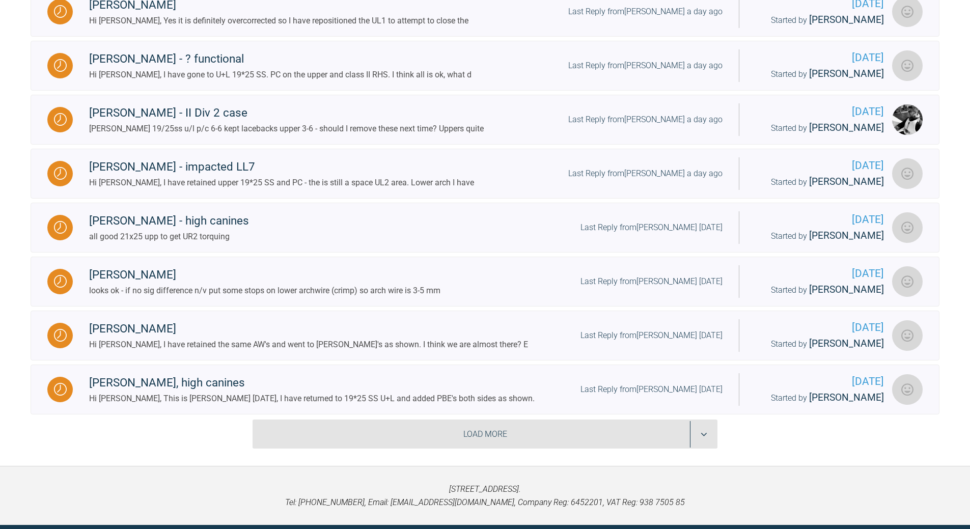
click at [667, 382] on div "Load More" at bounding box center [484, 434] width 465 height 30
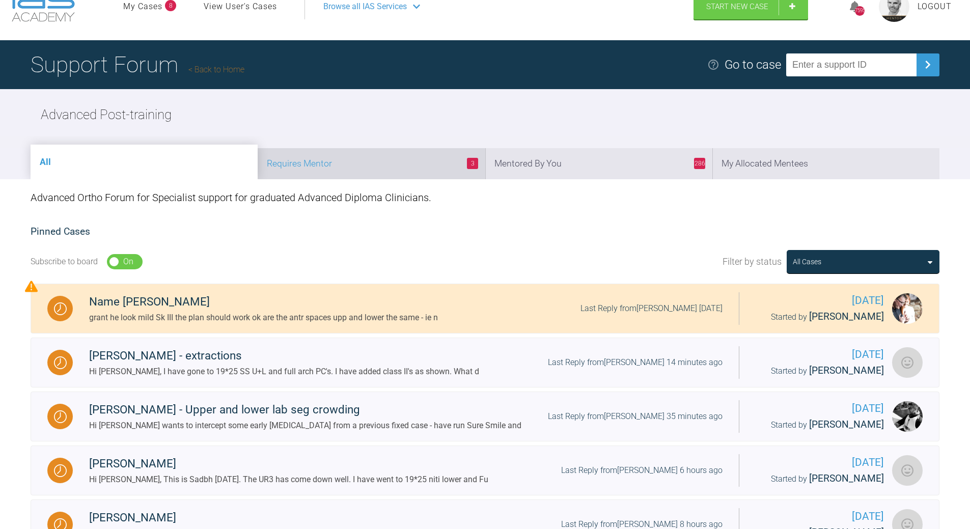
scroll to position [0, 0]
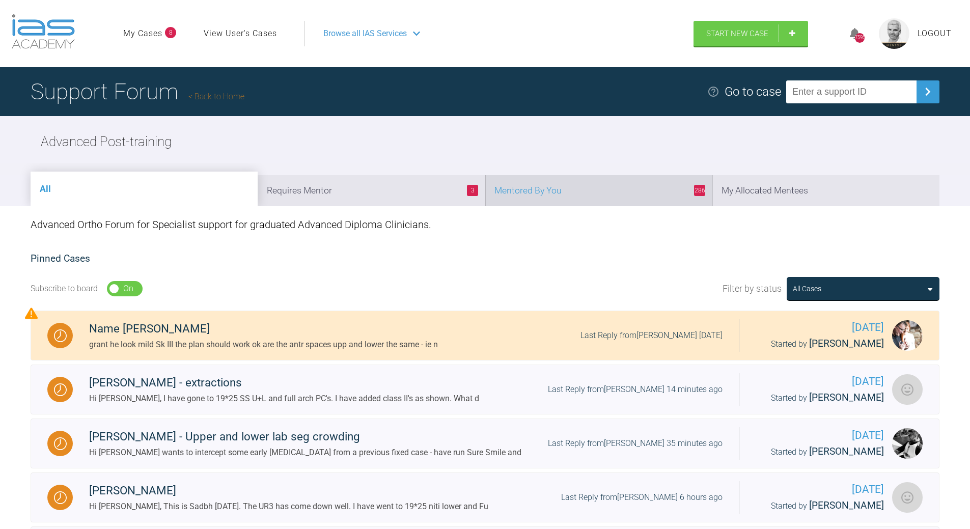
click at [568, 183] on li "286 Mentored By You" at bounding box center [598, 190] width 227 height 31
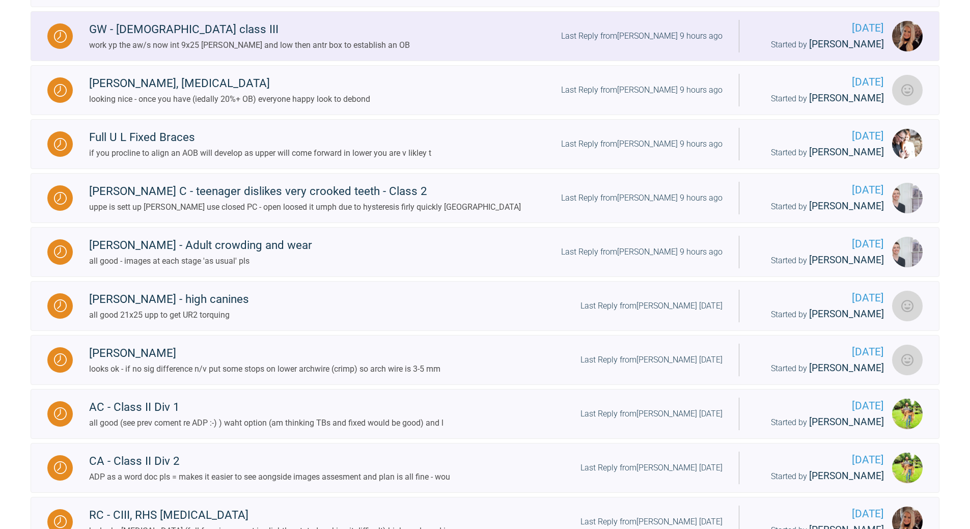
scroll to position [254, 0]
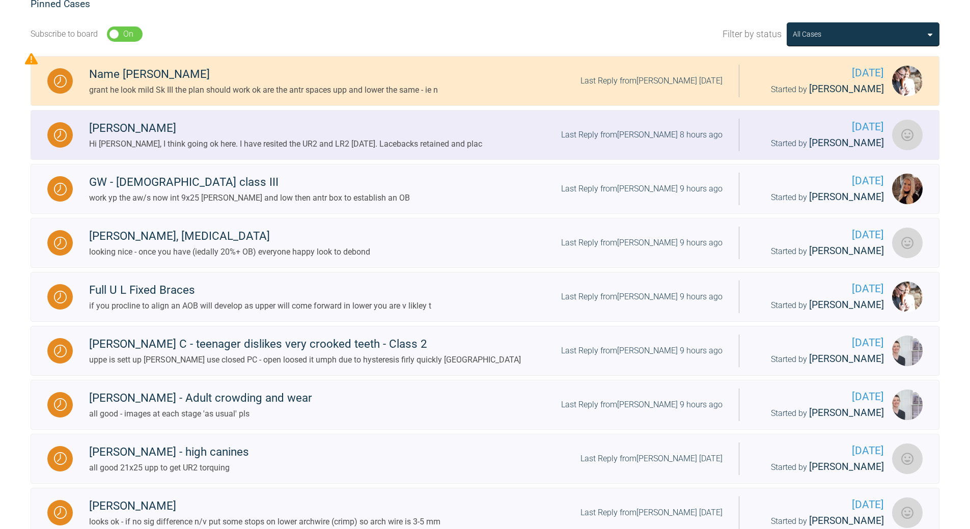
click at [665, 137] on div "Last Reply from [PERSON_NAME] 8 hours ago" at bounding box center [641, 134] width 161 height 13
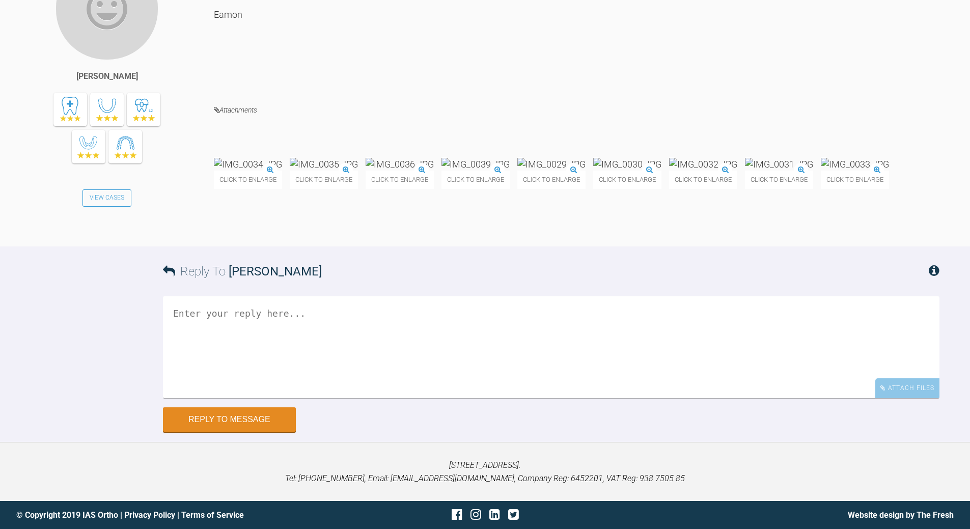
scroll to position [3513, 0]
click at [291, 382] on textarea at bounding box center [551, 347] width 776 height 102
drag, startPoint x: 544, startPoint y: 487, endPoint x: 496, endPoint y: 487, distance: 47.8
click at [544, 382] on textarea "agree - [PERSON_NAME] will need toque upp 2 - when we get to that stage" at bounding box center [551, 347] width 776 height 102
click at [174, 382] on textarea "agree - [PERSON_NAME] will need toque upp 2 - when we get to that stage 20x20 o…" at bounding box center [551, 347] width 776 height 102
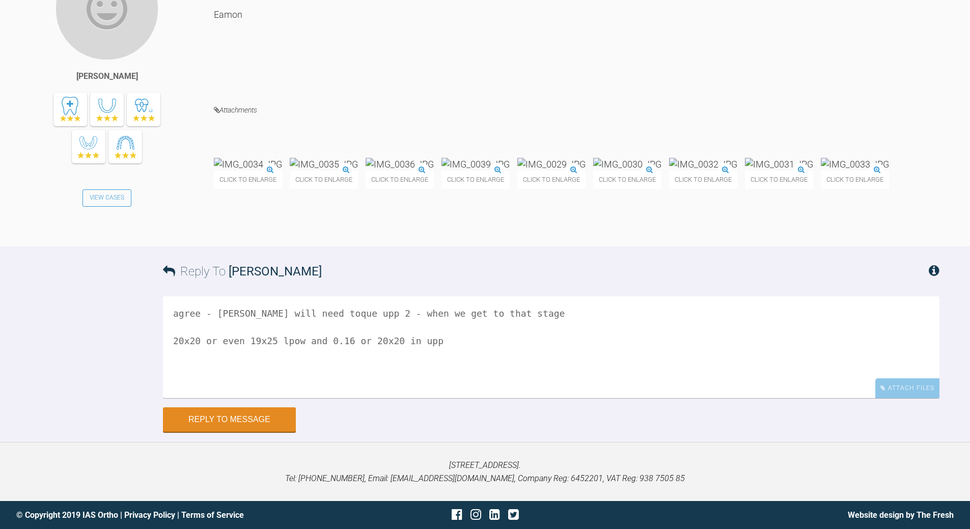
click at [283, 382] on textarea "agree - [PERSON_NAME] will need toque upp 2 - when we get to that stage 20x20 o…" at bounding box center [551, 347] width 776 height 102
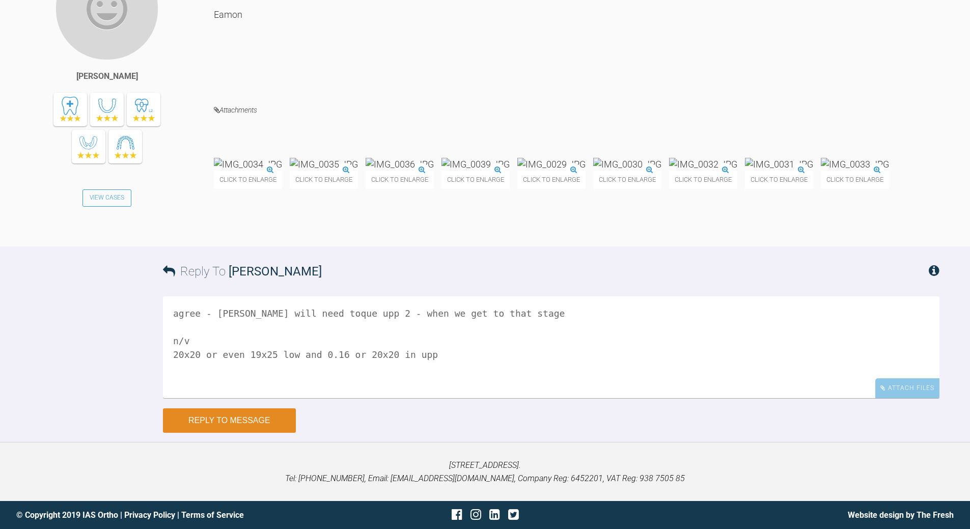
type textarea "agree - [PERSON_NAME] will need toque upp 2 - when we get to that stage n/v 20x…"
click at [236, 382] on button "Reply to Message" at bounding box center [229, 420] width 133 height 24
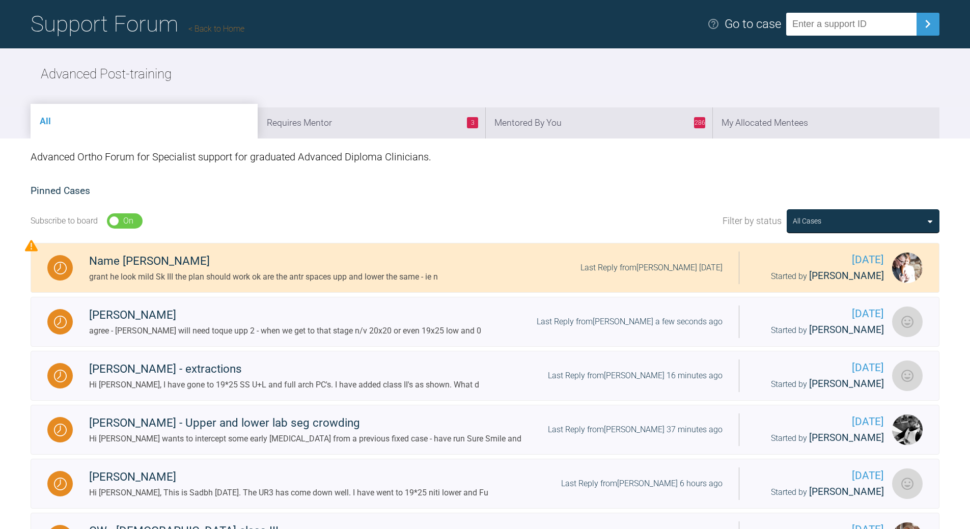
scroll to position [28, 0]
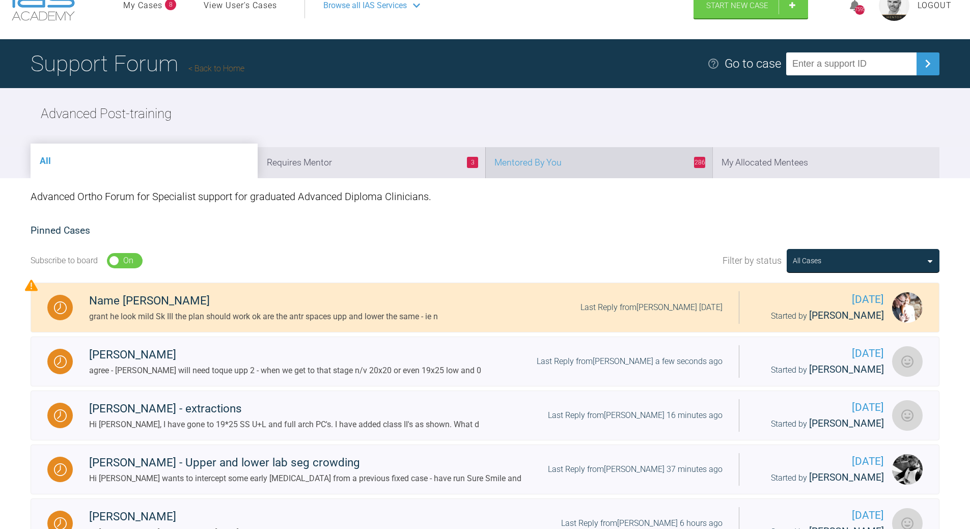
click at [650, 171] on li "286 Mentored By You" at bounding box center [598, 162] width 227 height 31
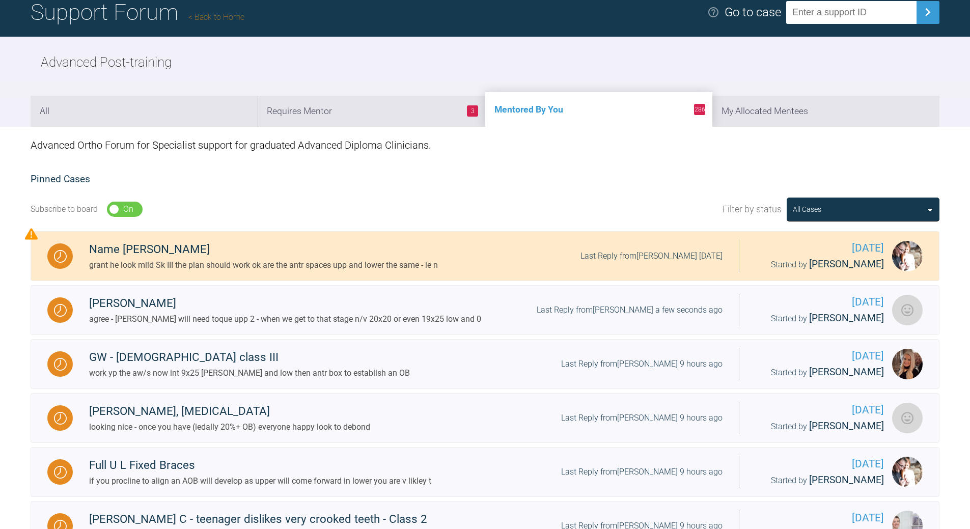
scroll to position [0, 0]
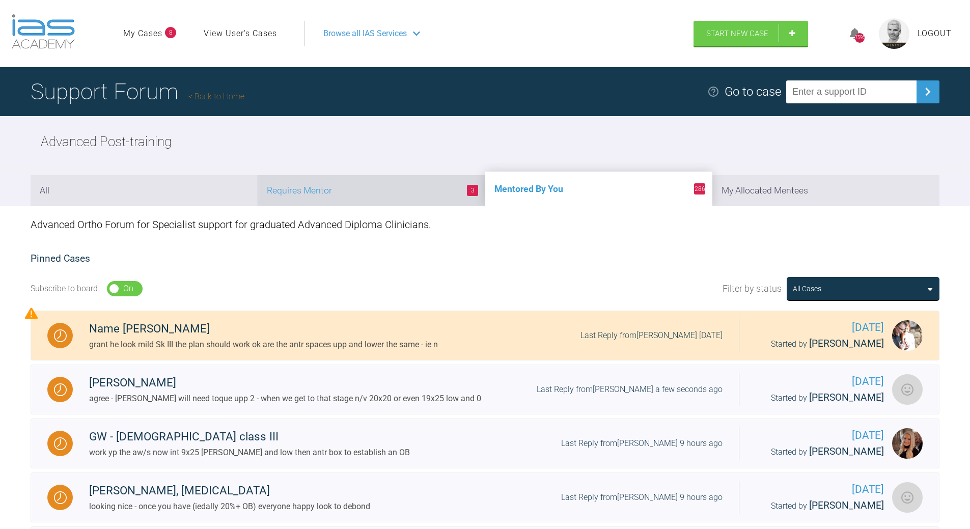
click at [379, 190] on li "3 Requires Mentor" at bounding box center [371, 190] width 227 height 31
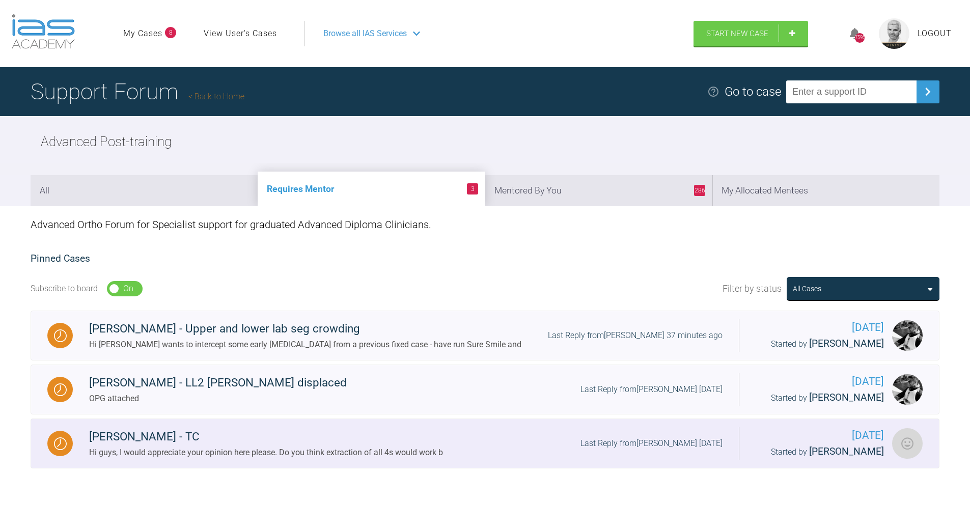
click at [632, 382] on div "Last Reply from [PERSON_NAME] [DATE]" at bounding box center [651, 443] width 142 height 13
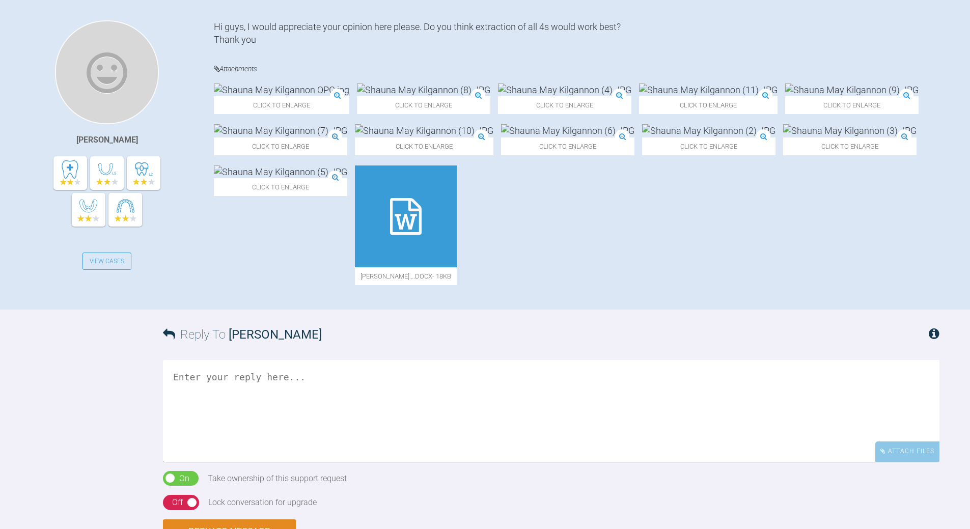
scroll to position [51, 0]
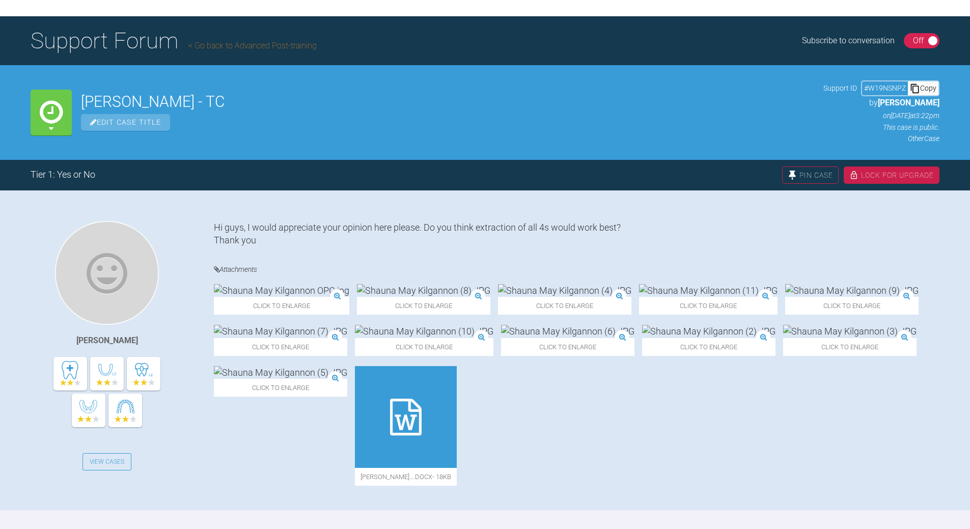
click at [667, 85] on icon at bounding box center [915, 88] width 10 height 10
click at [667, 87] on div "Copy" at bounding box center [922, 87] width 31 height 13
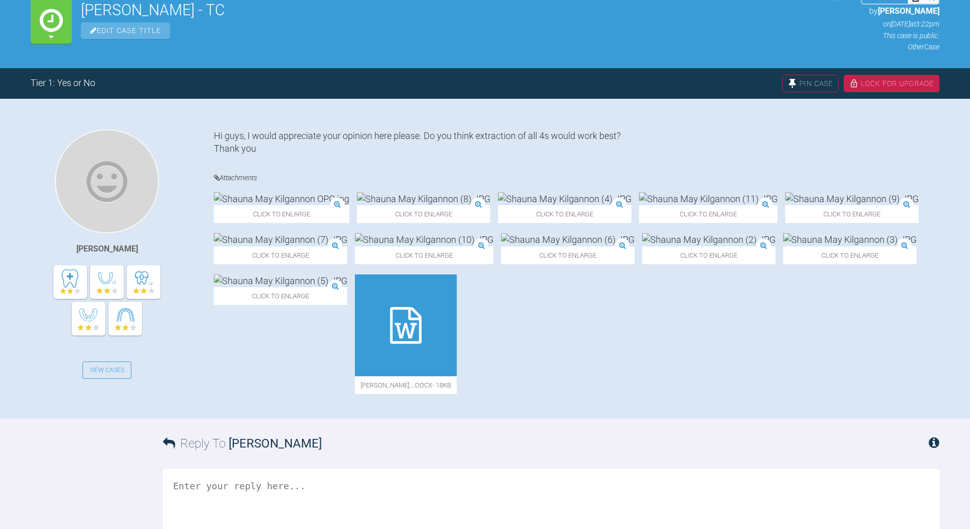
scroll to position [153, 0]
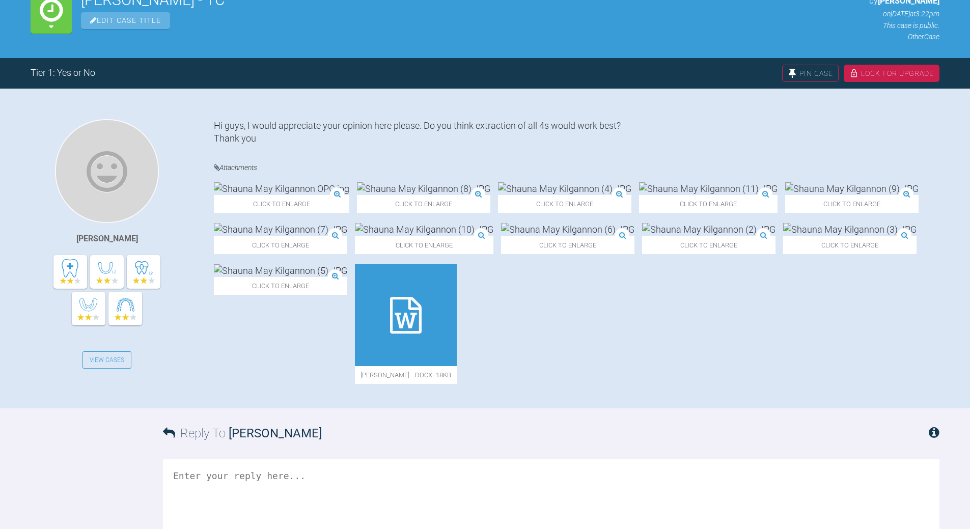
click at [421, 313] on icon at bounding box center [406, 315] width 32 height 37
click at [381, 195] on img at bounding box center [423, 188] width 133 height 13
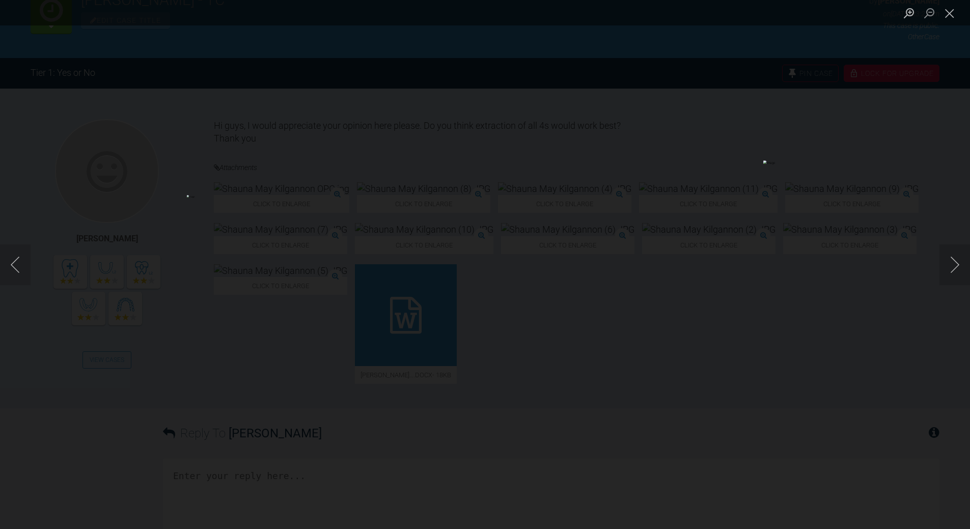
click at [667, 254] on div "Lightbox" at bounding box center [485, 264] width 970 height 529
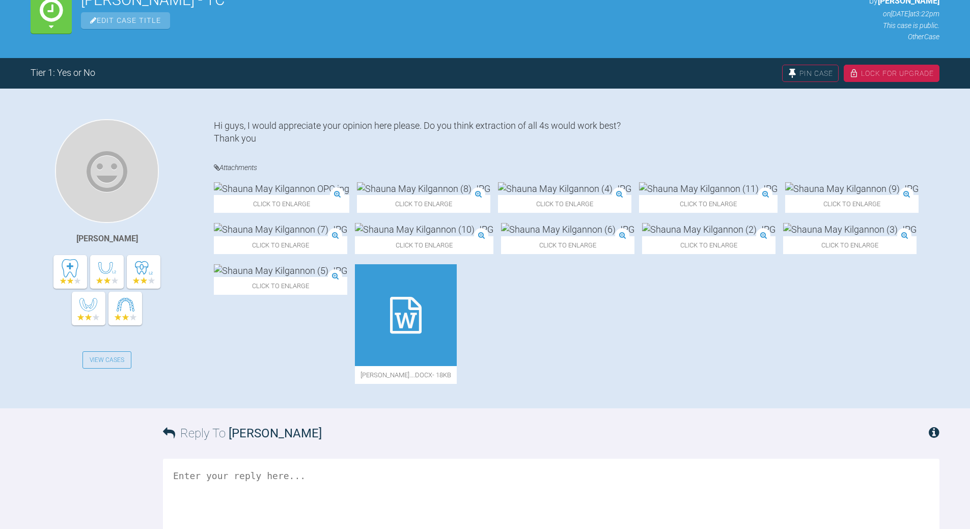
click at [375, 195] on img at bounding box center [423, 188] width 133 height 13
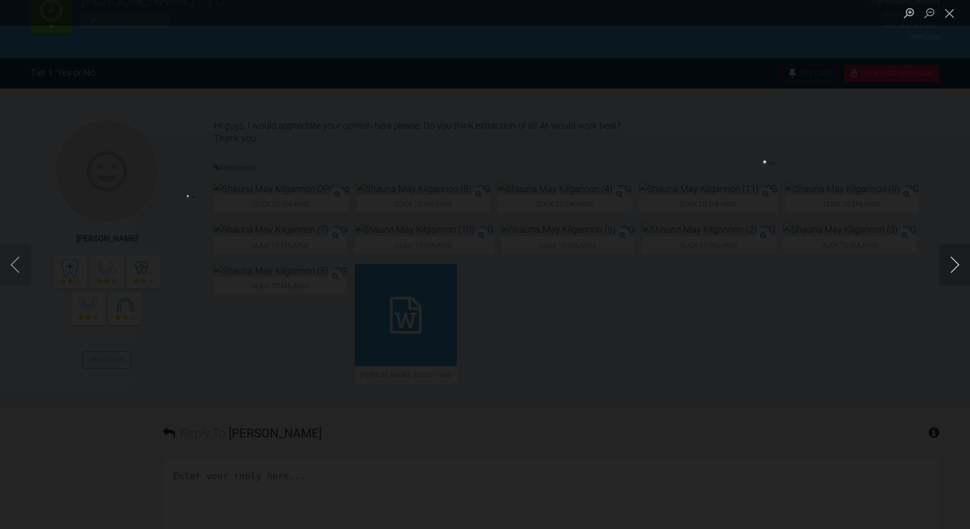
click at [667, 266] on button "Next image" at bounding box center [954, 264] width 31 height 41
click at [667, 265] on button "Next image" at bounding box center [954, 264] width 31 height 41
click at [12, 272] on button "Previous image" at bounding box center [15, 264] width 31 height 41
click at [667, 260] on button "Next image" at bounding box center [954, 264] width 31 height 41
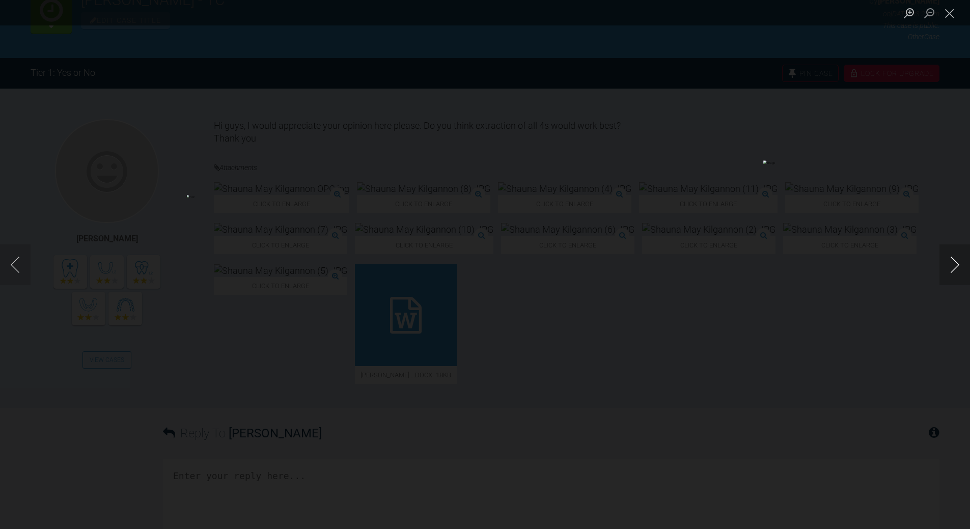
click at [667, 260] on button "Next image" at bounding box center [954, 264] width 31 height 41
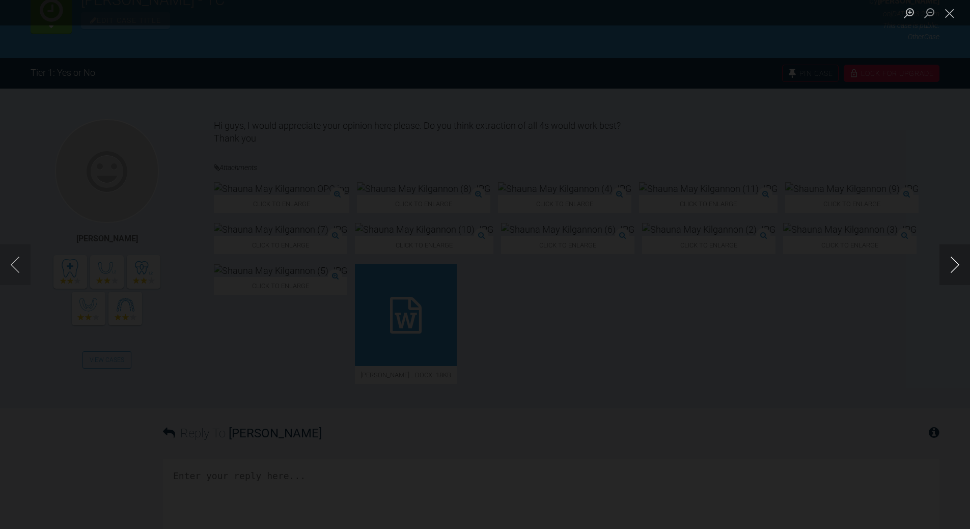
click at [667, 260] on button "Next image" at bounding box center [954, 264] width 31 height 41
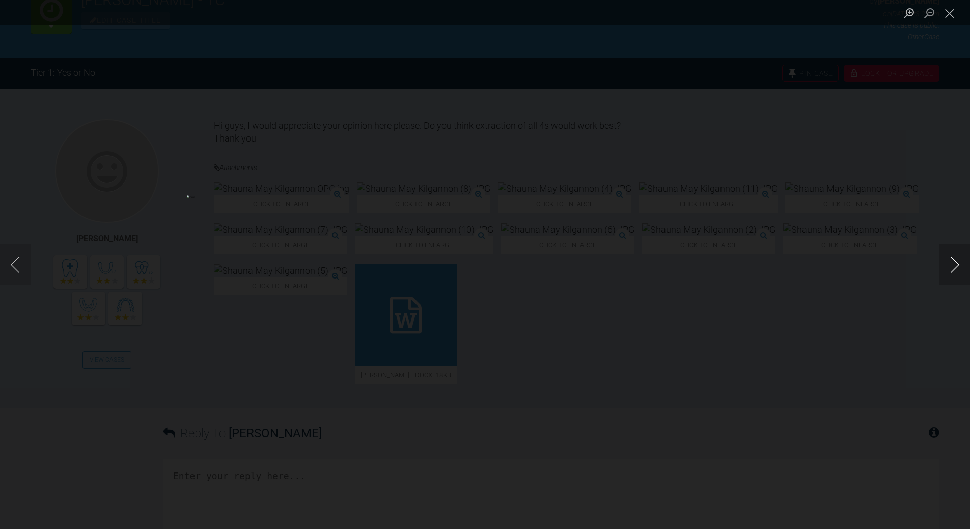
click at [667, 260] on button "Next image" at bounding box center [954, 264] width 31 height 41
click at [18, 262] on button "Previous image" at bounding box center [15, 264] width 31 height 41
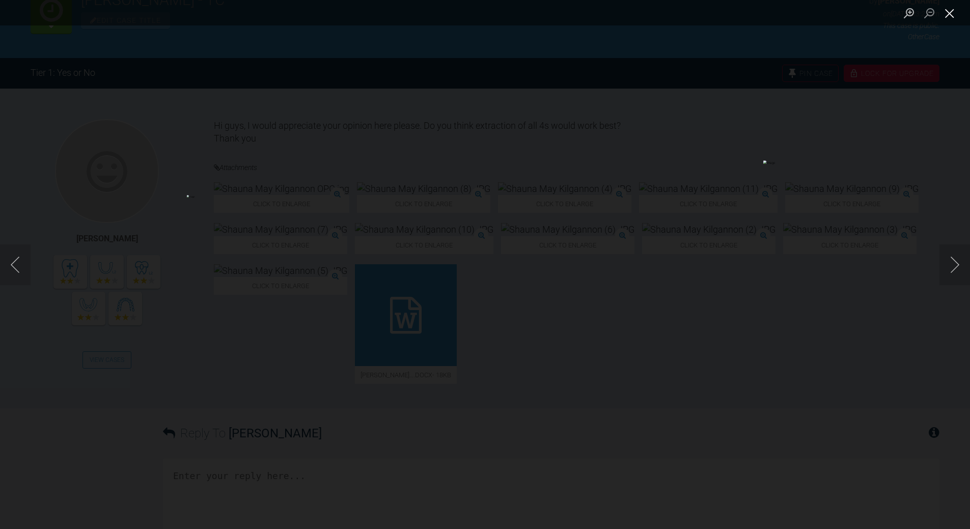
click at [667, 14] on button "Close lightbox" at bounding box center [949, 13] width 20 height 18
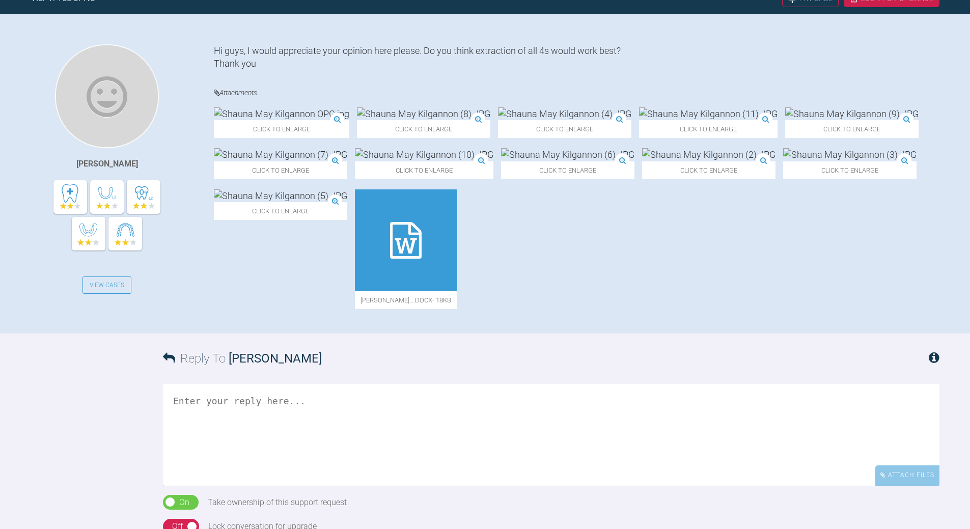
scroll to position [356, 0]
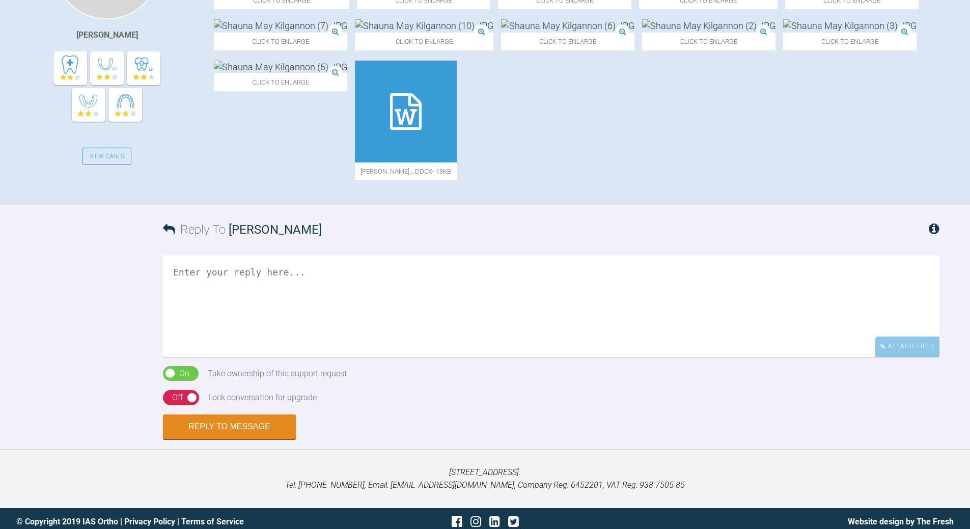
click at [319, 293] on textarea at bounding box center [551, 306] width 776 height 102
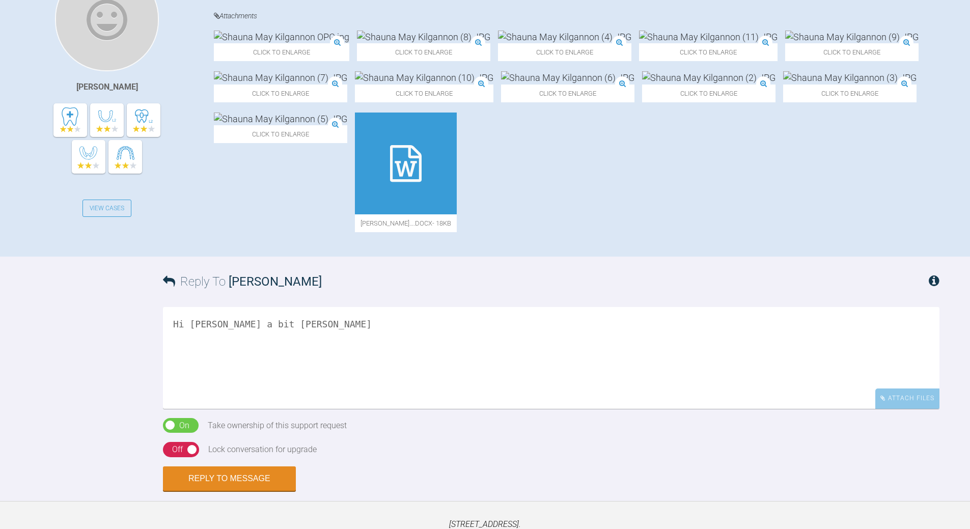
scroll to position [254, 0]
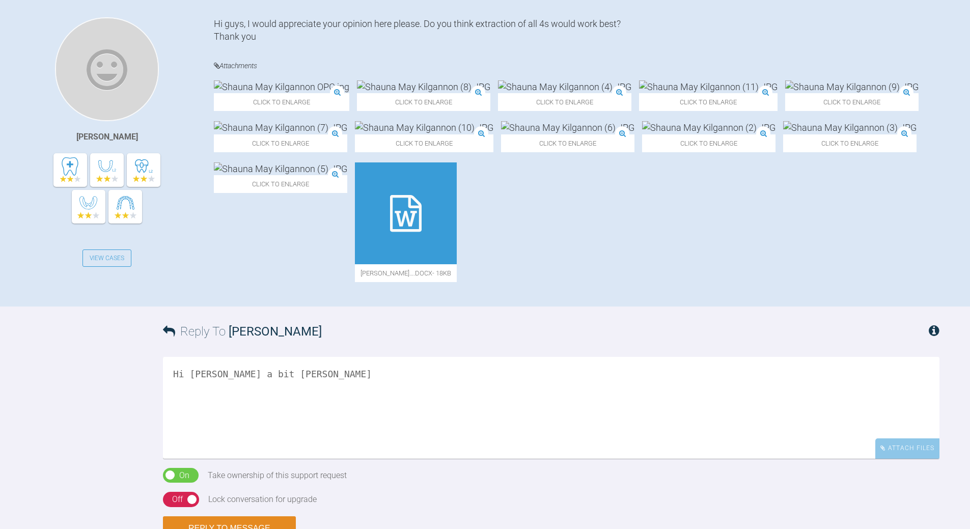
click at [195, 382] on textarea "Hi [PERSON_NAME] a bit [PERSON_NAME]" at bounding box center [551, 408] width 776 height 102
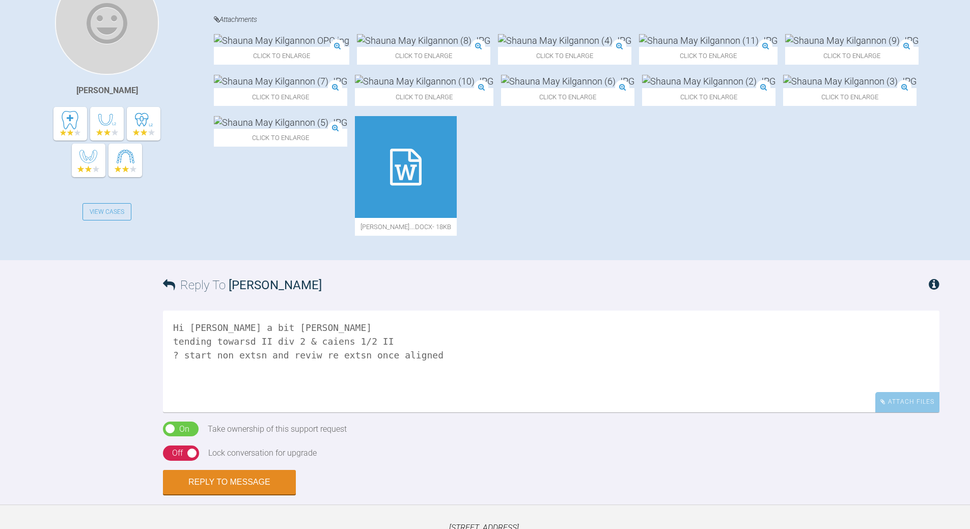
scroll to position [305, 0]
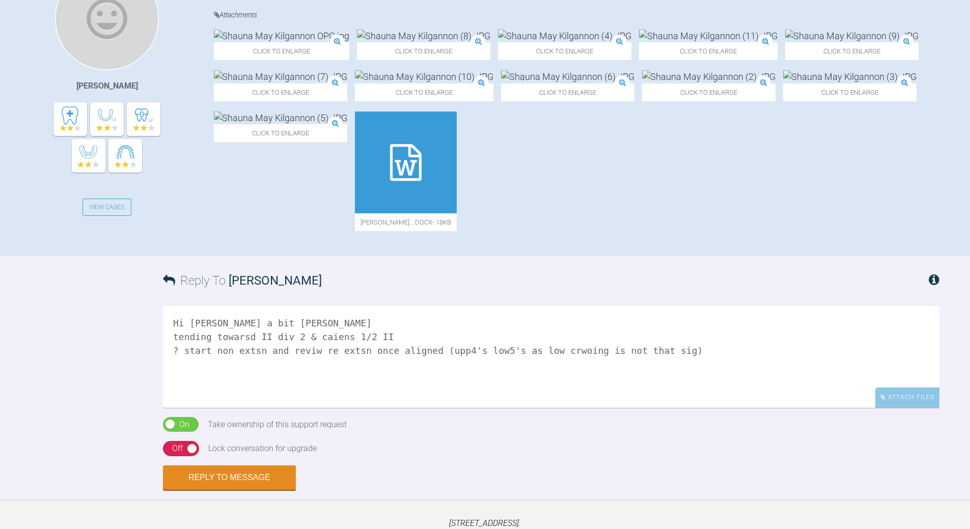
click at [256, 378] on textarea "Hi [PERSON_NAME] a bit [PERSON_NAME] tending towarsd II div 2 & caiens 1/2 II ?…" at bounding box center [551, 357] width 776 height 102
type textarea "Hi [PERSON_NAME] a bit [PERSON_NAME] tending towarsd II div 2 & caiens 1/2 II ?…"
click at [175, 382] on div "Off" at bounding box center [177, 448] width 11 height 13
drag, startPoint x: 217, startPoint y: 486, endPoint x: 26, endPoint y: 447, distance: 195.2
click at [217, 382] on button "Reply to Message" at bounding box center [229, 477] width 133 height 24
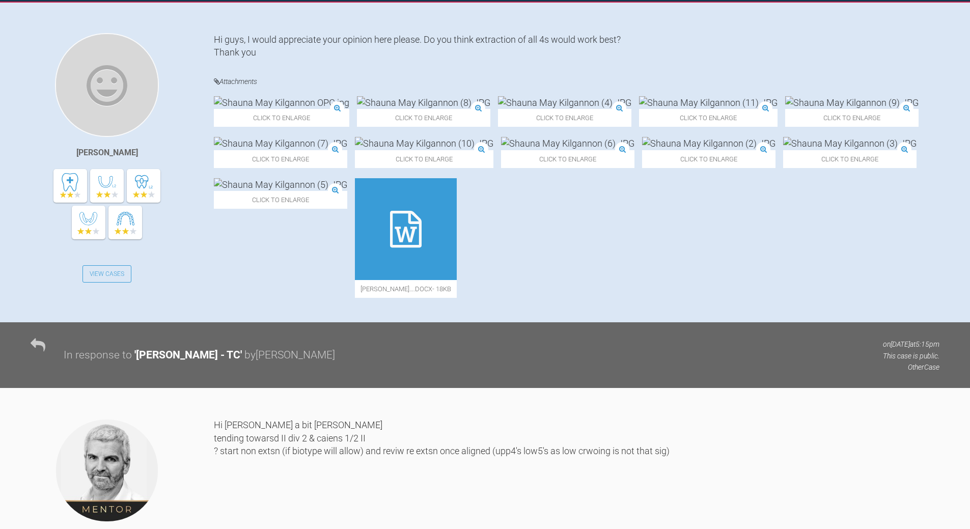
scroll to position [126, 0]
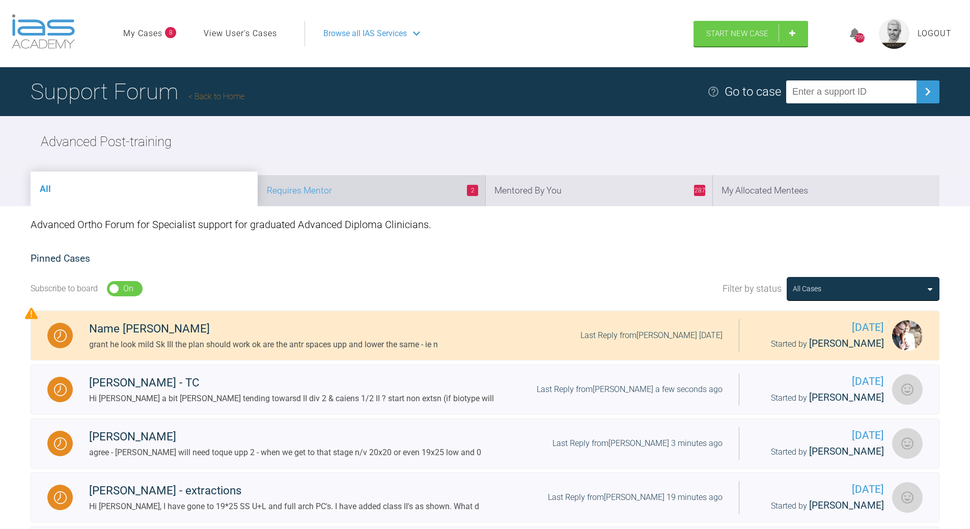
click at [393, 194] on li "2 Requires Mentor" at bounding box center [371, 190] width 227 height 31
